Goal: Information Seeking & Learning: Learn about a topic

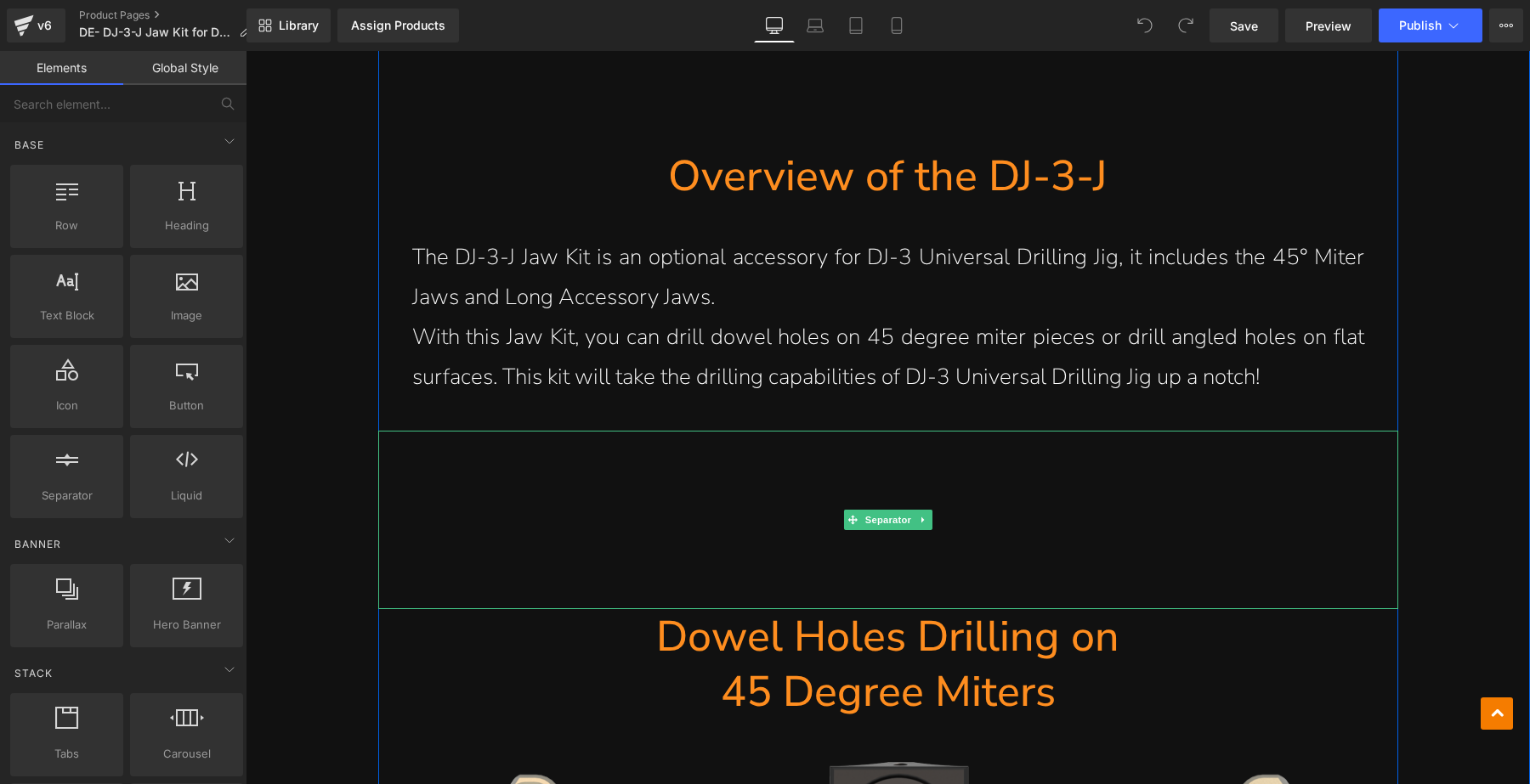
scroll to position [1913, 0]
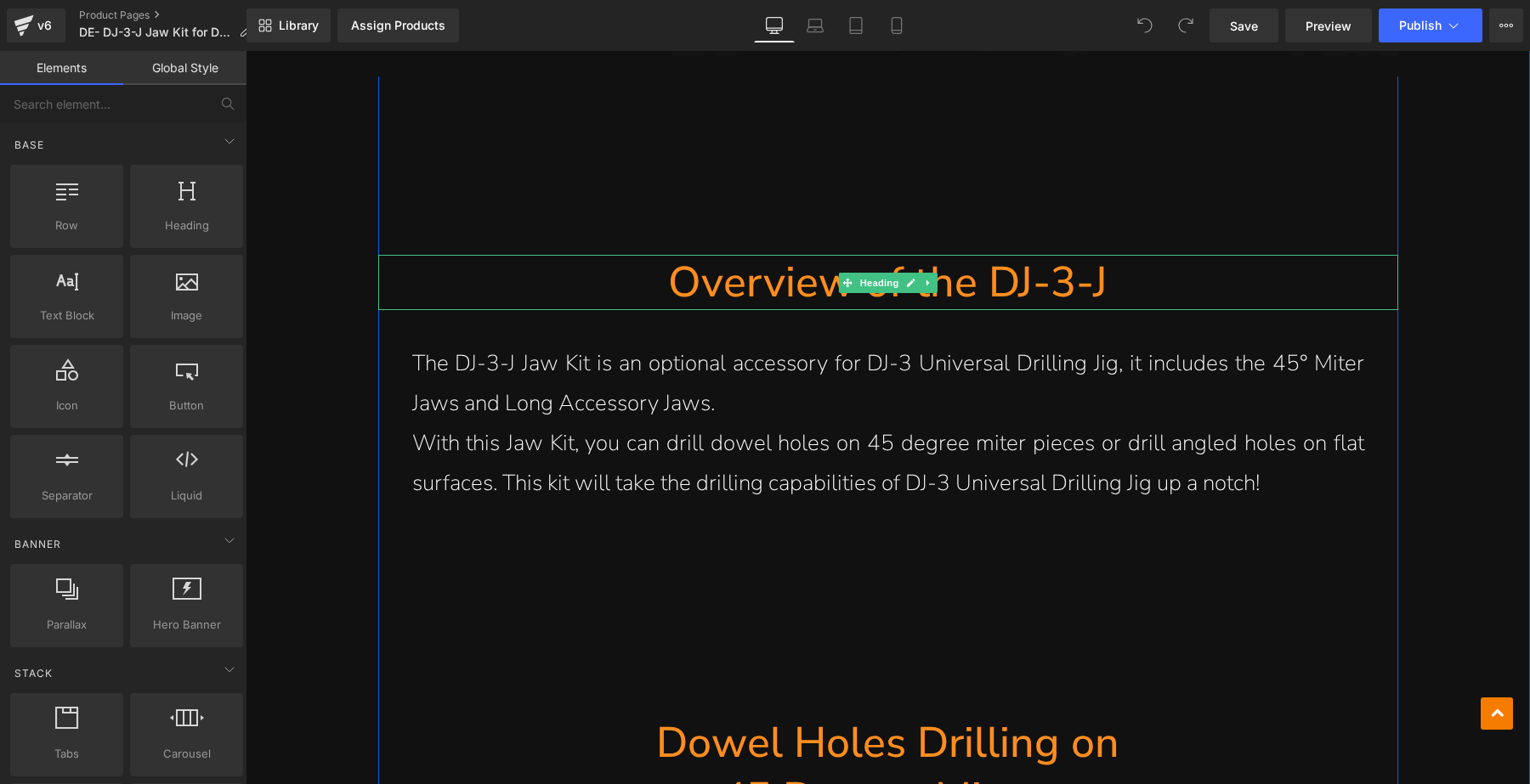
drag, startPoint x: 1146, startPoint y: 256, endPoint x: 1114, endPoint y: 253, distance: 32.1
click at [1146, 256] on h1 "Overview of the DJ-3-J" at bounding box center [888, 282] width 1020 height 56
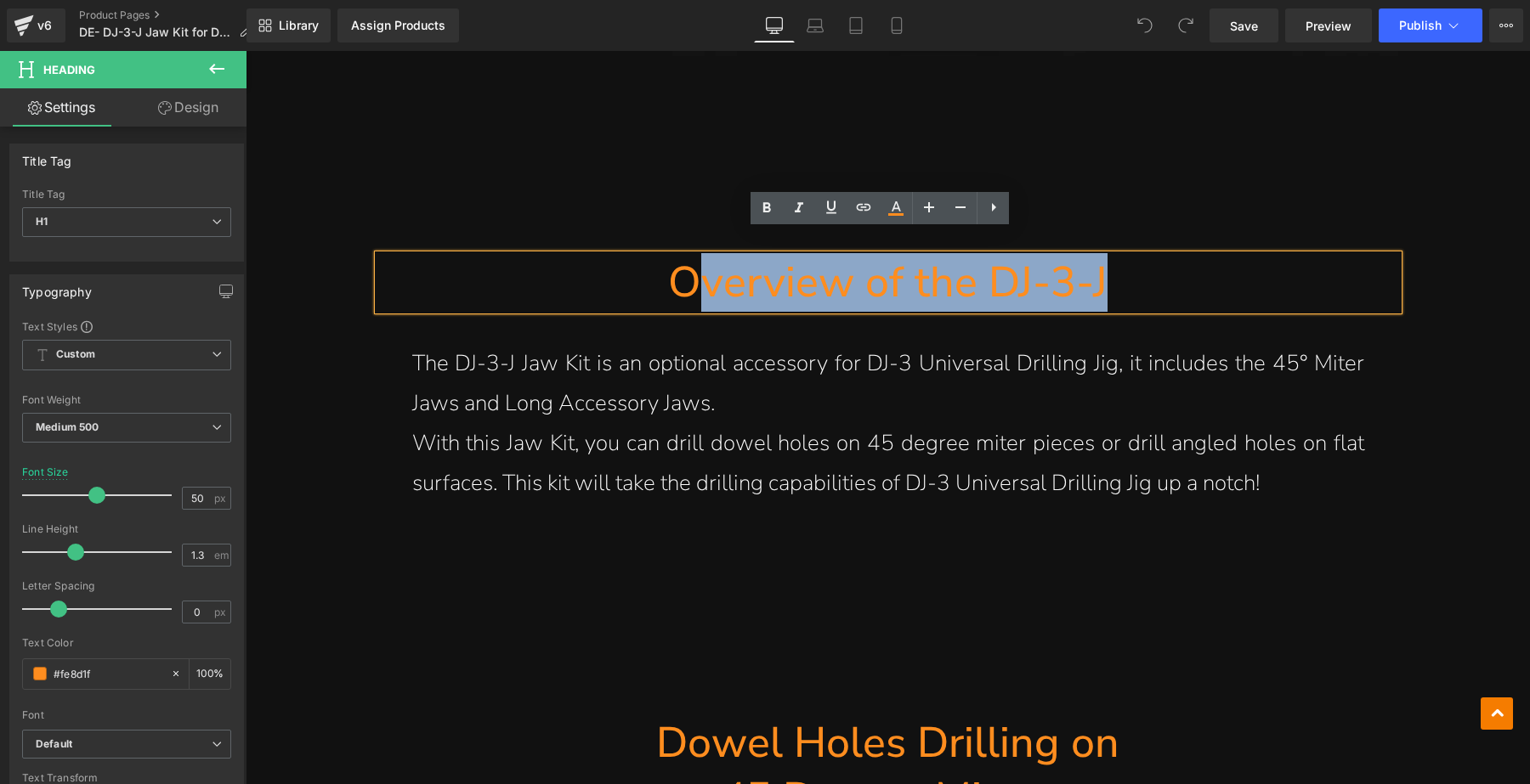
drag, startPoint x: 1102, startPoint y: 253, endPoint x: 687, endPoint y: 253, distance: 415.0
click at [687, 255] on h1 "Overview of the DJ-3-J" at bounding box center [888, 282] width 1020 height 56
paste div
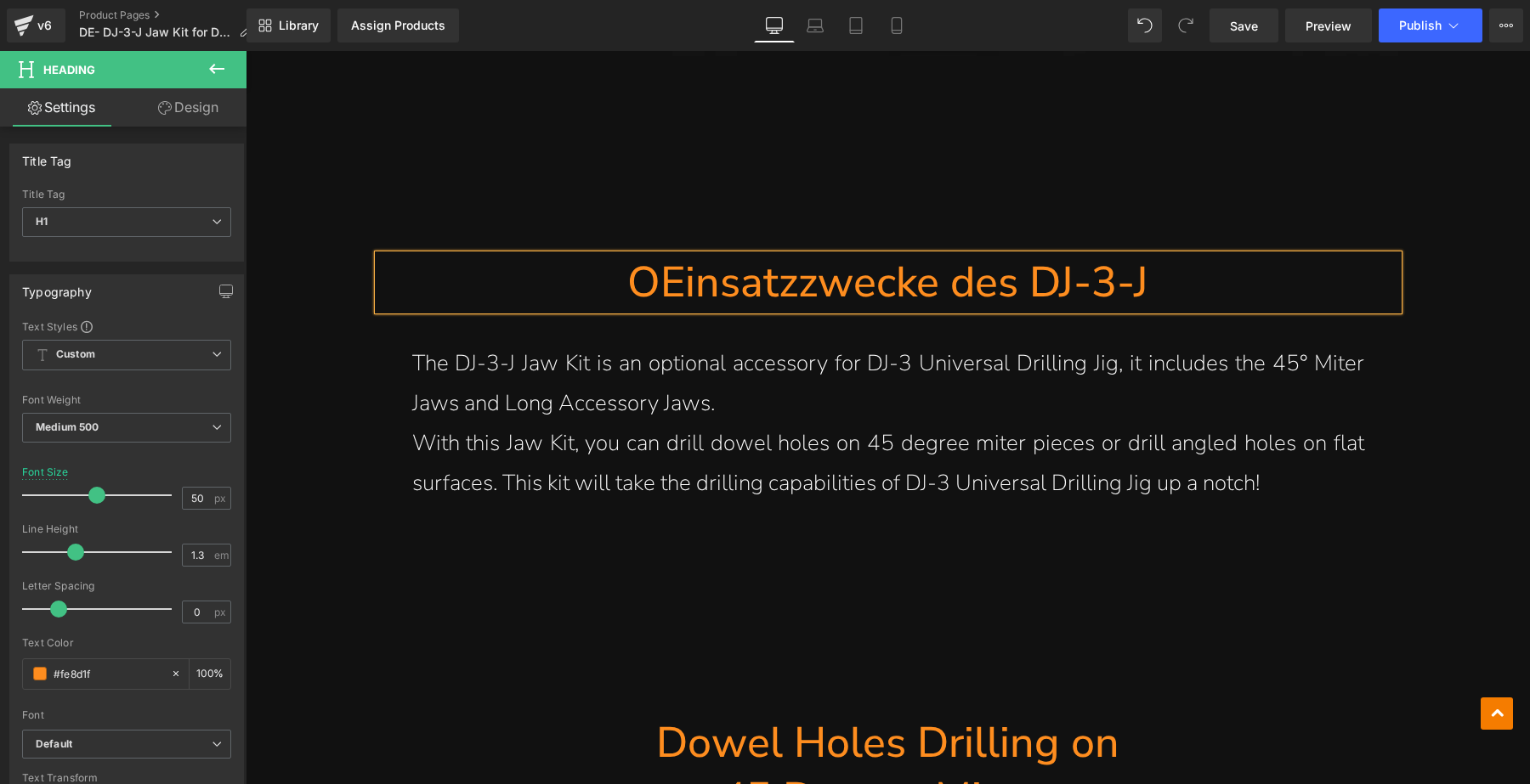
click at [647, 255] on h1 "OEinsatzzwecke des DJ-3-J" at bounding box center [888, 282] width 1020 height 56
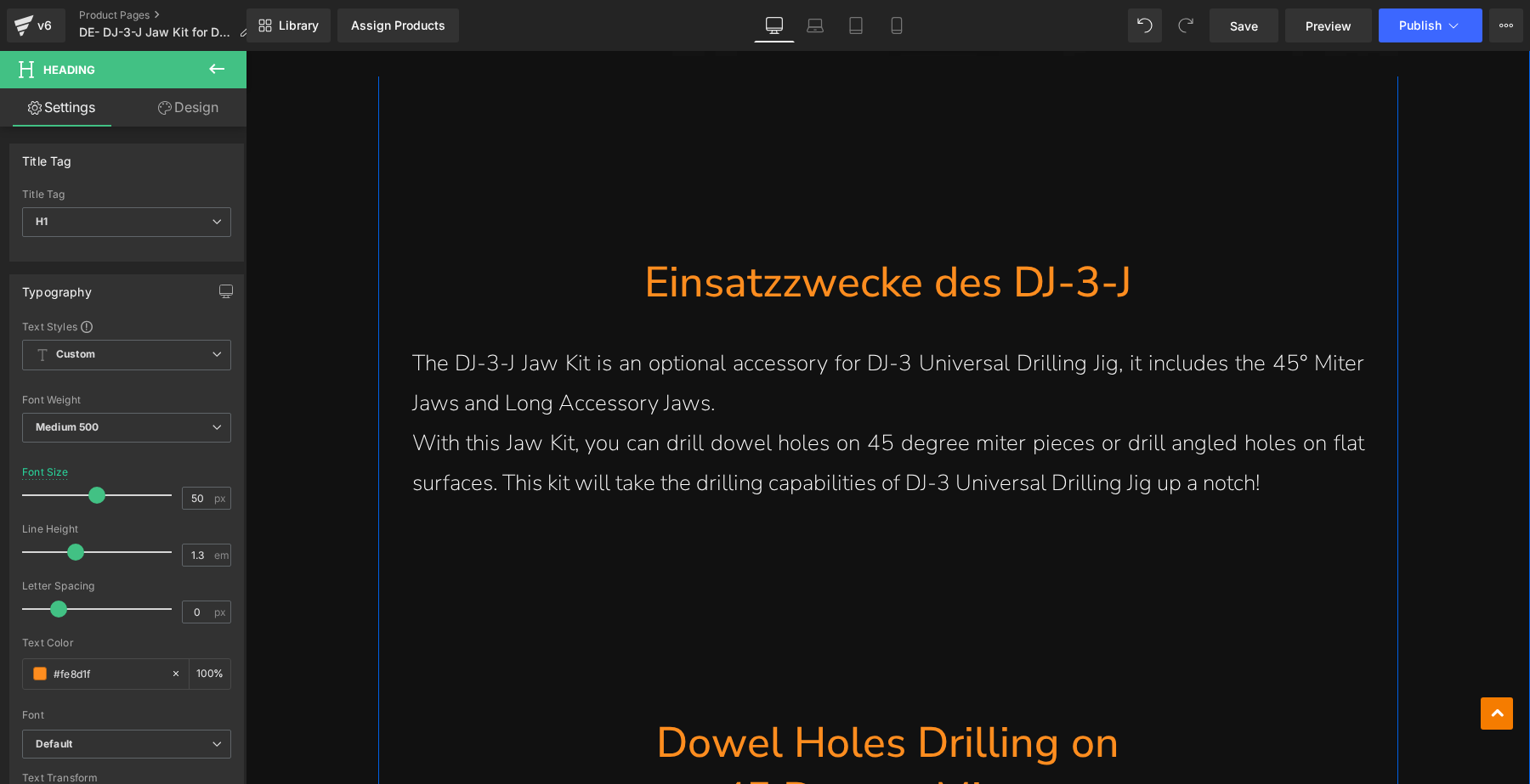
click at [776, 350] on p "The DJ-3-J Jaw Kit is an optional accessory for DJ-3 Universal Drilling Jig, it…" at bounding box center [888, 384] width 952 height 80
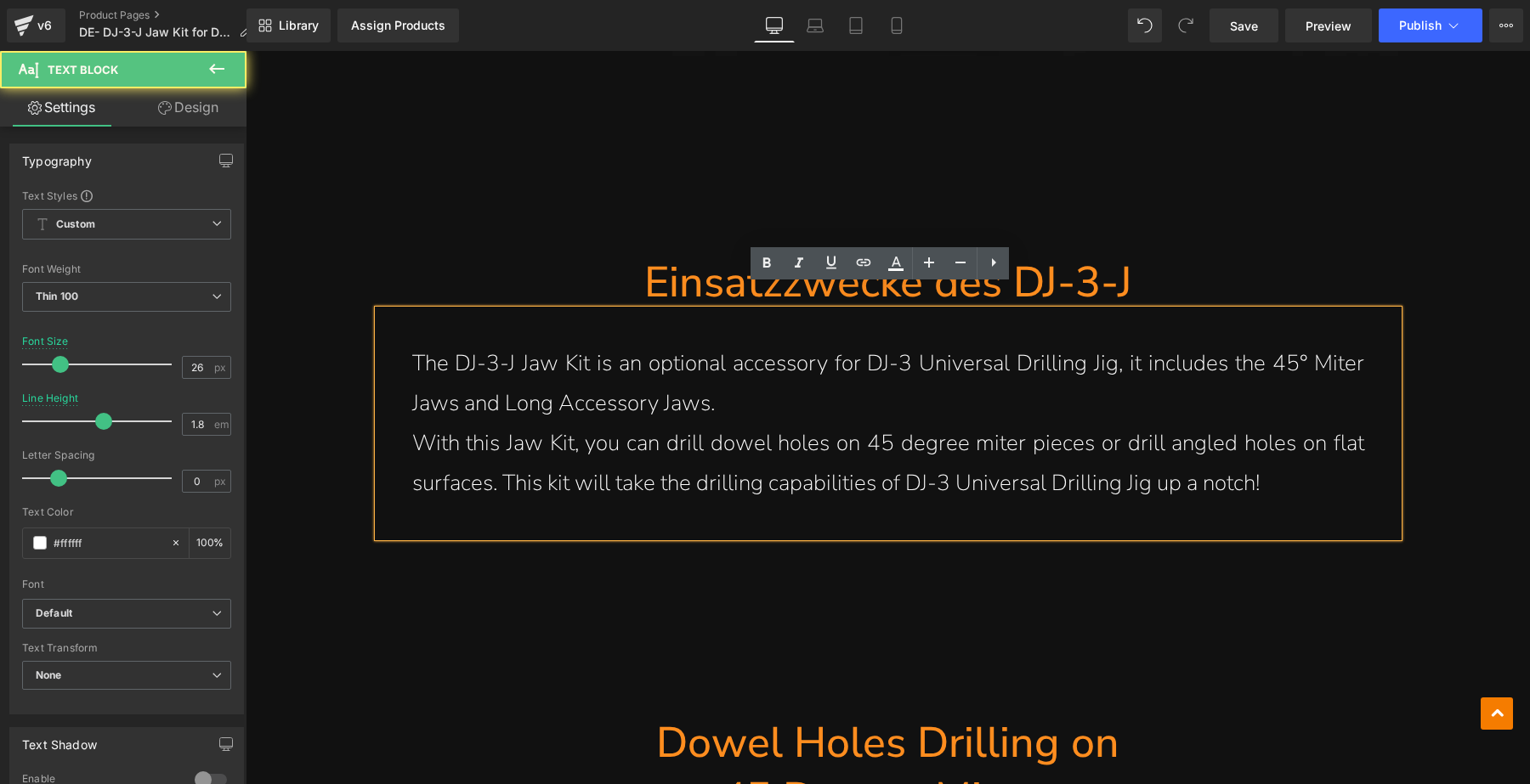
click at [1295, 460] on p "With this Jaw Kit, you can drill dowel holes on 45 degree miter pieces or drill…" at bounding box center [888, 463] width 952 height 80
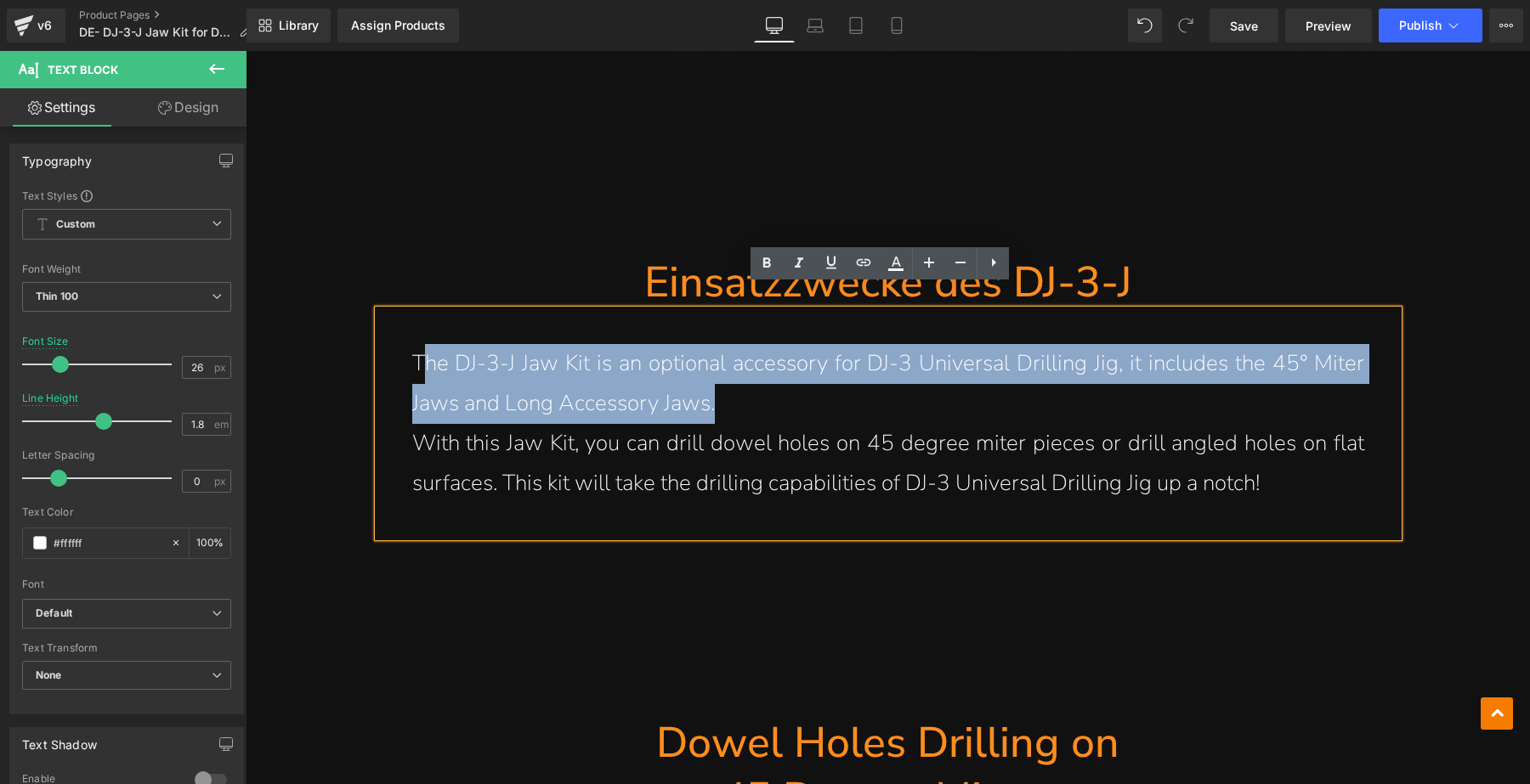
drag, startPoint x: 789, startPoint y: 367, endPoint x: 415, endPoint y: 343, distance: 374.8
click at [415, 345] on p "The DJ-3-J Jaw Kit is an optional accessory for DJ-3 Universal Drilling Jig, it…" at bounding box center [888, 384] width 952 height 80
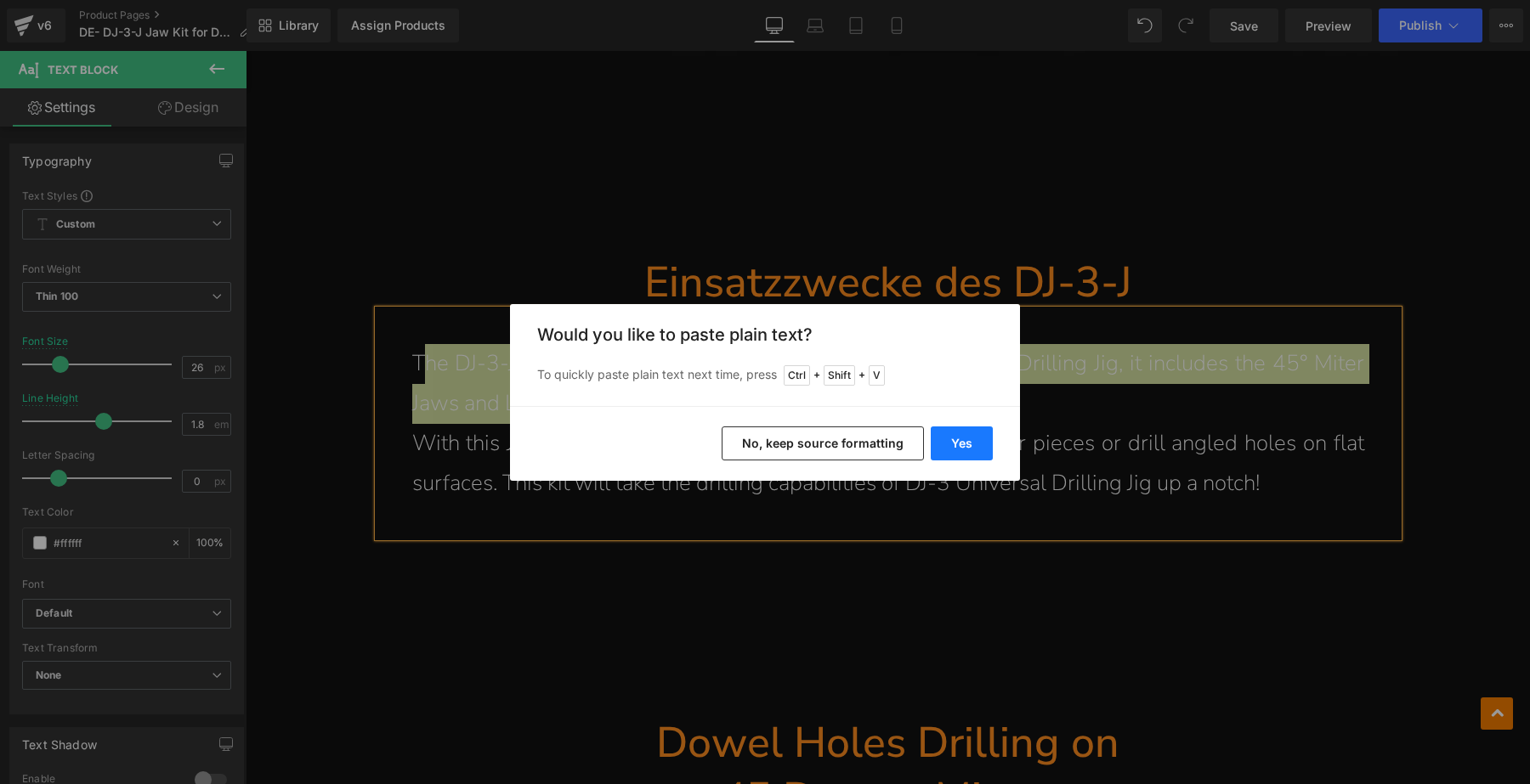
drag, startPoint x: 952, startPoint y: 443, endPoint x: 355, endPoint y: 382, distance: 600.1
click at [0, 0] on button "Yes" at bounding box center [0, 0] width 0 height 0
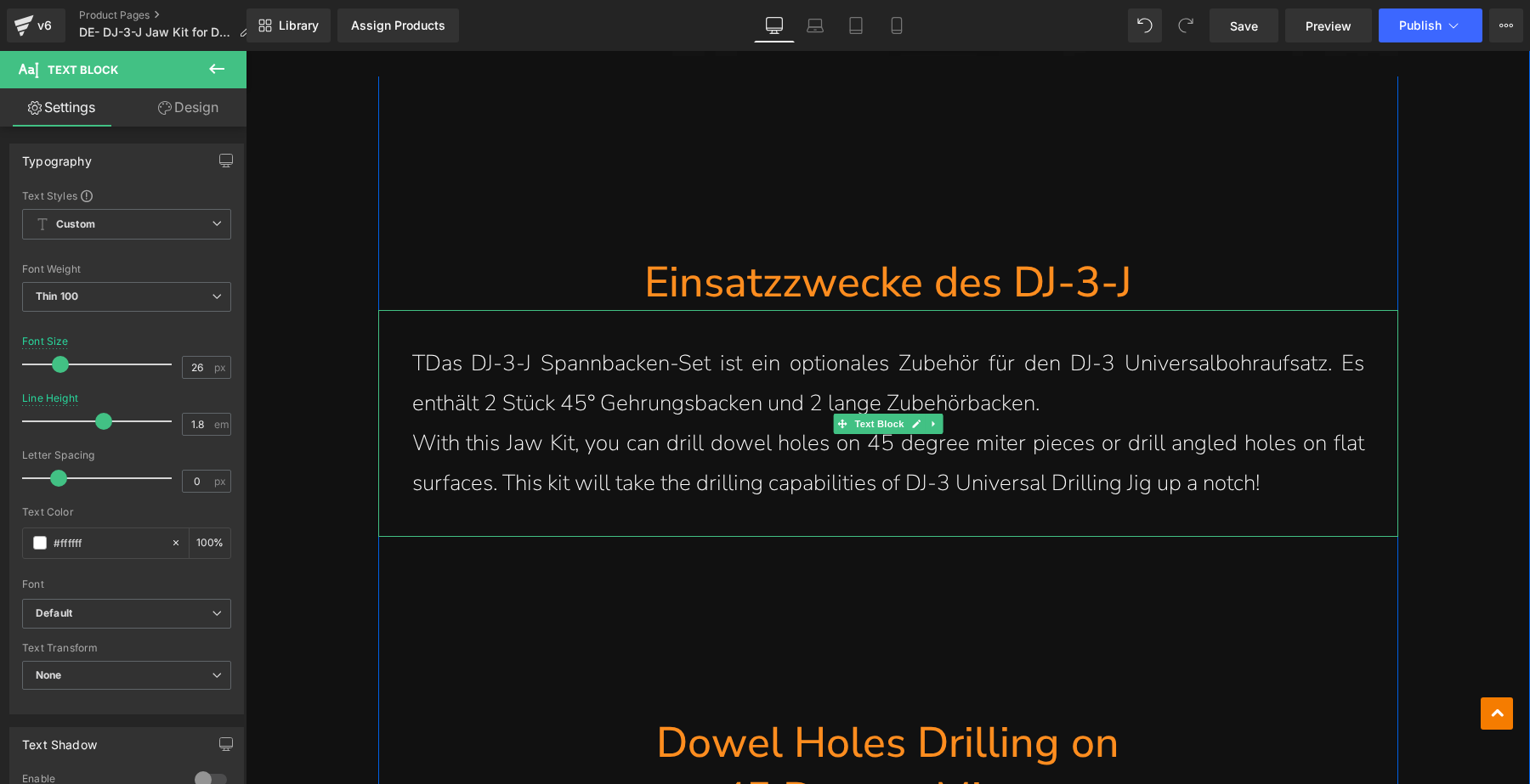
click at [416, 345] on p "TDas DJ-3-J Spannbacken-Set ist ein optionales Zubehör für den DJ-3 Universalbo…" at bounding box center [888, 384] width 952 height 80
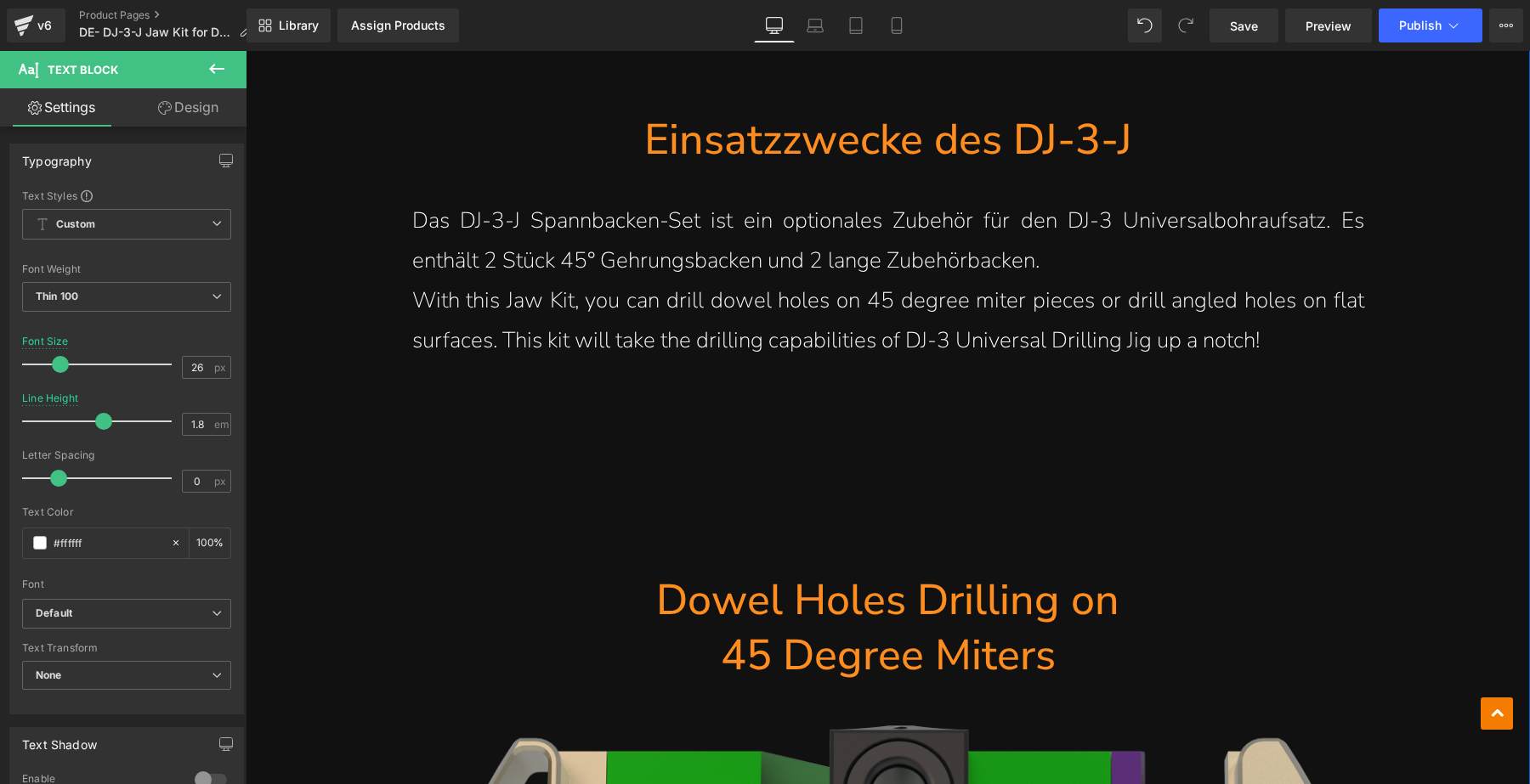
scroll to position [2019, 0]
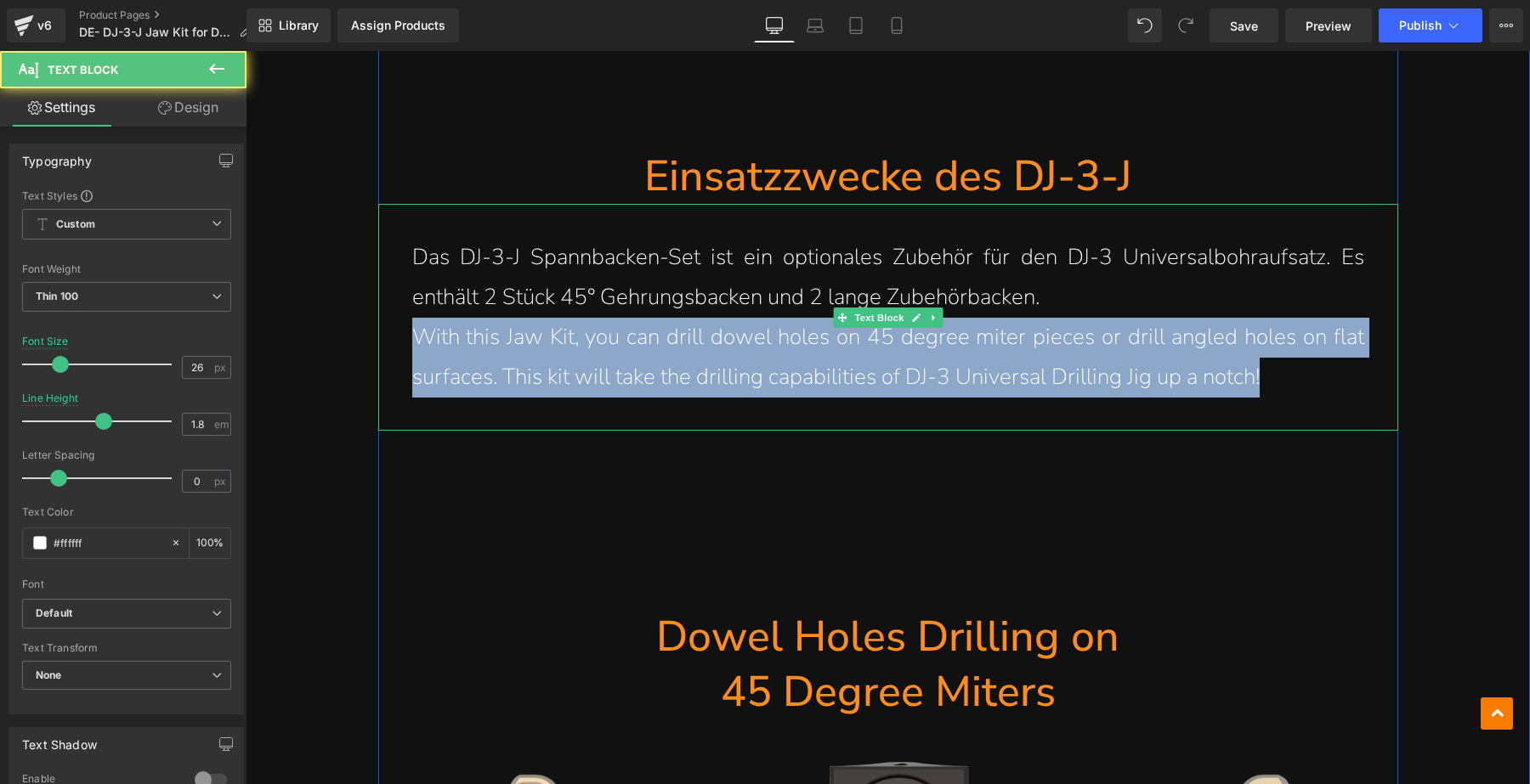
drag, startPoint x: 1273, startPoint y: 351, endPoint x: 402, endPoint y: 320, distance: 871.6
click at [402, 320] on div "Das DJ-3-J Spannbacken-Set ist ein optionales Zubehör für den DJ-3 Universalboh…" at bounding box center [888, 317] width 1020 height 227
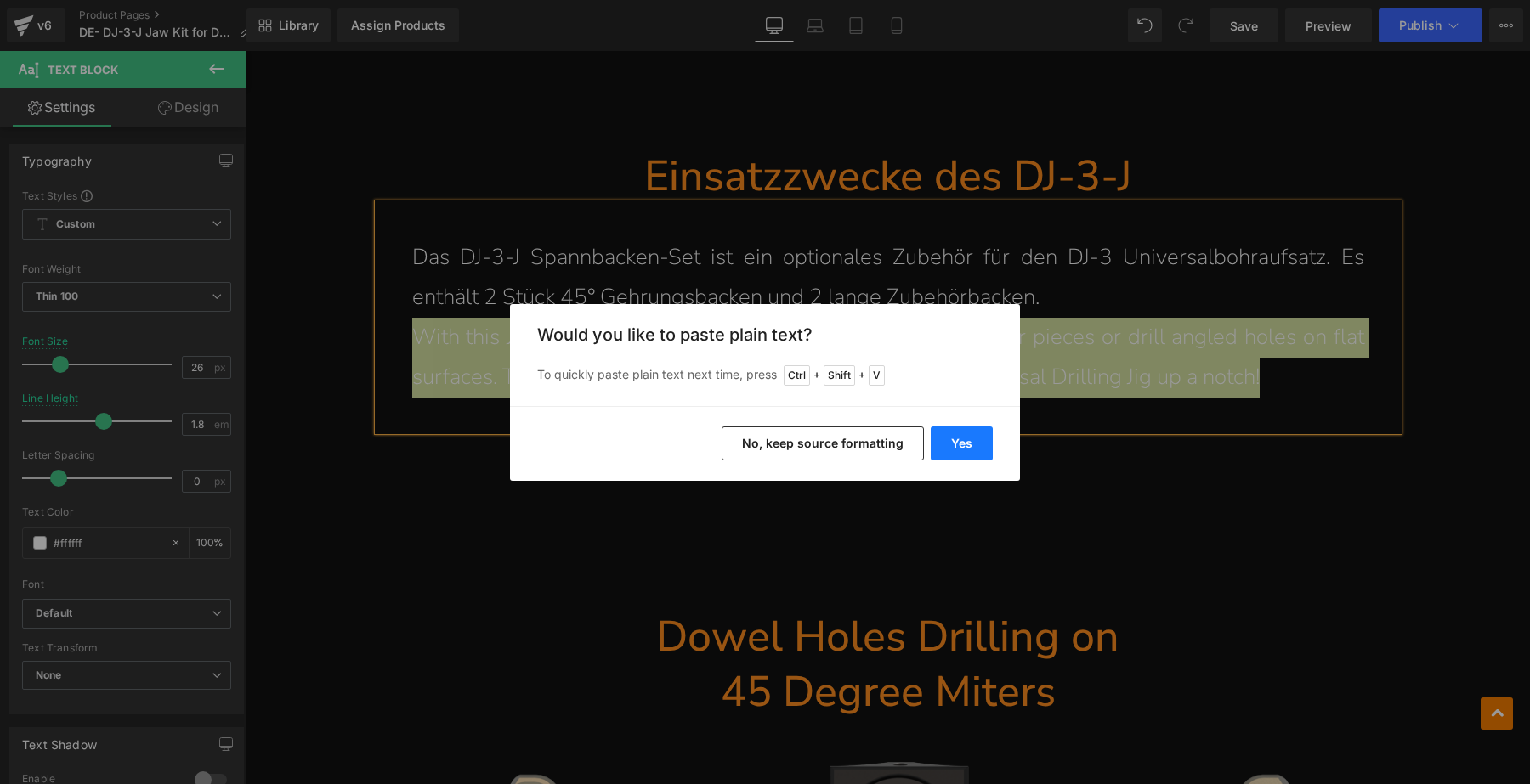
drag, startPoint x: 696, startPoint y: 391, endPoint x: 942, endPoint y: 442, distance: 251.2
click at [0, 0] on button "Yes" at bounding box center [0, 0] width 0 height 0
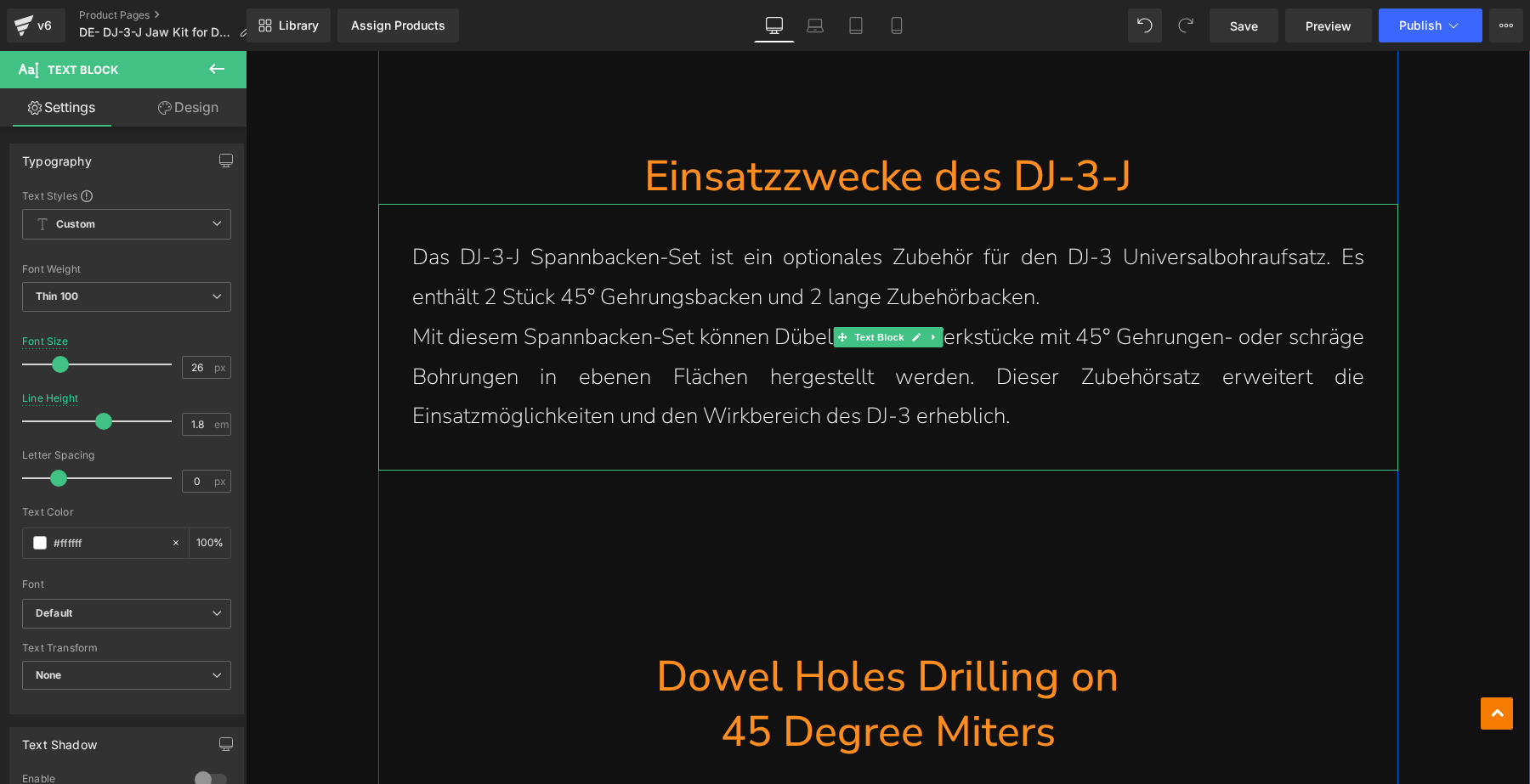
click at [1114, 290] on p "Das DJ-3-J Spannbacken-Set ist ein optionales Zubehör für den DJ-3 Universalboh…" at bounding box center [888, 277] width 952 height 80
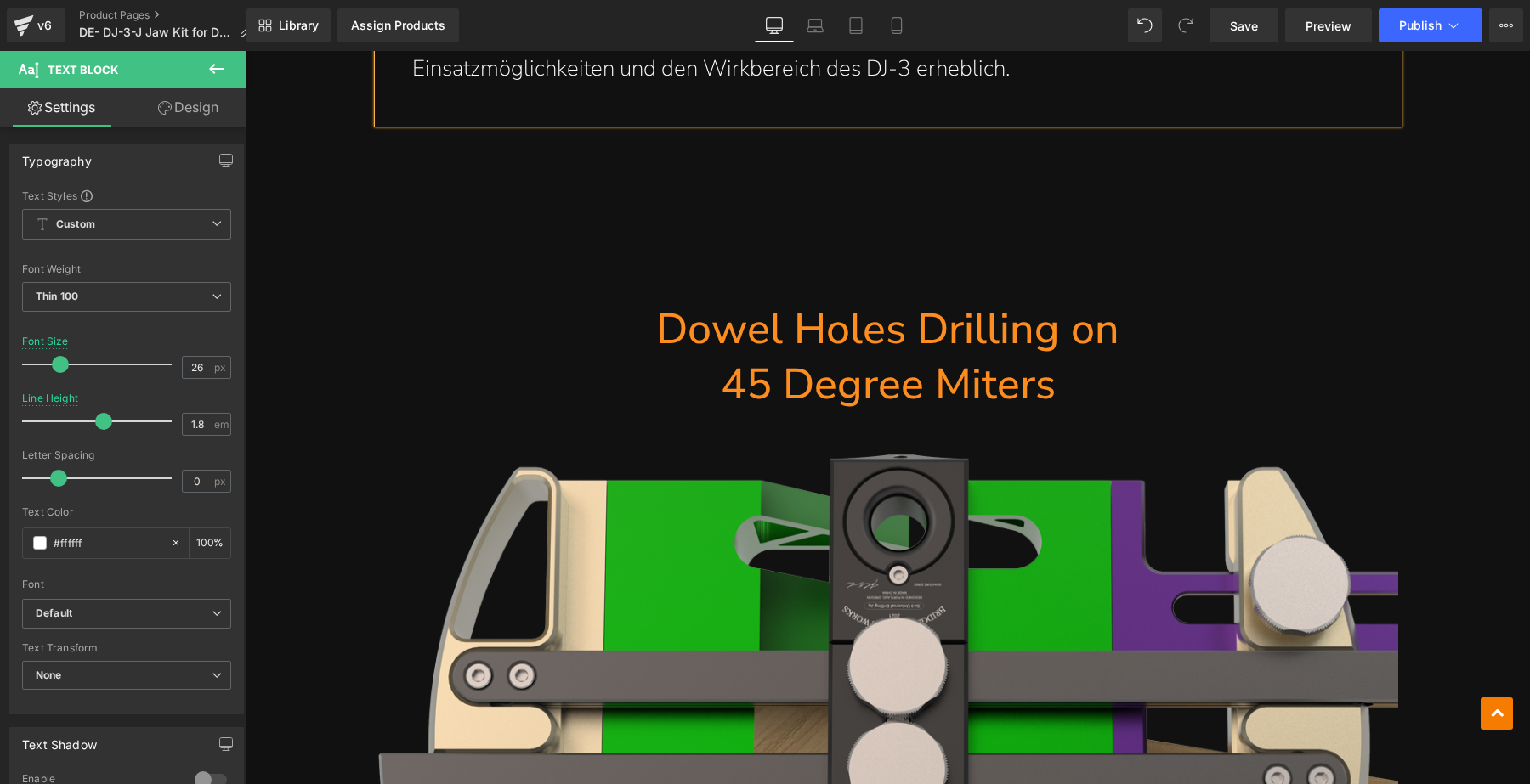
scroll to position [2443, 0]
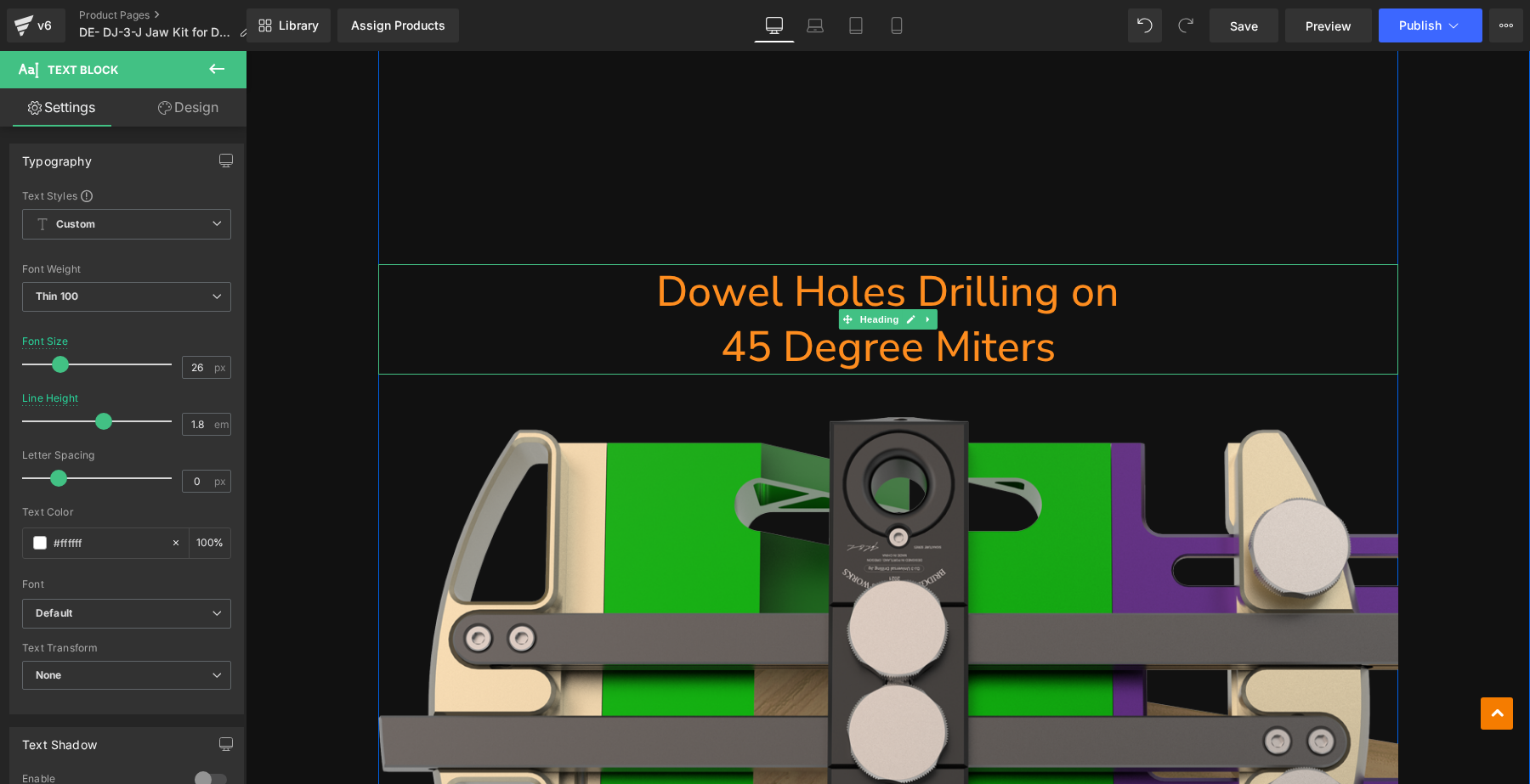
drag, startPoint x: 1058, startPoint y: 315, endPoint x: 1019, endPoint y: 336, distance: 44.3
click at [948, 336] on h1 "45 Degree Miters" at bounding box center [888, 347] width 1020 height 56
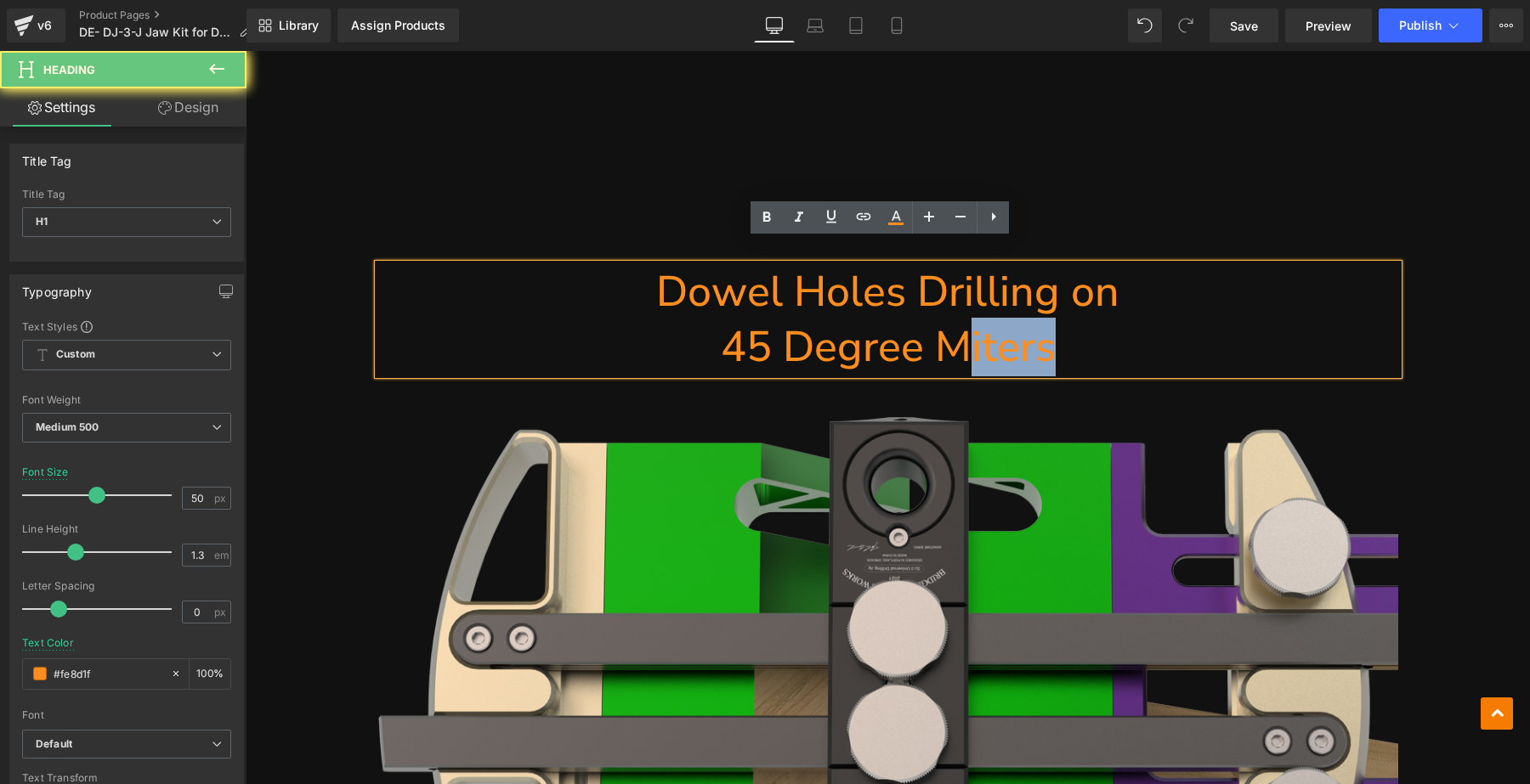
click at [1066, 330] on h1 "45 Degree Miters" at bounding box center [888, 347] width 1020 height 56
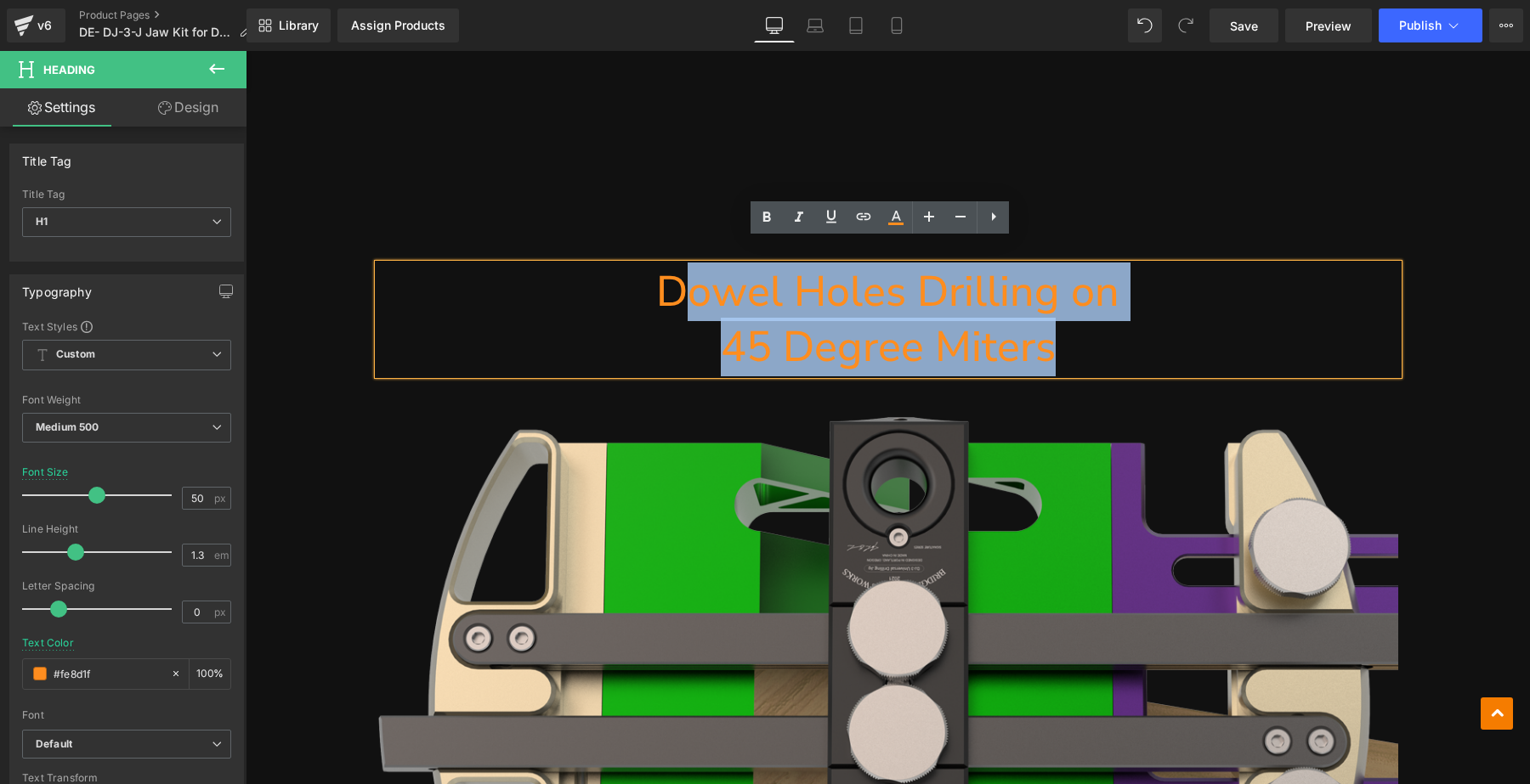
drag, startPoint x: 1069, startPoint y: 328, endPoint x: 676, endPoint y: 278, distance: 396.2
click at [676, 278] on div "Dowel Holes Drilling on 45 Degree Miters" at bounding box center [888, 319] width 1020 height 110
paste div
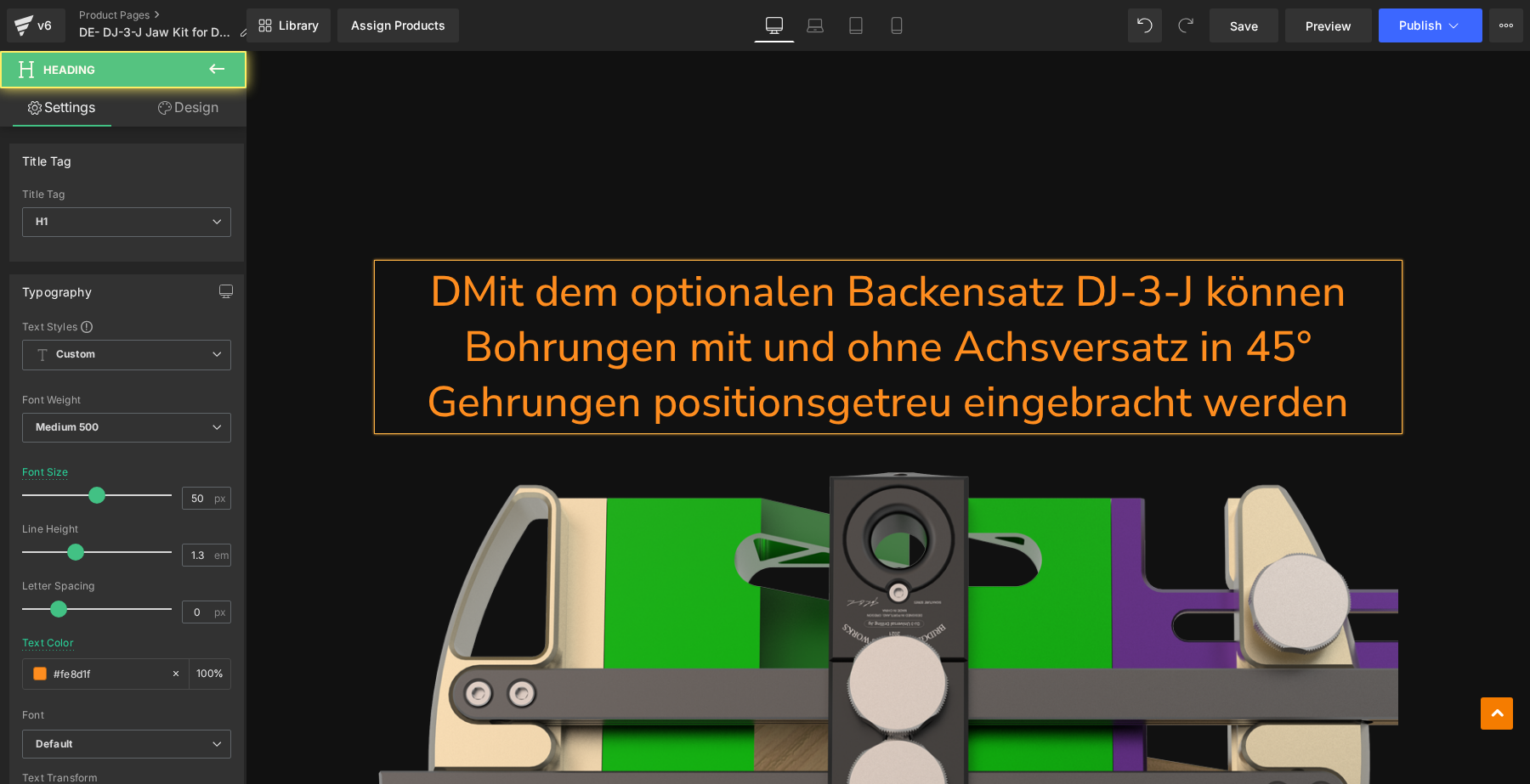
click at [456, 264] on h1 "DMit dem optionalen Backensatz DJ-3-J können Bohrungen mit und ohne Achsversatz…" at bounding box center [888, 347] width 1020 height 166
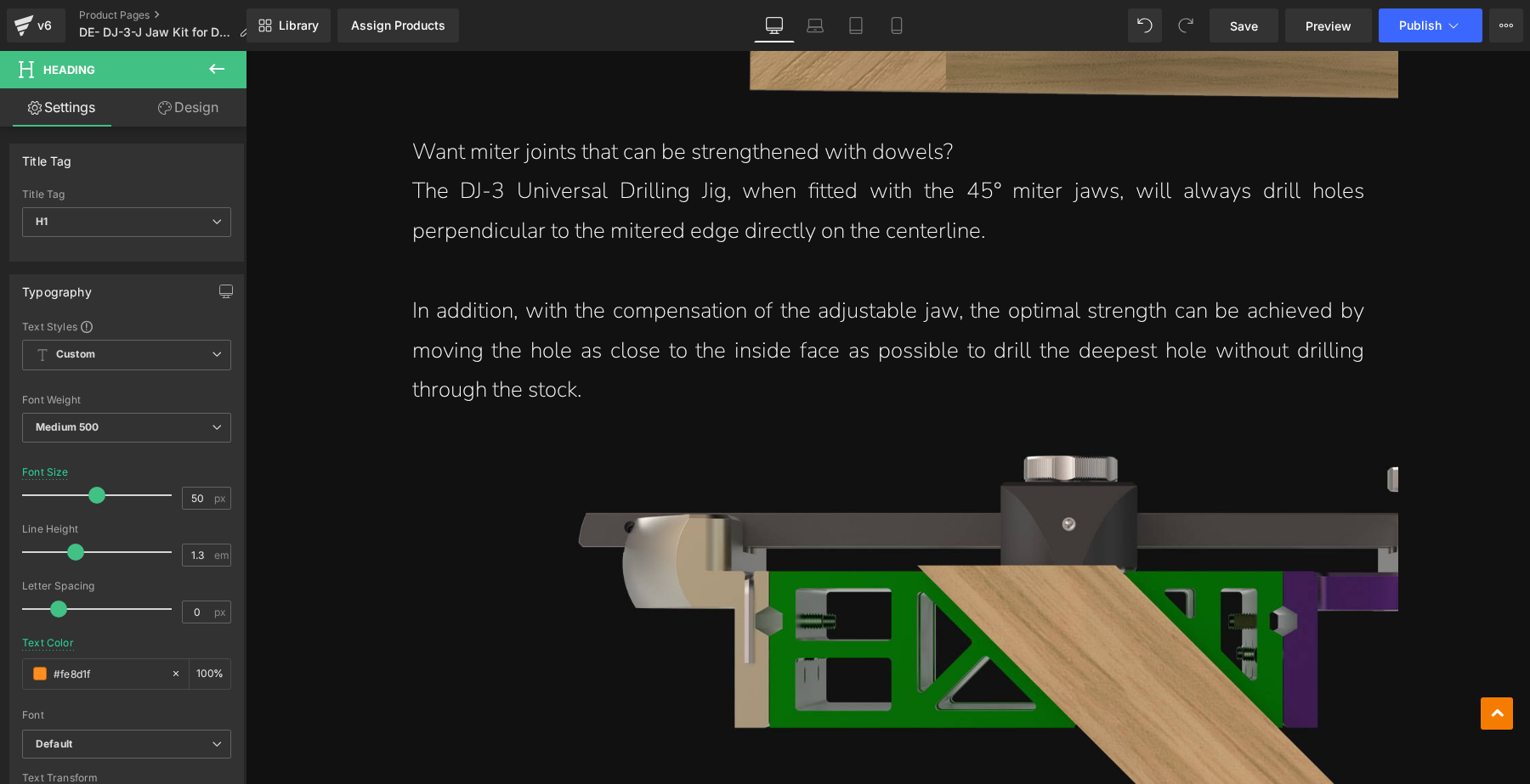
scroll to position [3399, 0]
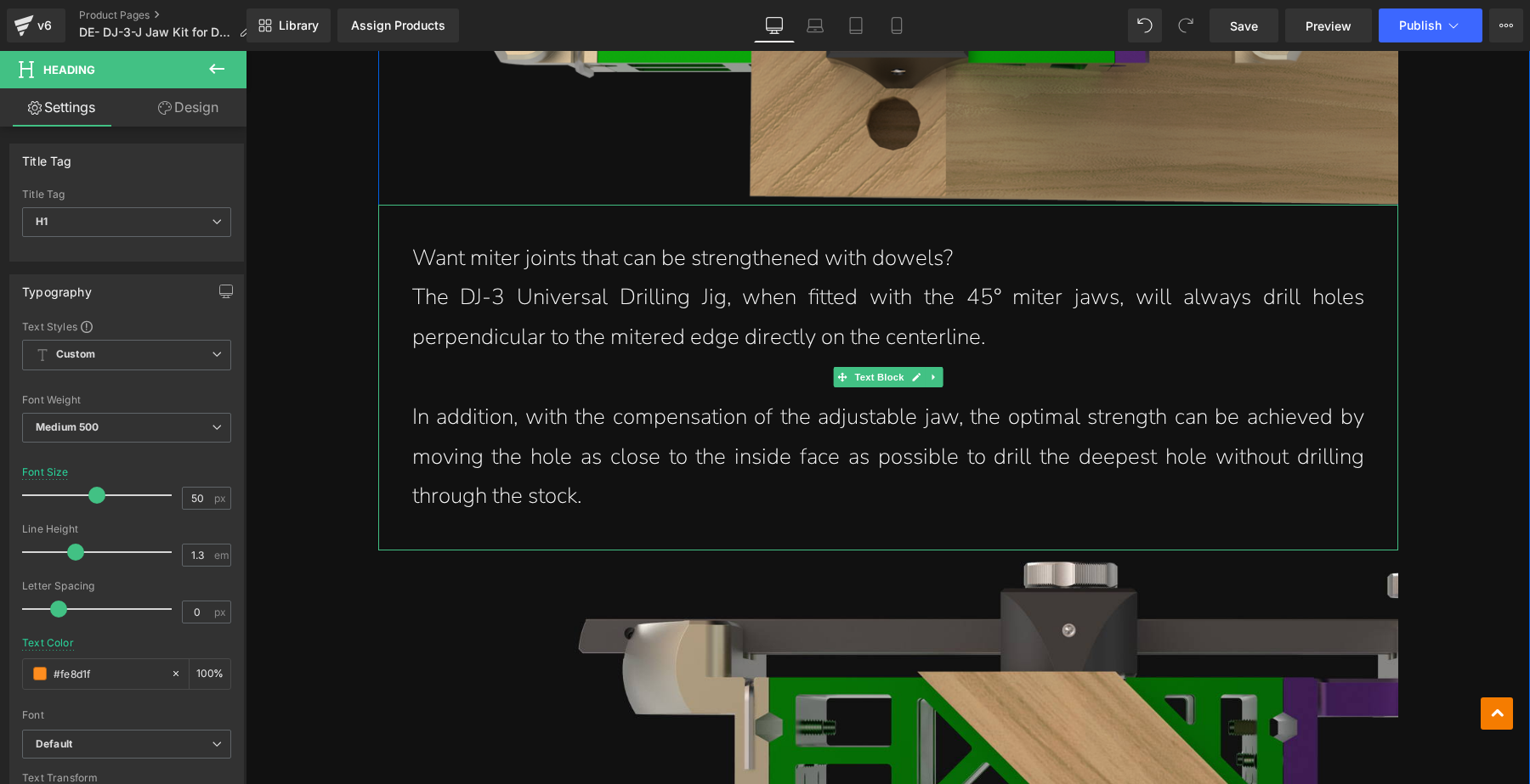
click at [941, 239] on p "Want miter joints that can be strengthened with dowels?" at bounding box center [888, 258] width 952 height 40
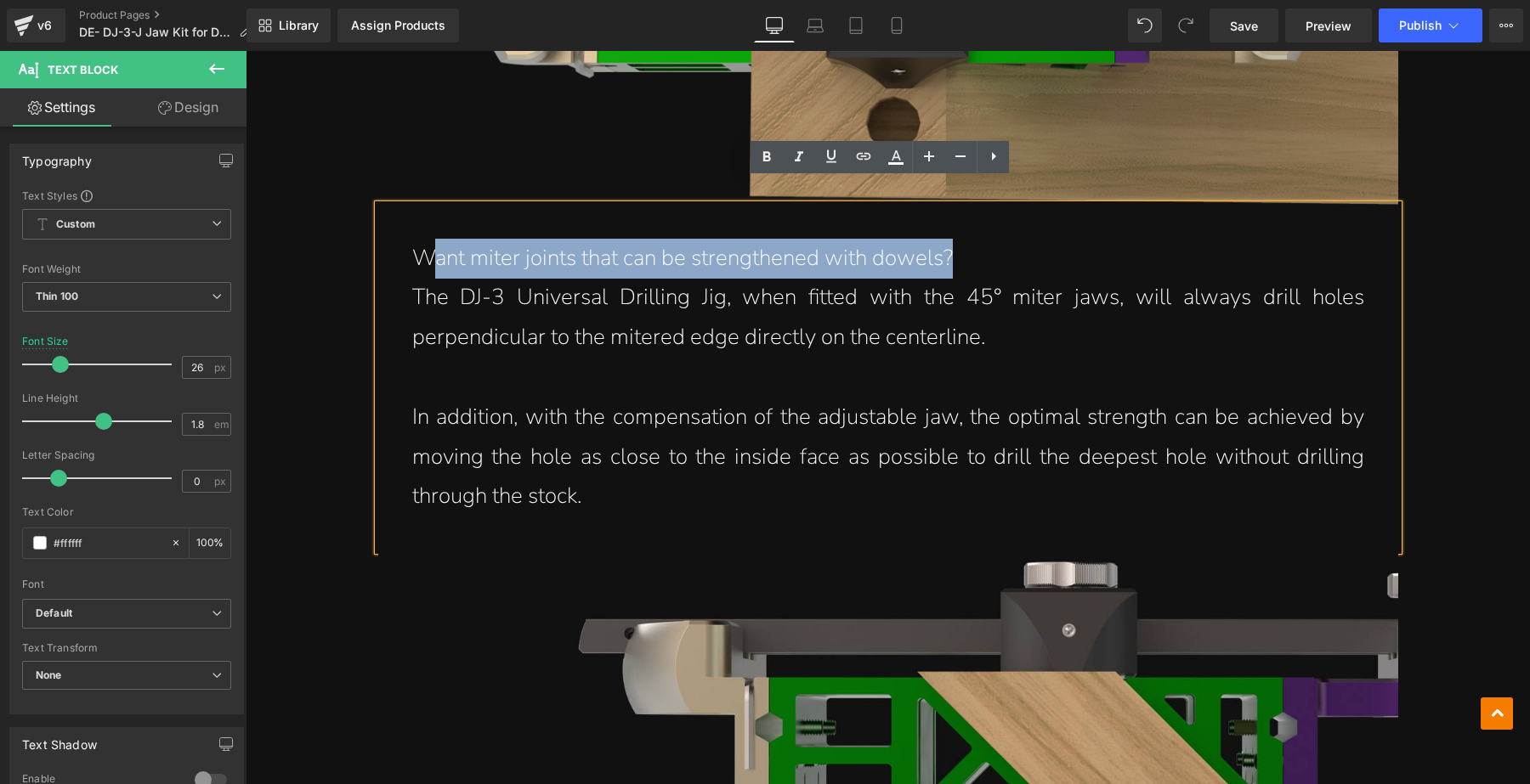
drag, startPoint x: 1001, startPoint y: 221, endPoint x: 418, endPoint y: 240, distance: 583.3
click at [418, 240] on p "Want miter joints that can be strengthened with dowels?" at bounding box center [888, 258] width 952 height 40
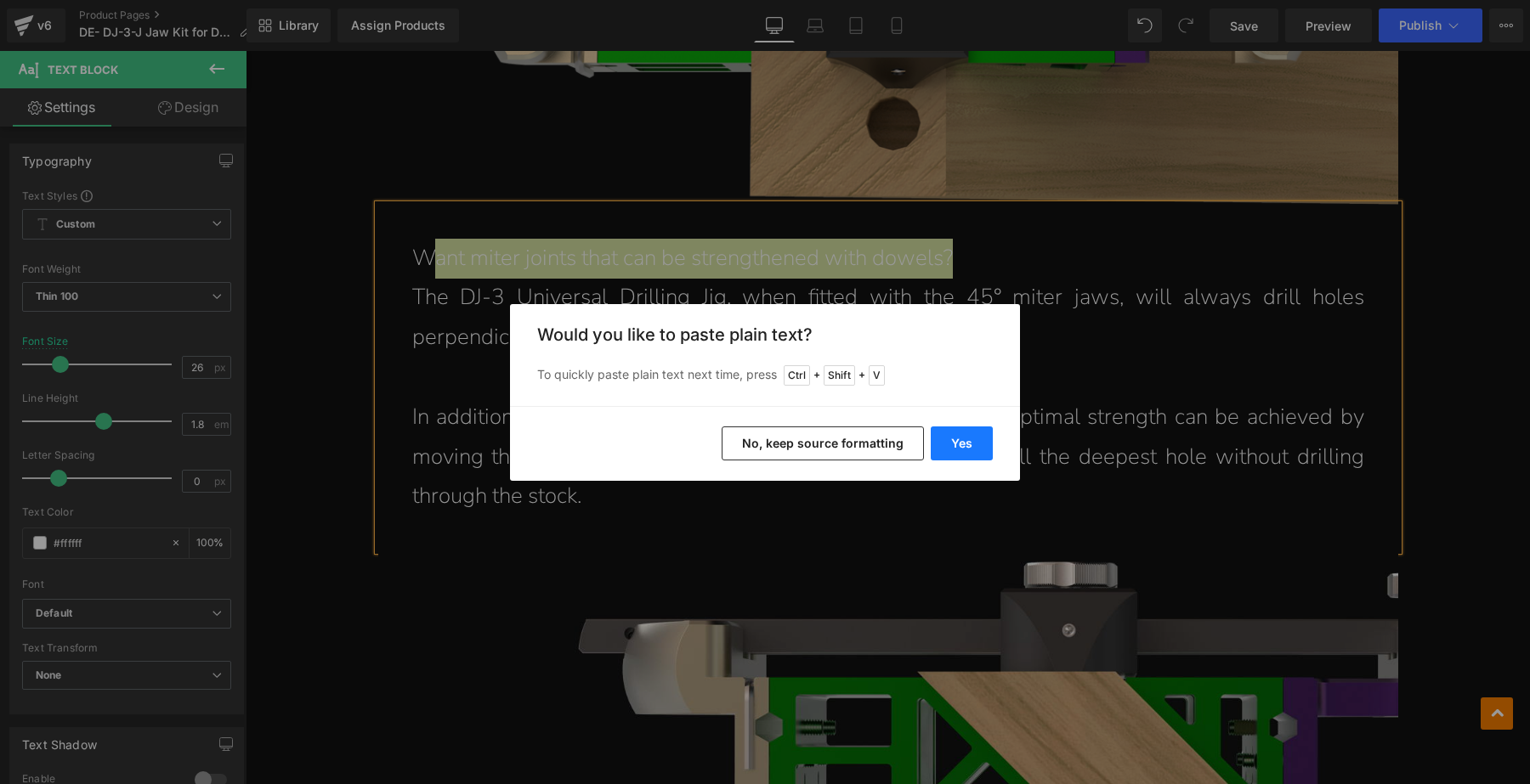
click at [943, 443] on button "Yes" at bounding box center [961, 444] width 62 height 34
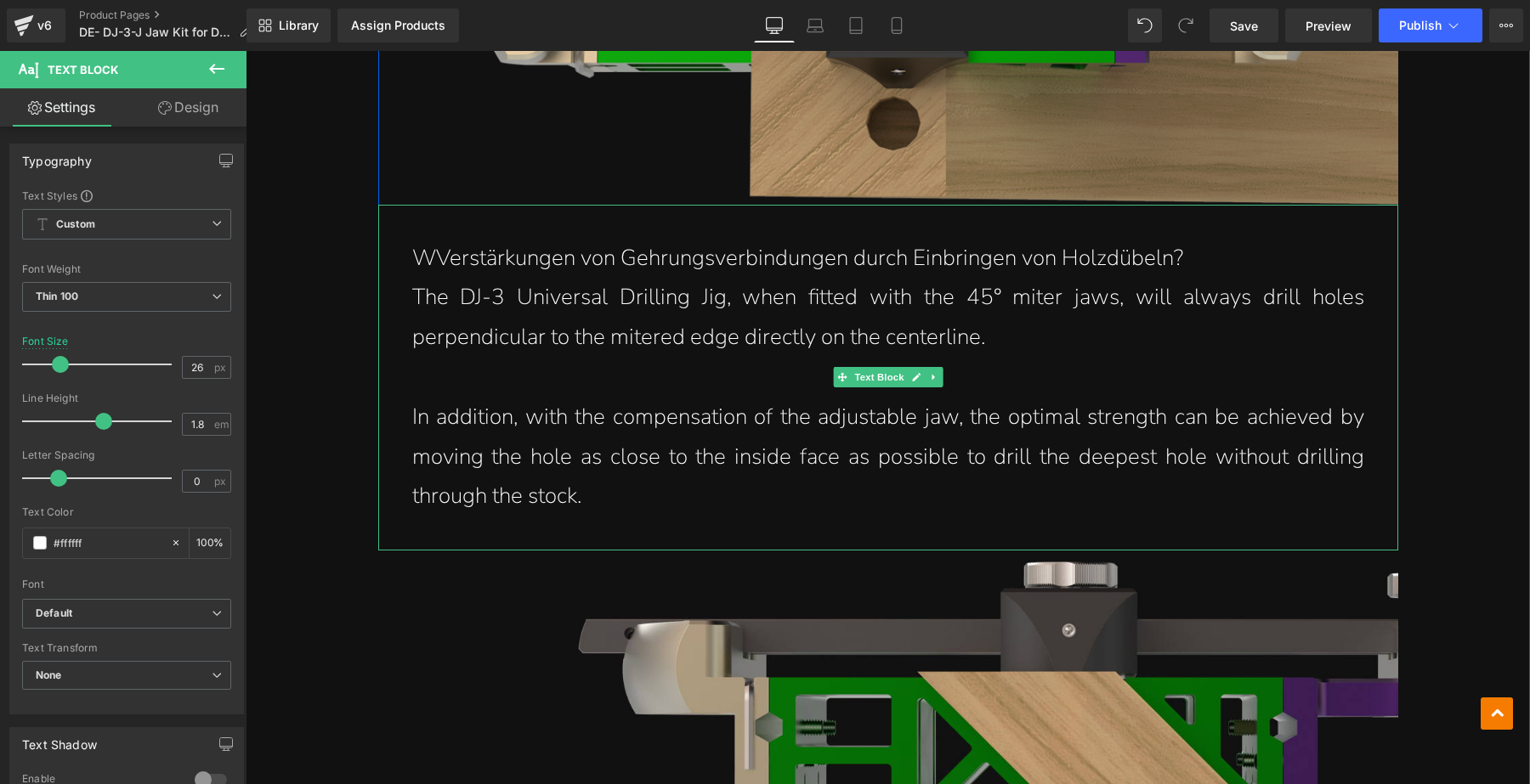
click at [430, 239] on p "WVerstärkungen von Gehrungsverbindungen durch Einbringen von Holzdübeln?" at bounding box center [888, 258] width 952 height 40
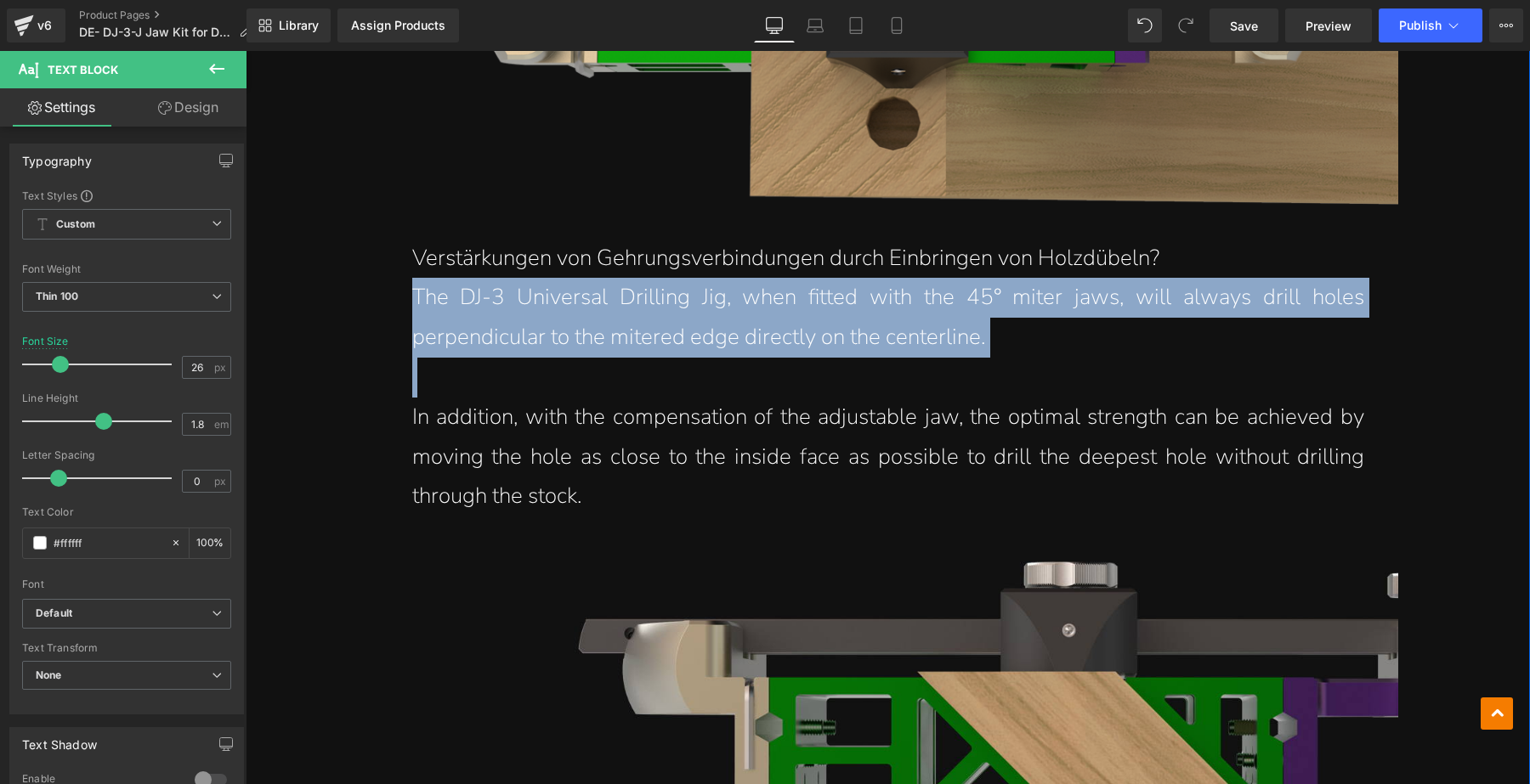
drag, startPoint x: 1066, startPoint y: 337, endPoint x: 342, endPoint y: 286, distance: 725.8
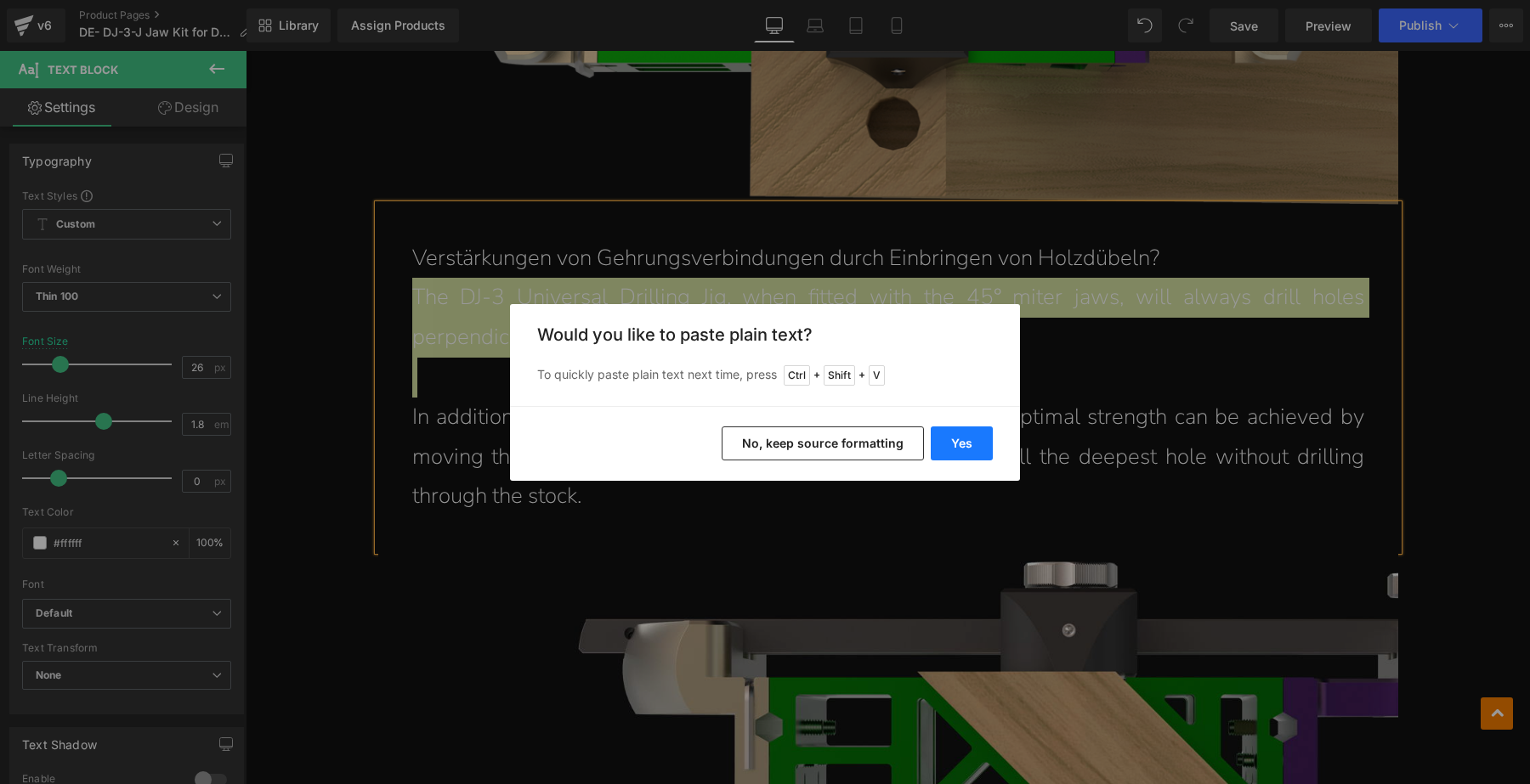
click at [954, 440] on button "Yes" at bounding box center [961, 444] width 62 height 34
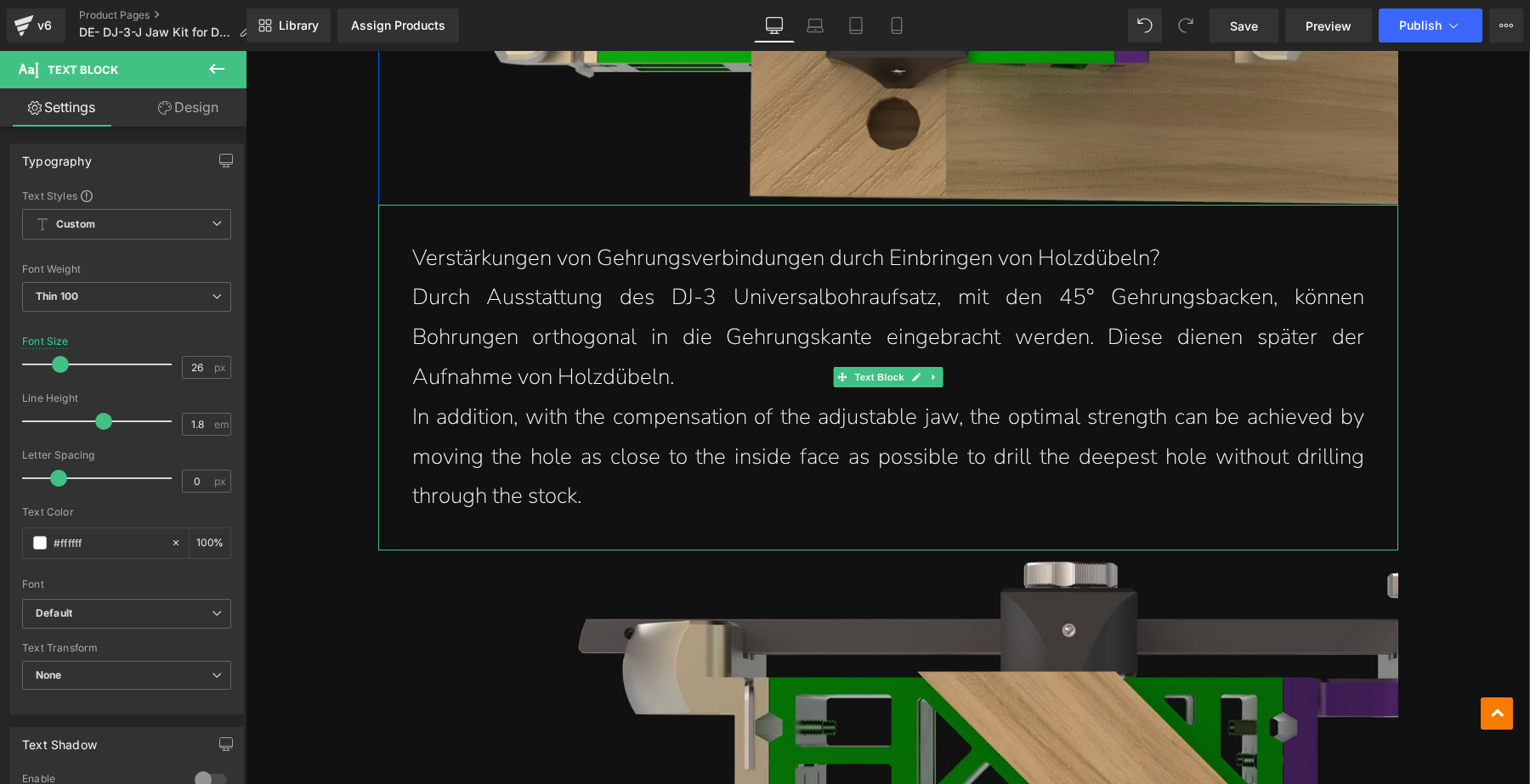
click at [623, 495] on div "Verstärkungen von Gehrungsverbindungen durch Einbringen von Holzdübeln? Durch A…" at bounding box center [888, 379] width 1020 height 347
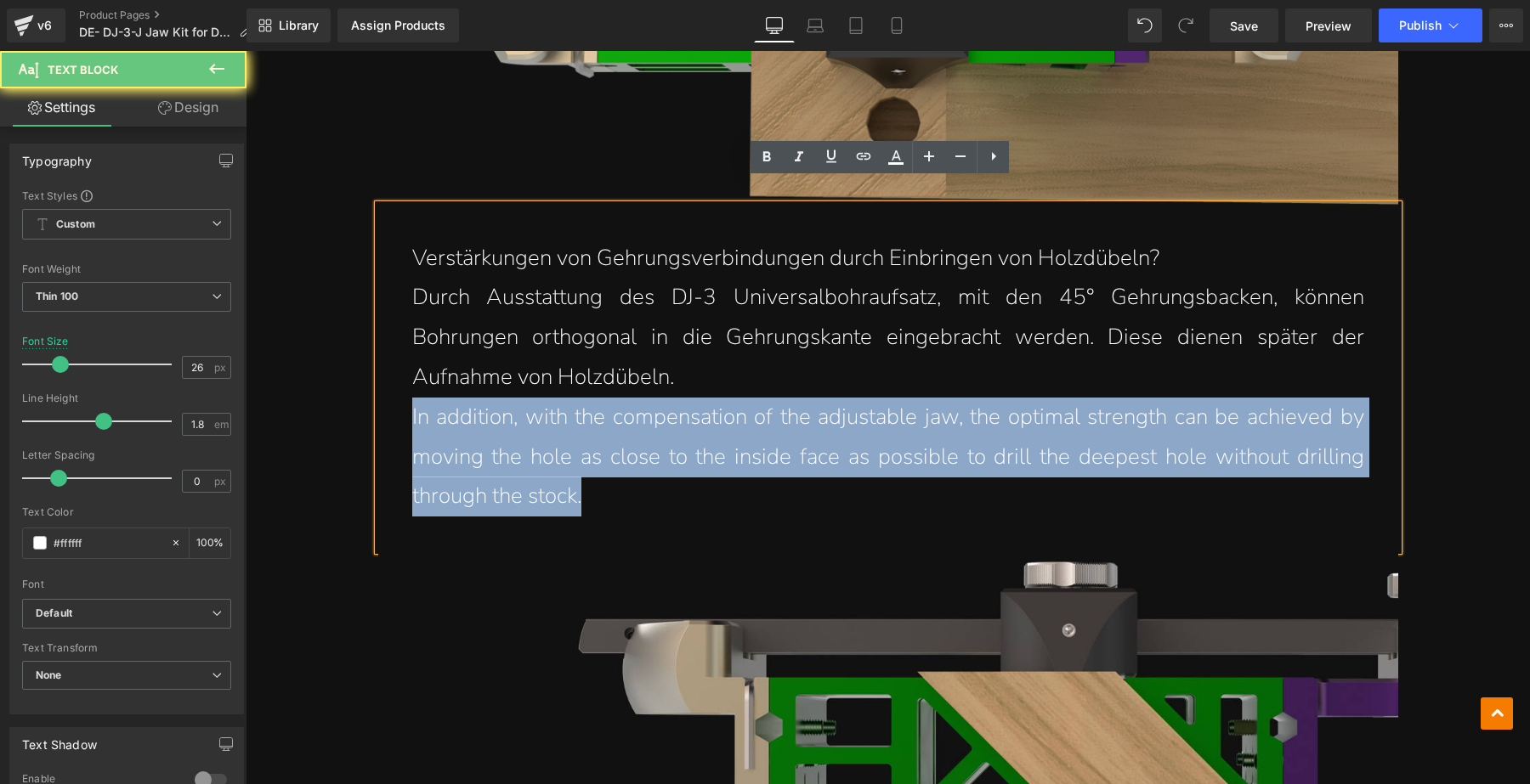
drag, startPoint x: 644, startPoint y: 476, endPoint x: 397, endPoint y: 402, distance: 257.8
click at [398, 402] on div "Verstärkungen von Gehrungsverbindungen durch Einbringen von Holzdübeln? Durch A…" at bounding box center [888, 379] width 1020 height 347
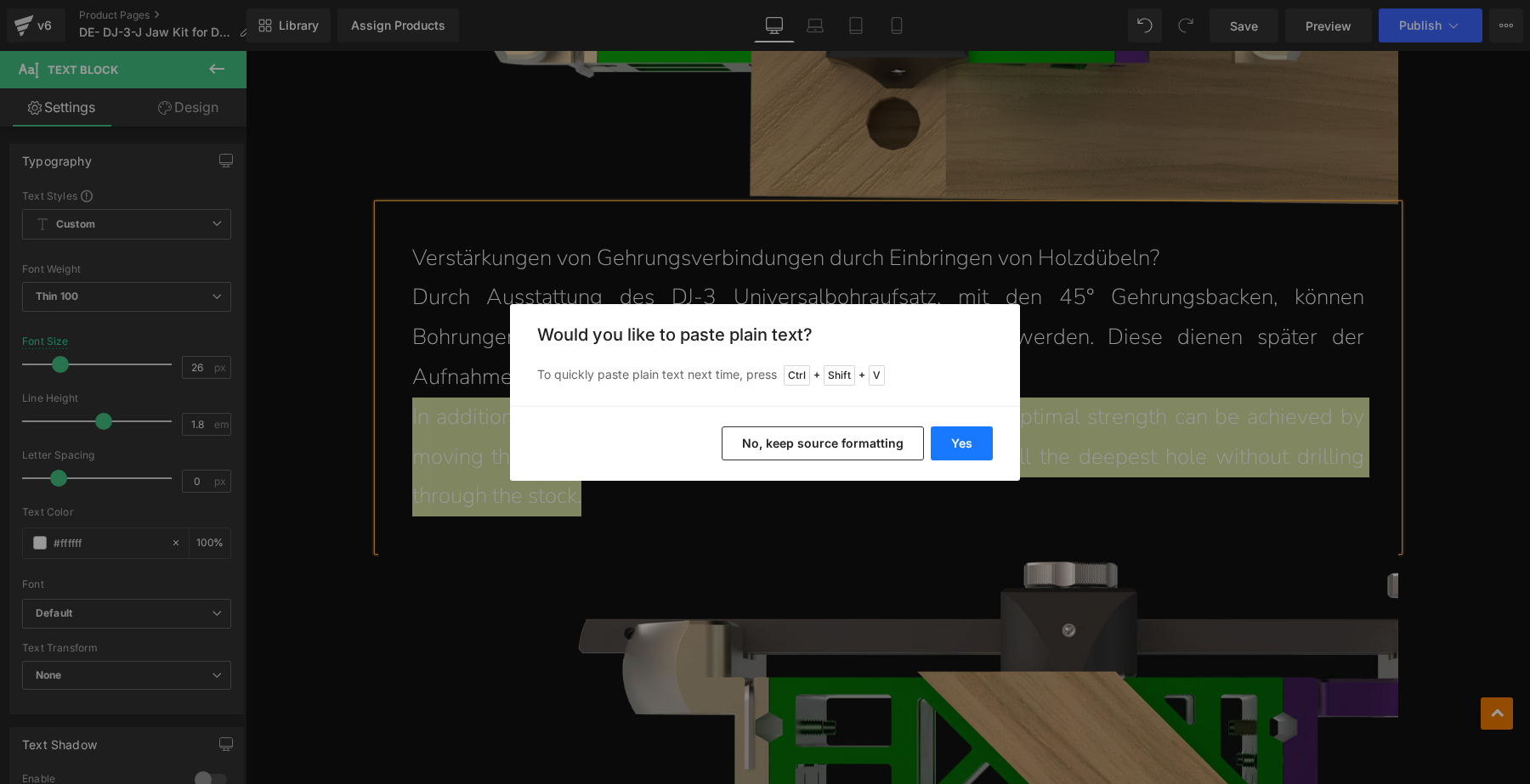
click at [936, 448] on button "Yes" at bounding box center [961, 444] width 62 height 34
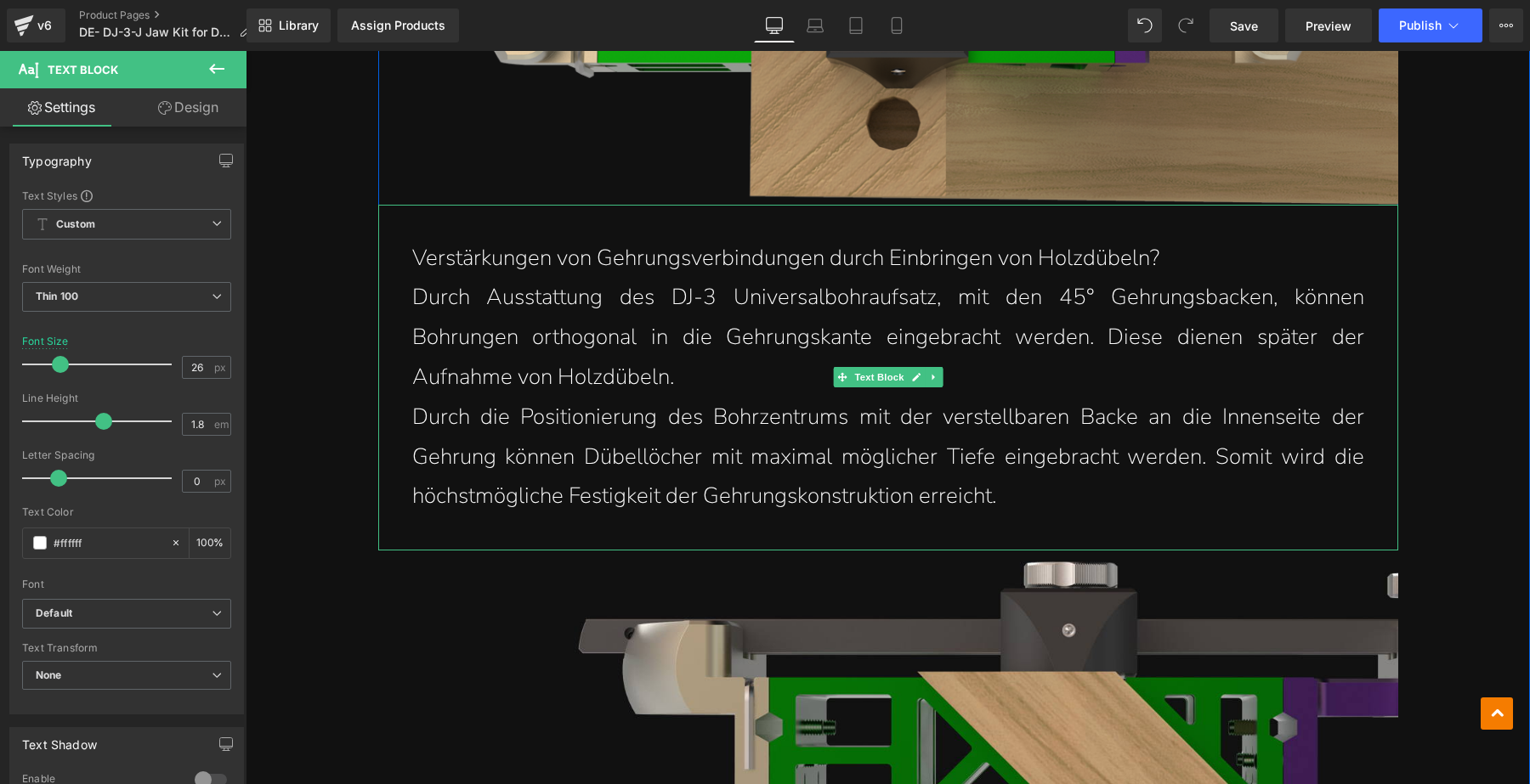
click at [739, 355] on p "Durch Ausstattung des DJ-3 Universalbohraufsatz, mit den 45° Gehrungsbacken, kö…" at bounding box center [888, 337] width 952 height 119
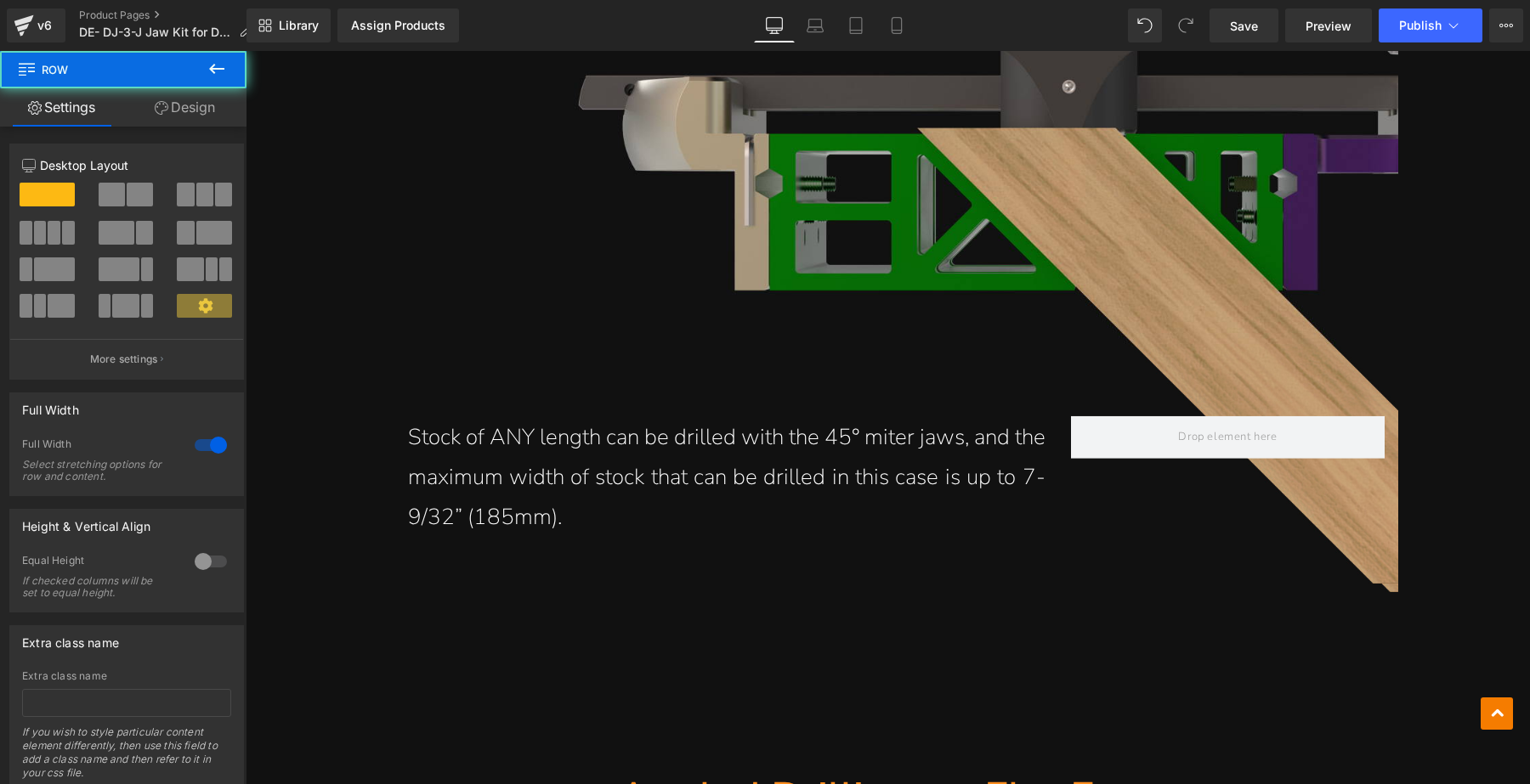
scroll to position [4143, 0]
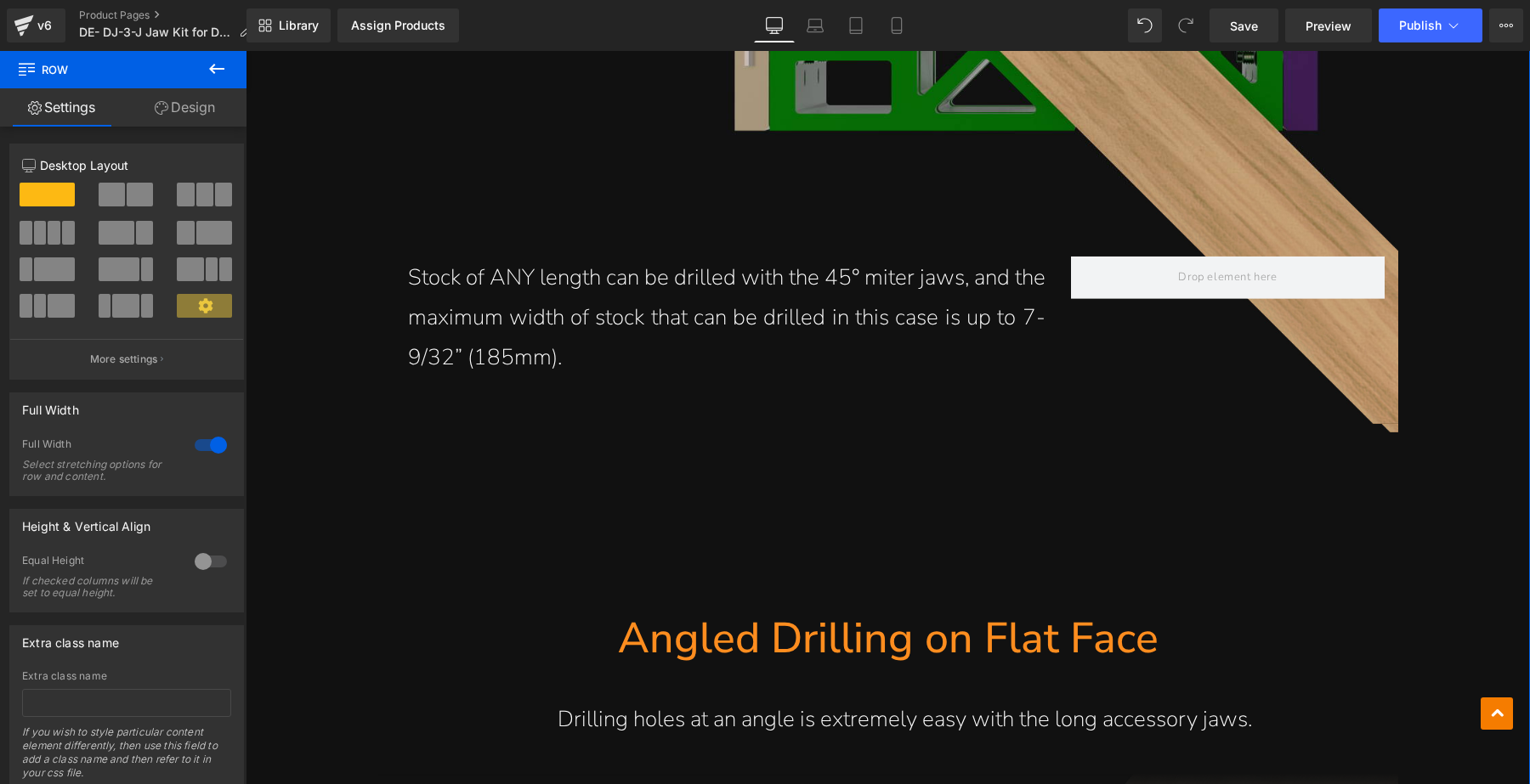
click at [575, 316] on p "Stock of ANY length can be drilled with the 45° miter jaws, and the maximum wid…" at bounding box center [727, 317] width 638 height 119
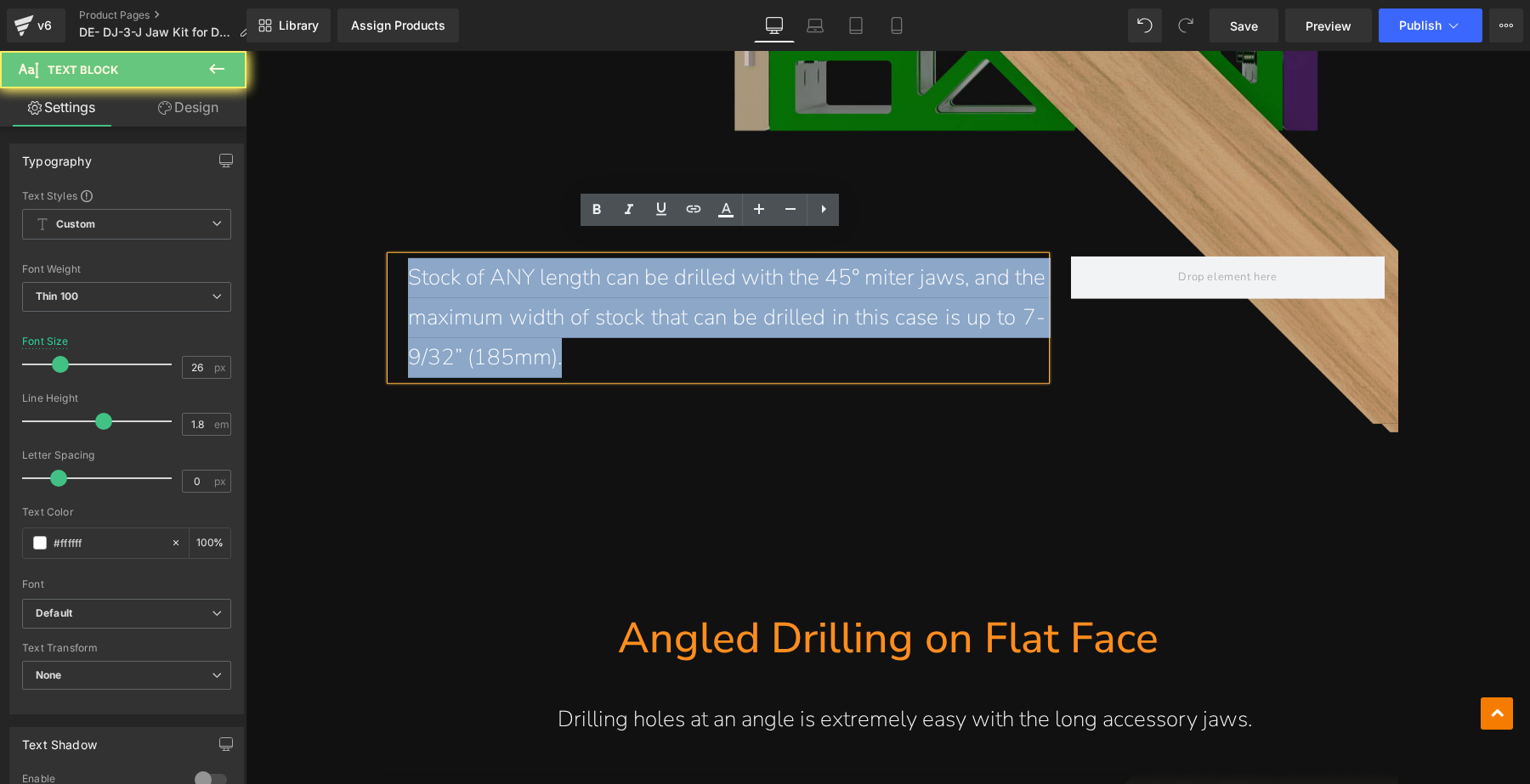
drag, startPoint x: 601, startPoint y: 334, endPoint x: 367, endPoint y: 251, distance: 248.3
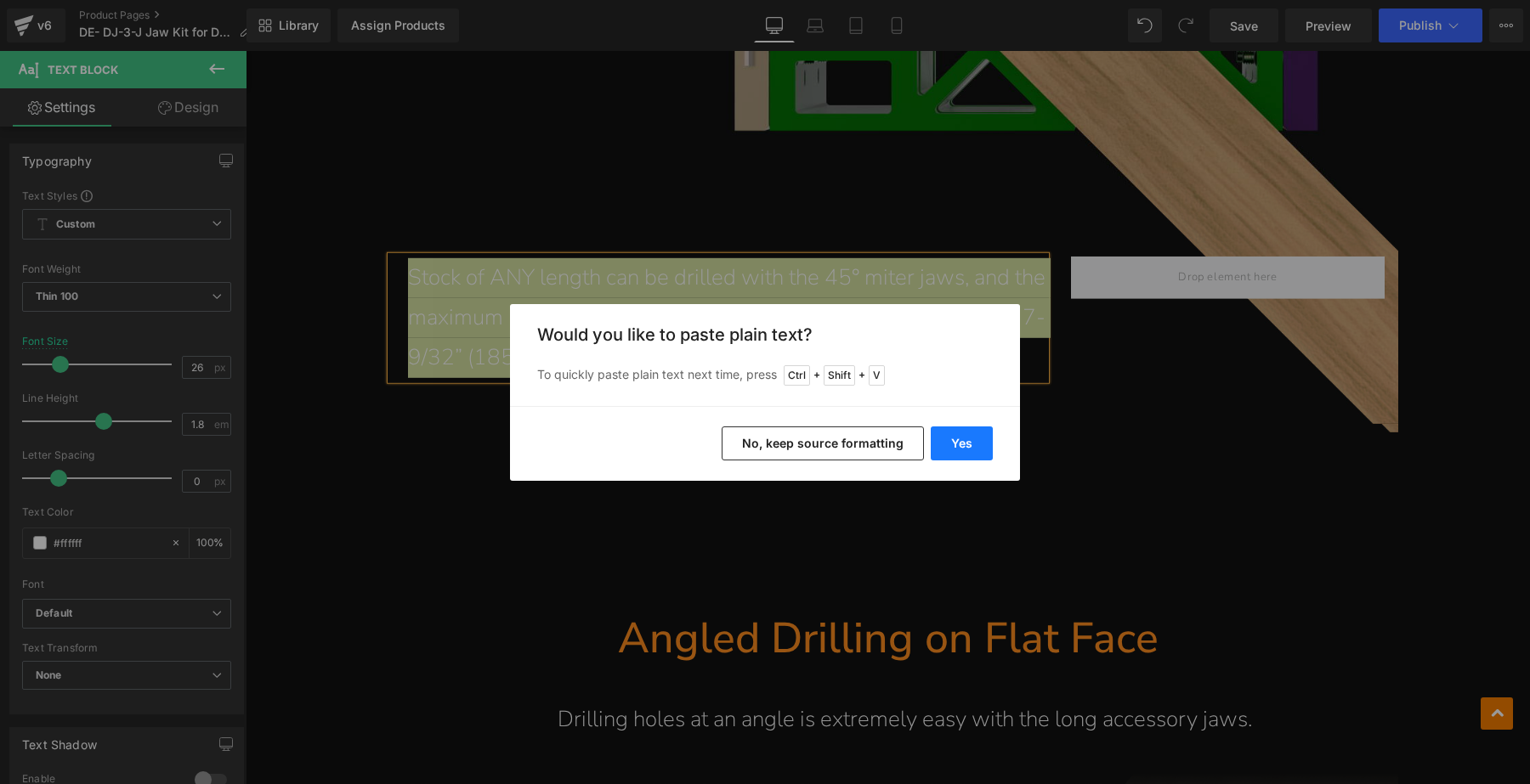
drag, startPoint x: 957, startPoint y: 439, endPoint x: 714, endPoint y: 387, distance: 248.5
click at [957, 439] on button "Yes" at bounding box center [961, 444] width 62 height 34
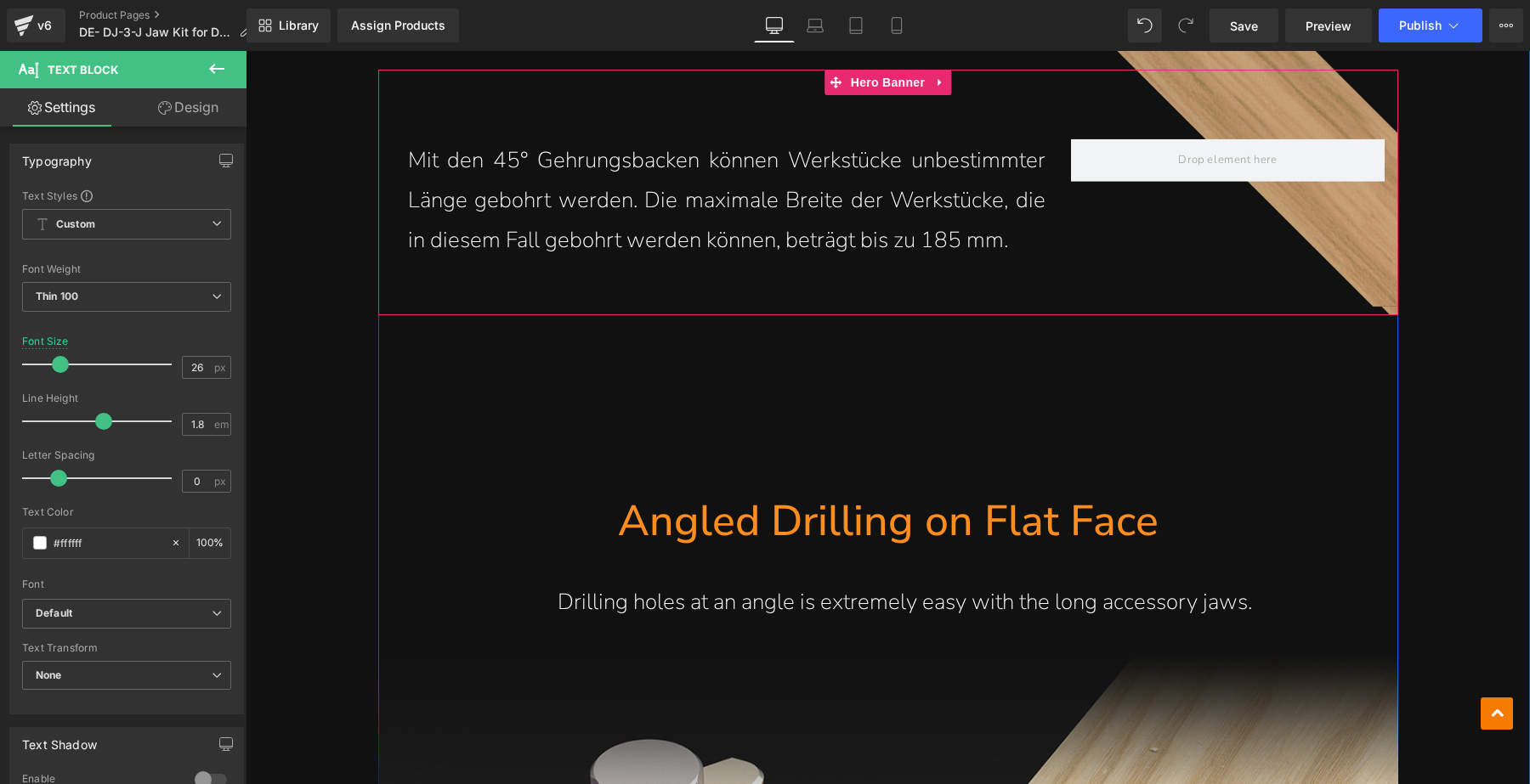
scroll to position [4568, 0]
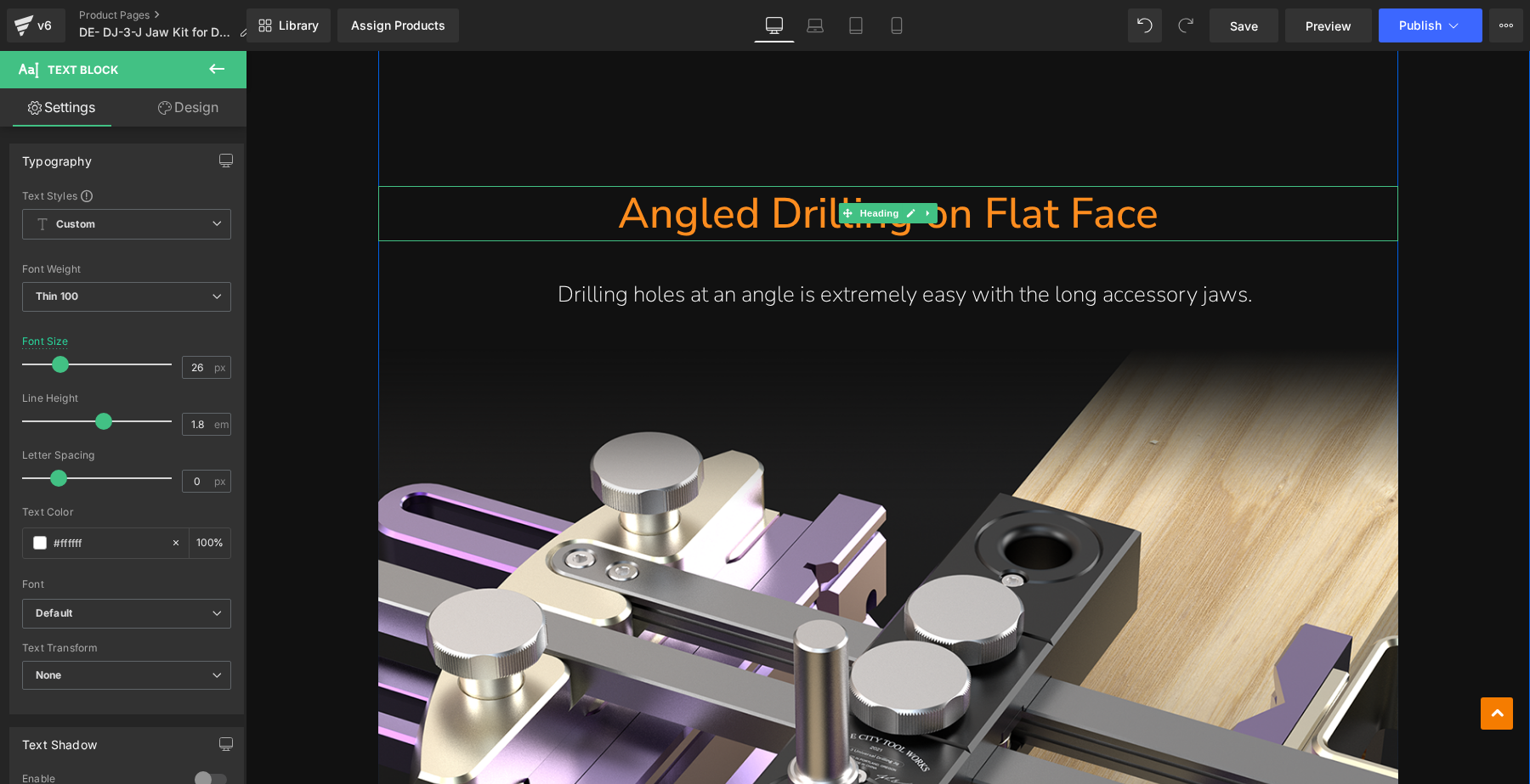
click at [1181, 186] on h1 "Angled Drilling on Flat Face" at bounding box center [888, 214] width 1020 height 56
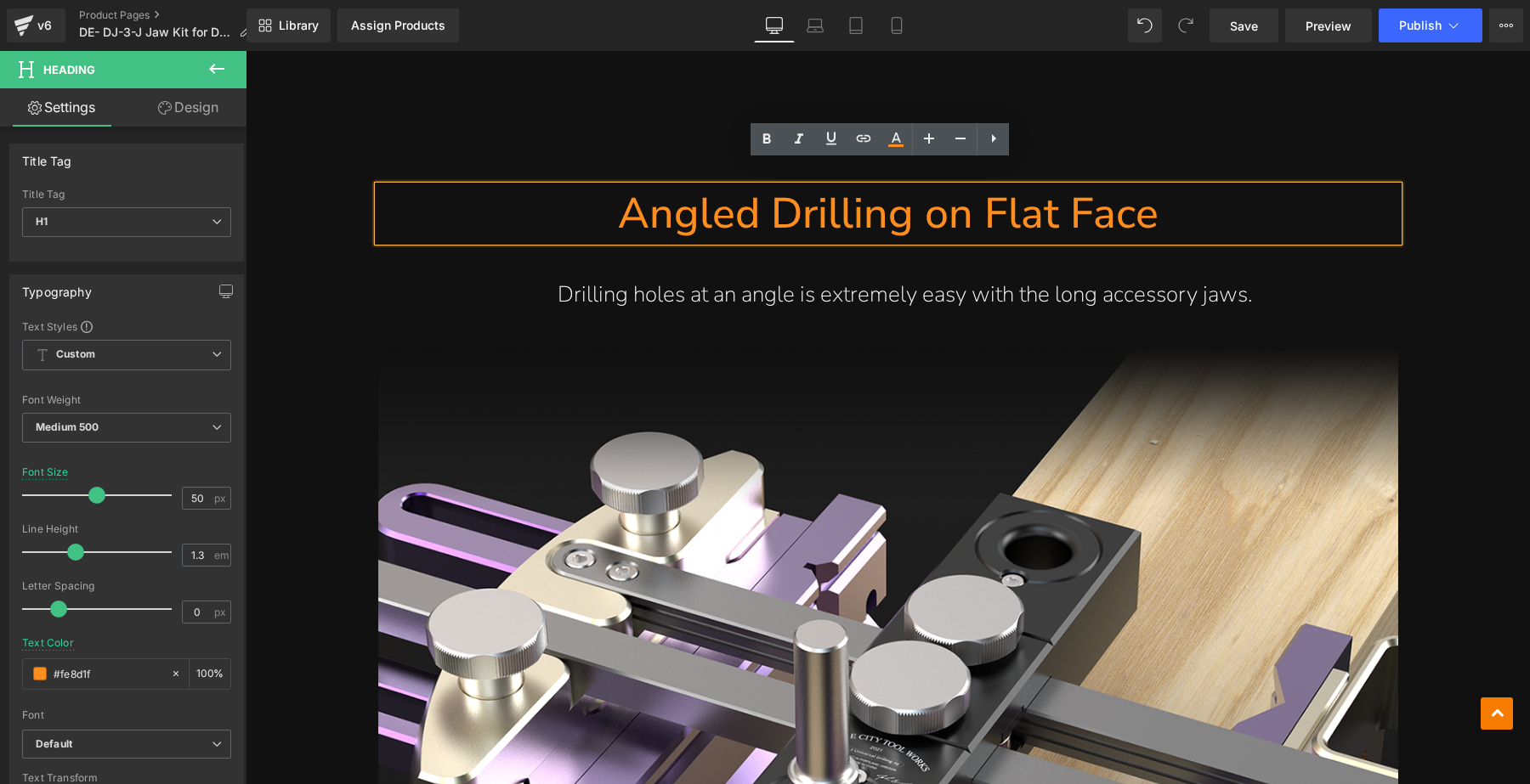
drag, startPoint x: 1167, startPoint y: 187, endPoint x: 657, endPoint y: 197, distance: 510.1
click at [657, 197] on h1 "Angled Drilling on Flat Face" at bounding box center [888, 214] width 1020 height 56
paste div
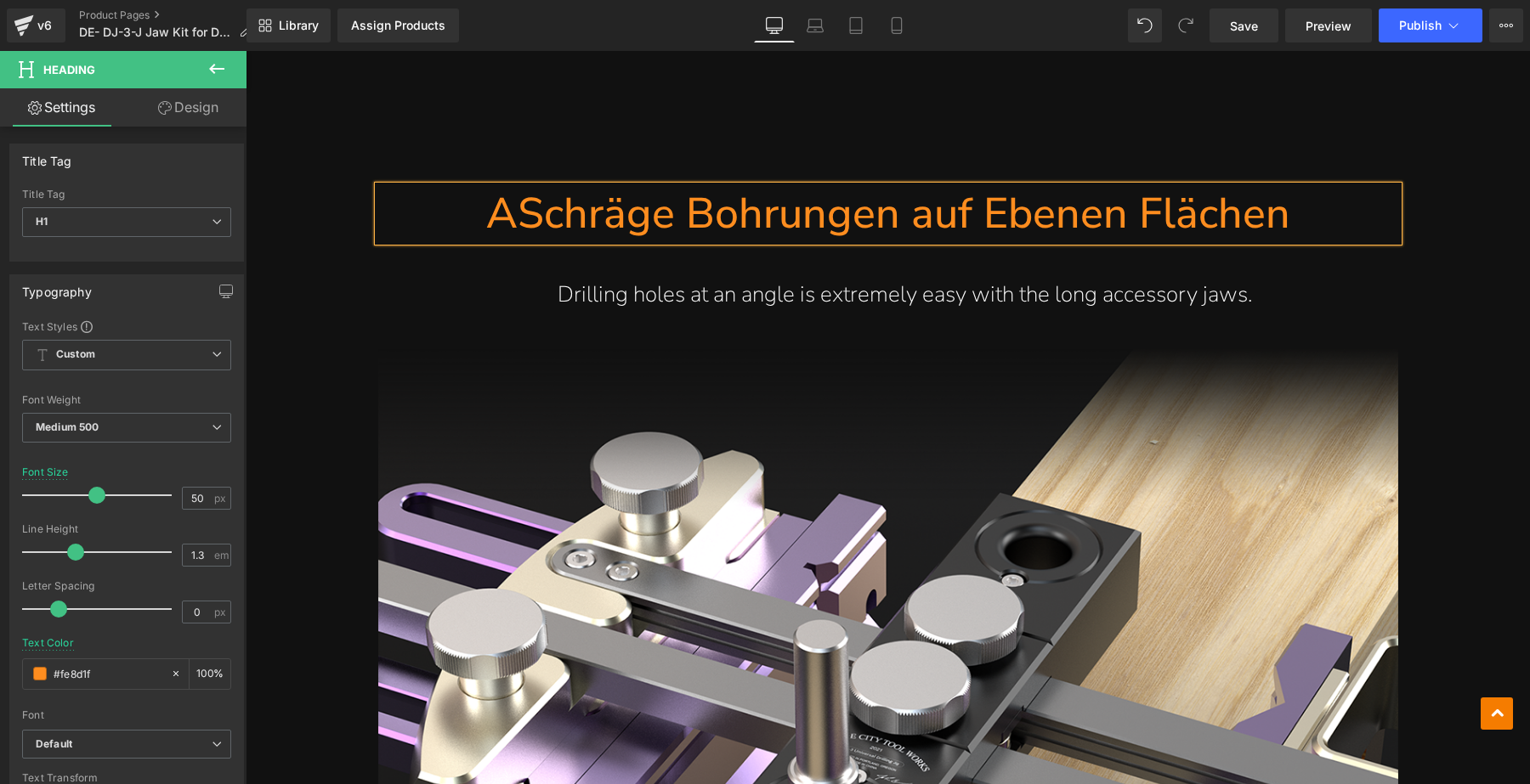
click at [513, 196] on h1 "ASchräge Bohrungen auf Ebenen Flächen" at bounding box center [888, 214] width 1020 height 56
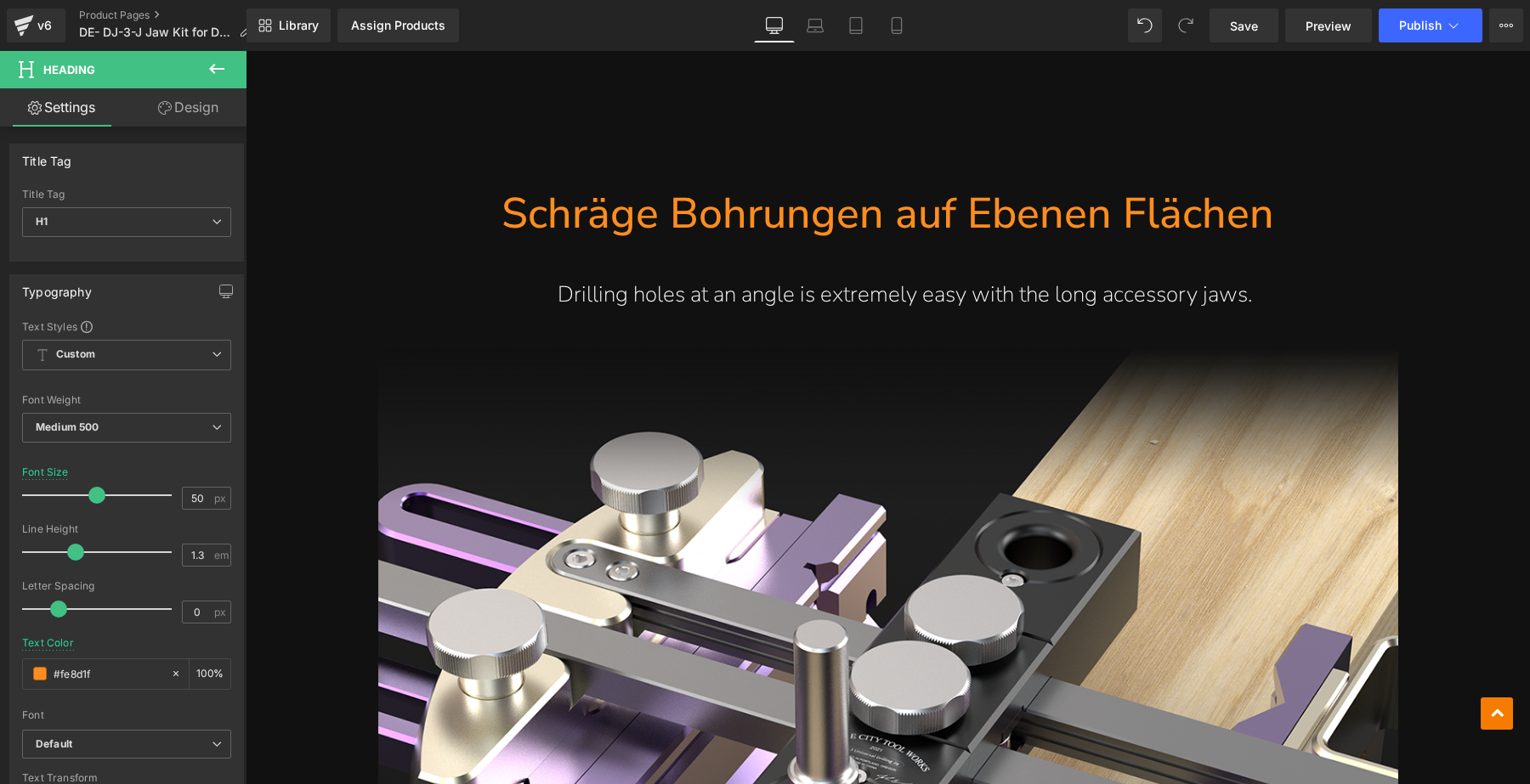
drag, startPoint x: 1219, startPoint y: 303, endPoint x: 1240, endPoint y: 268, distance: 40.8
click at [1219, 303] on div "Drilling holes at an angle is extremely easy with the long accessory jaws." at bounding box center [888, 295] width 1020 height 108
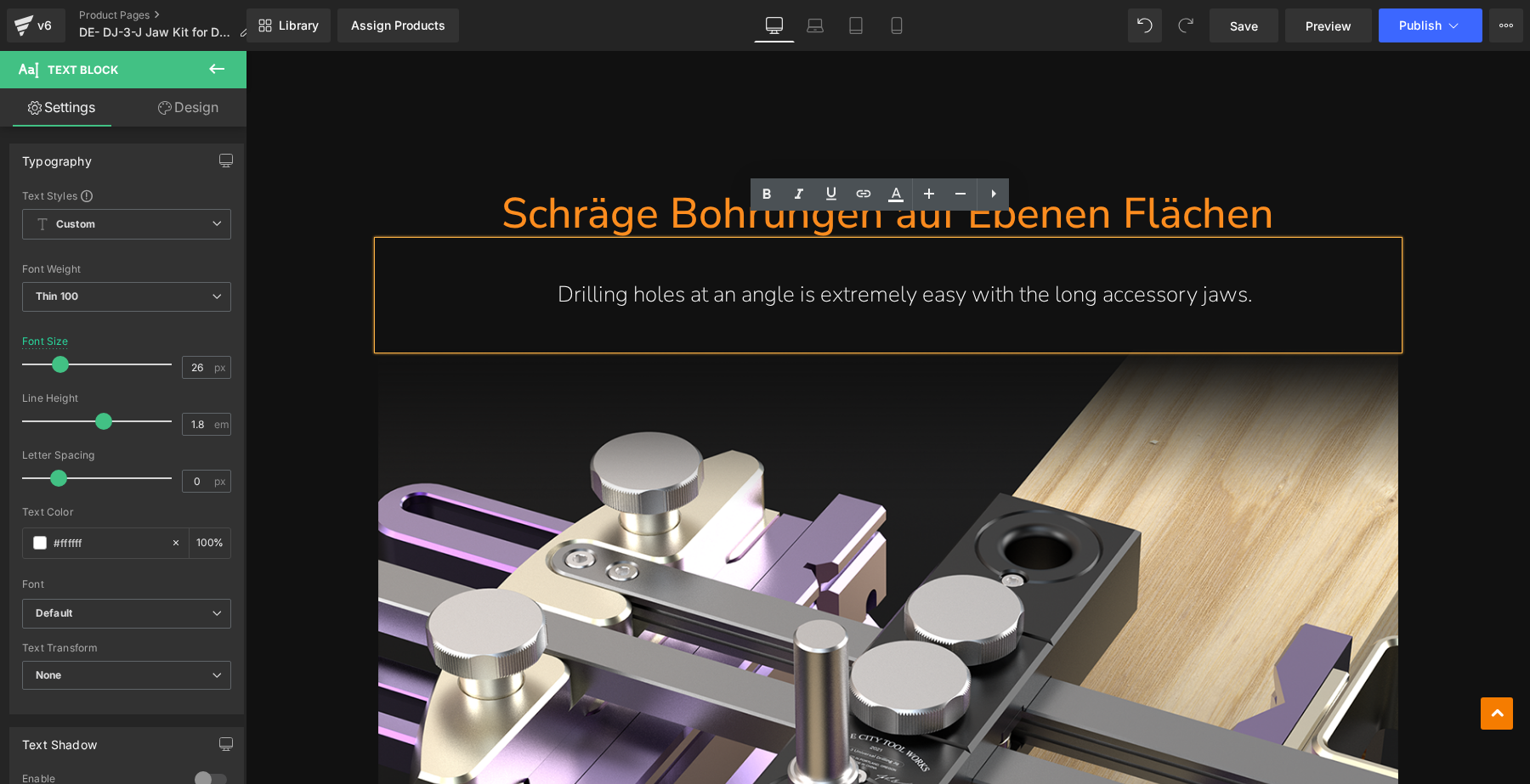
drag, startPoint x: 1261, startPoint y: 266, endPoint x: 551, endPoint y: 279, distance: 710.1
click at [551, 279] on p "Drilling holes at an angle is extremely easy with the long accessory jaws." at bounding box center [905, 295] width 986 height 40
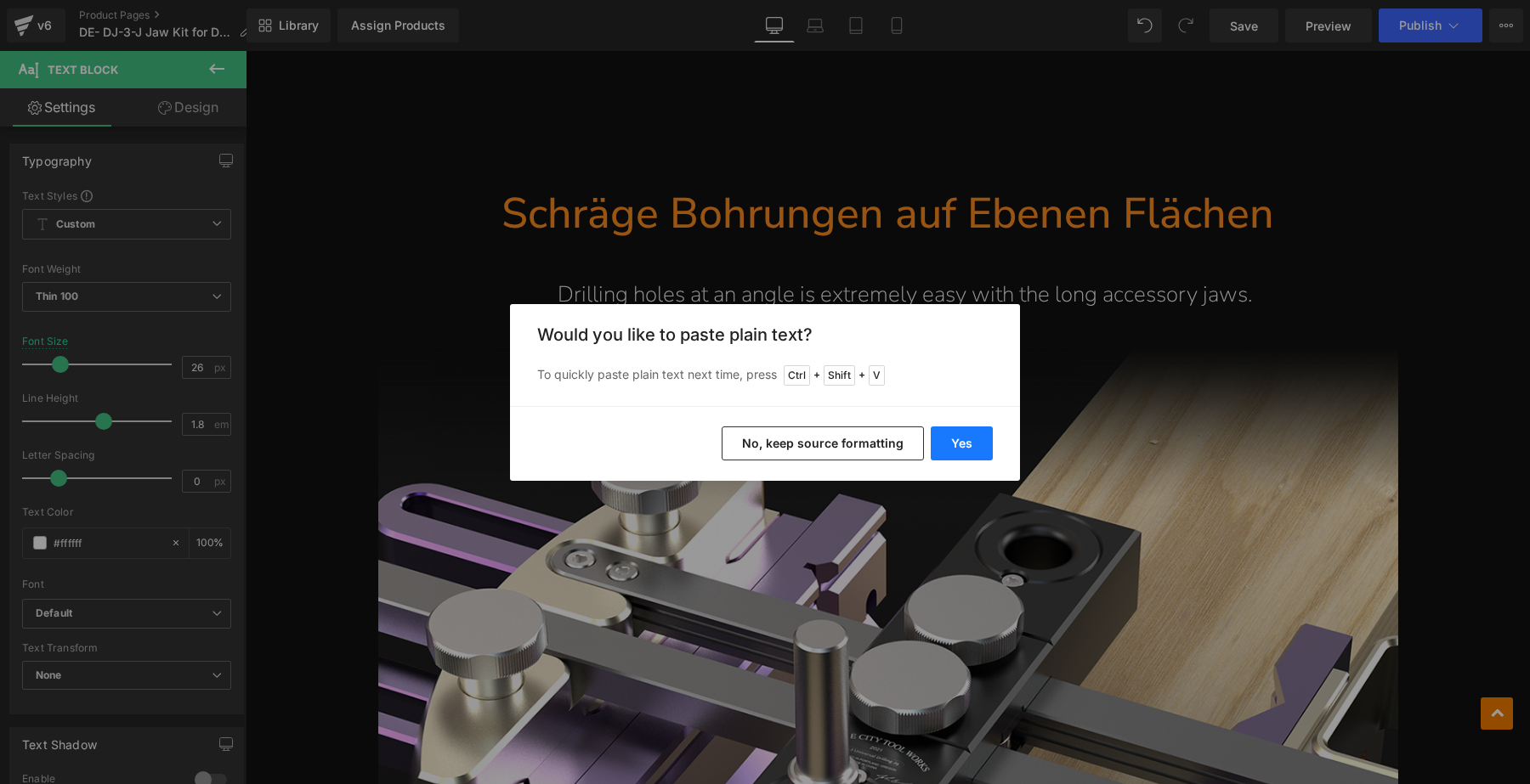
click at [957, 442] on button "Yes" at bounding box center [961, 444] width 62 height 34
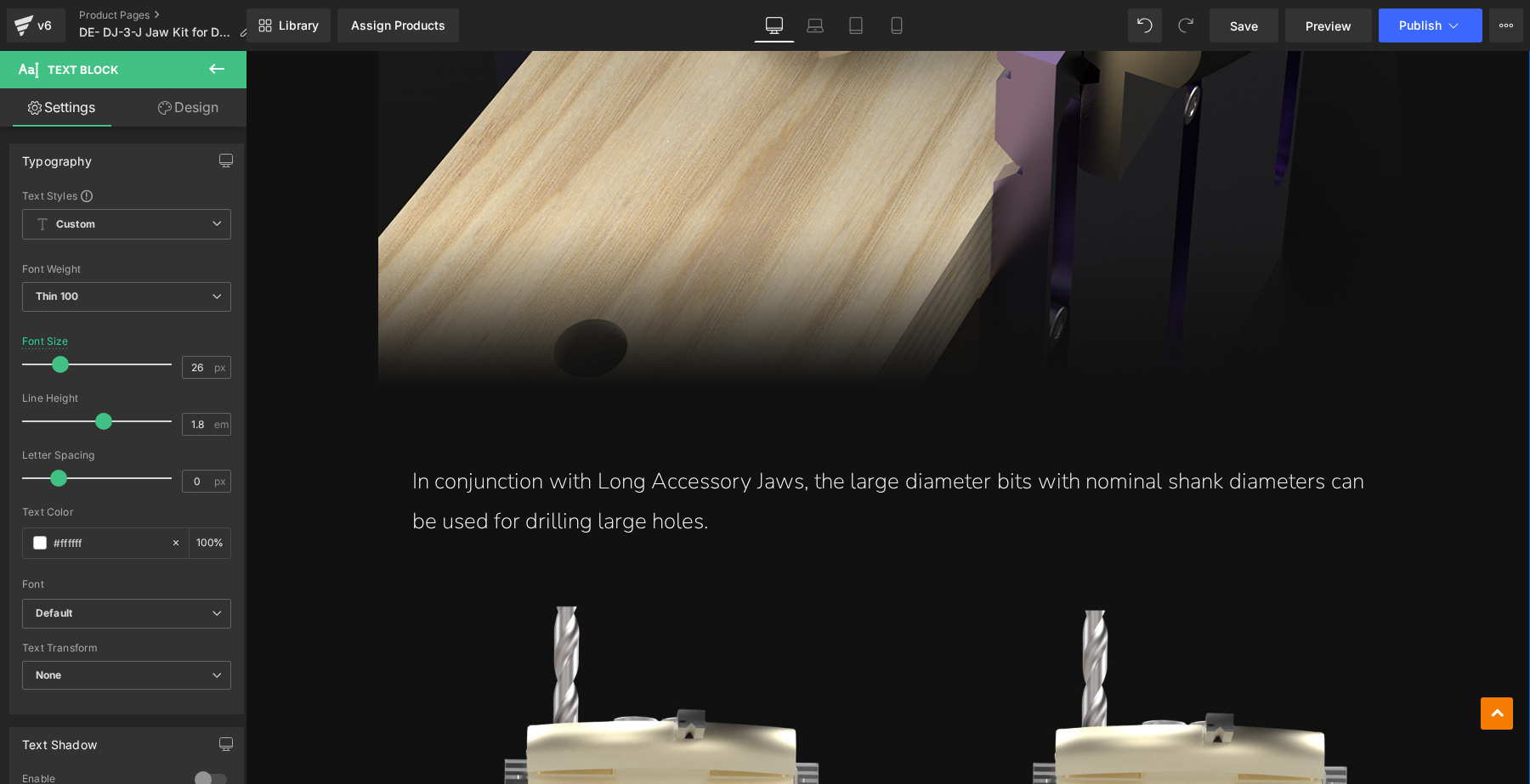
scroll to position [5737, 0]
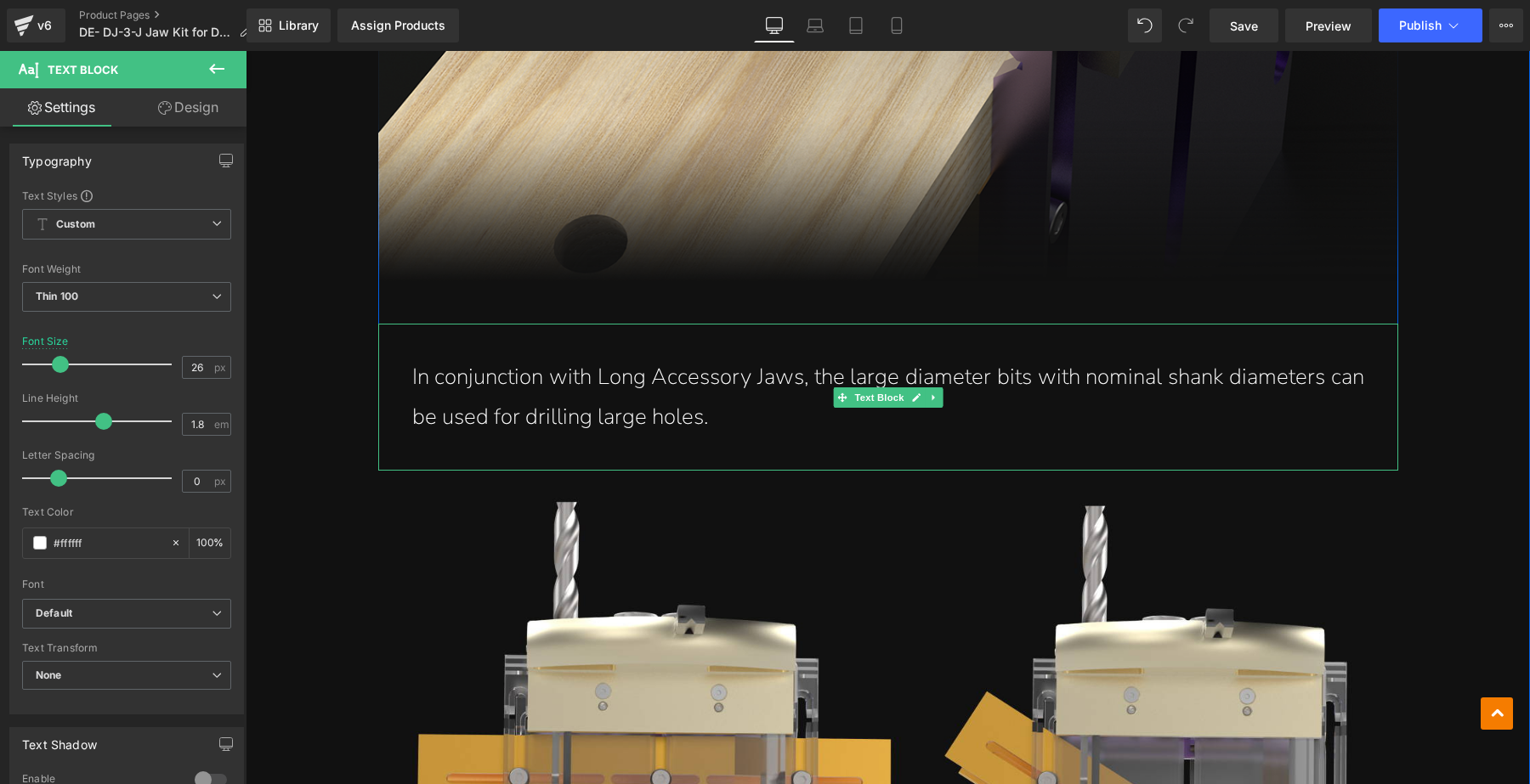
click at [993, 369] on p "In conjunction with Long Accessory Jaws, the large diameter bits with nominal s…" at bounding box center [888, 397] width 952 height 80
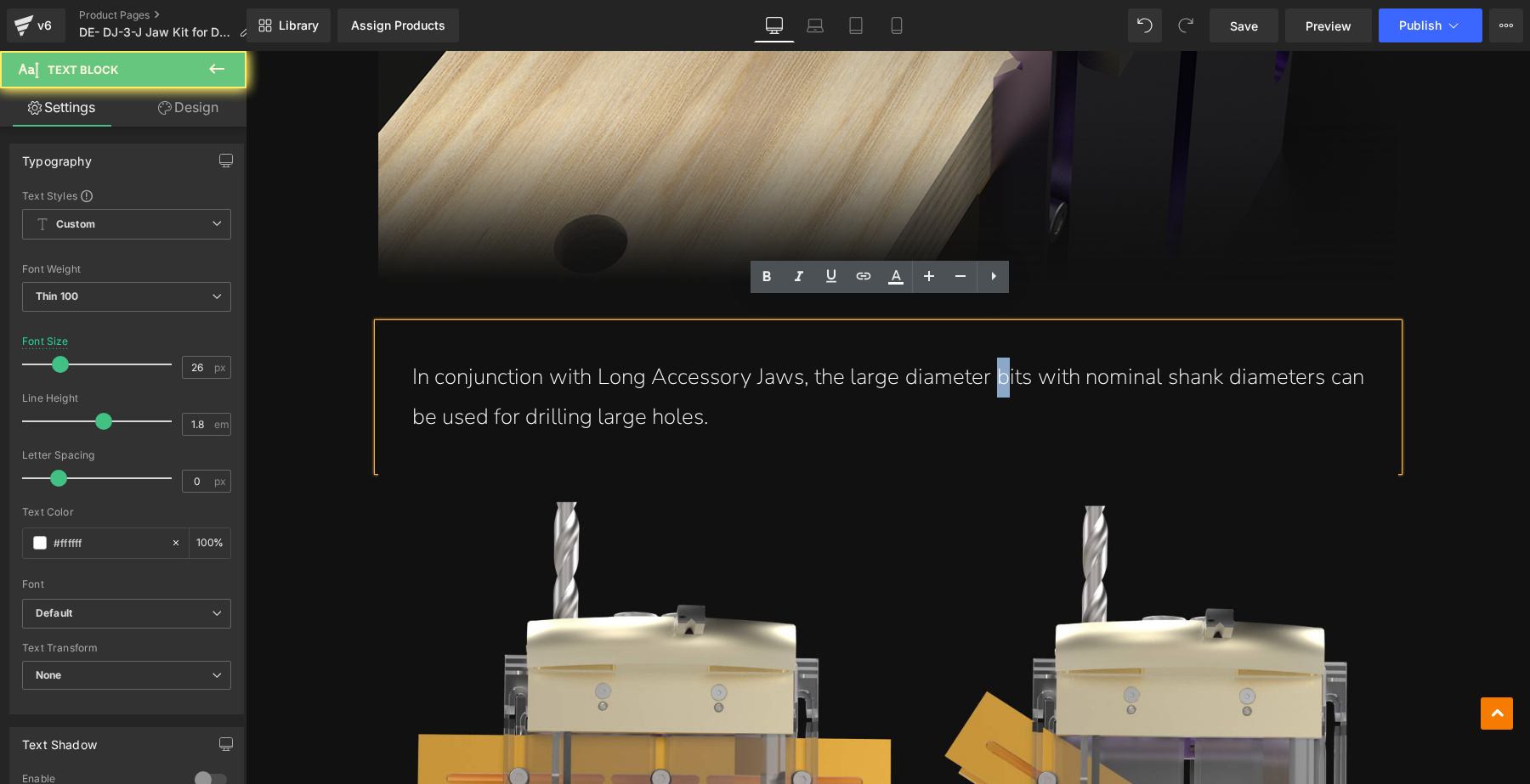
drag, startPoint x: 724, startPoint y: 391, endPoint x: 317, endPoint y: 312, distance: 414.6
click at [317, 312] on div "Assign a product and use this template to present it on live store (P) Image DJ…" at bounding box center [888, 245] width 1285 height 11528
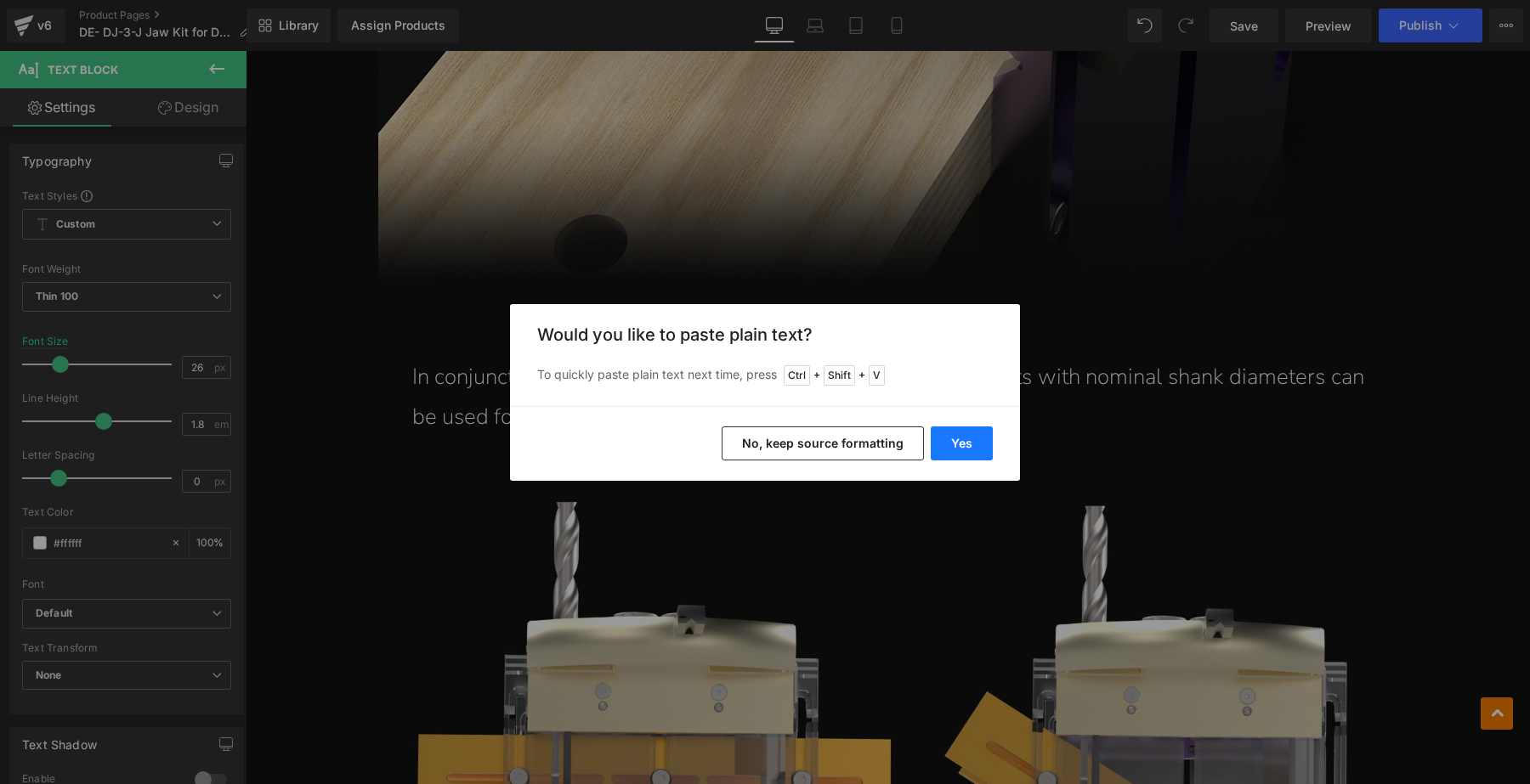
click at [982, 436] on button "Yes" at bounding box center [961, 444] width 62 height 34
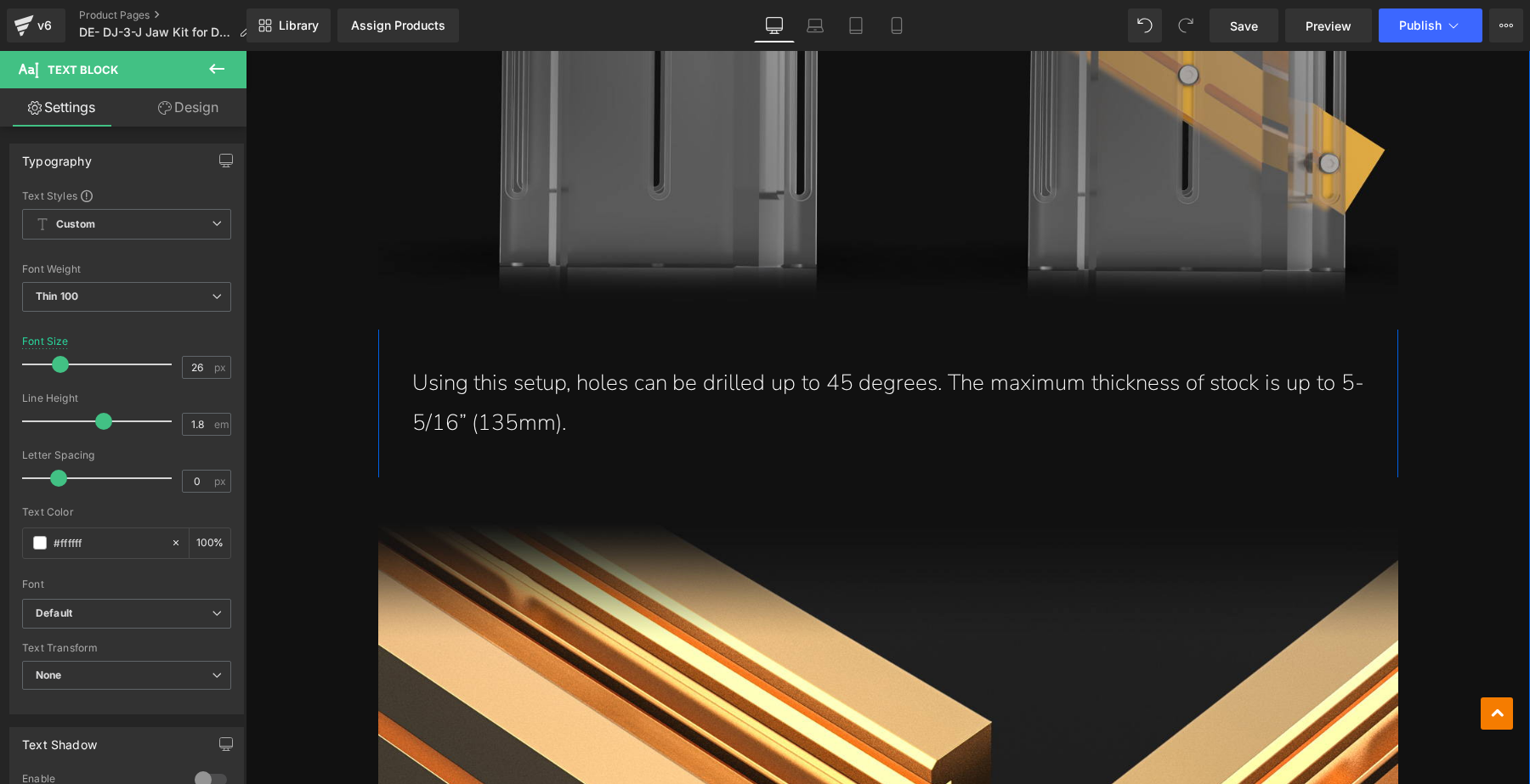
scroll to position [6587, 0]
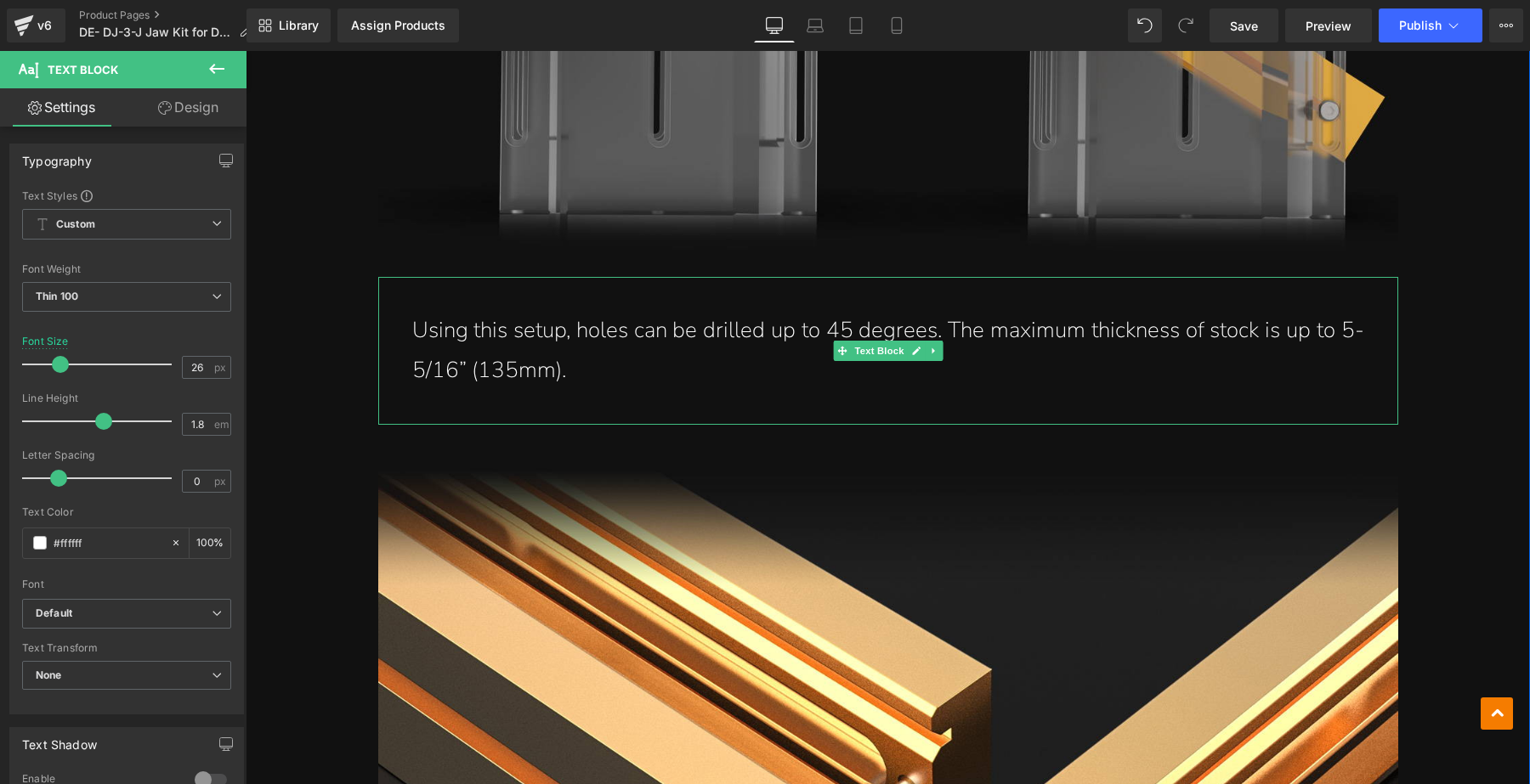
drag, startPoint x: 624, startPoint y: 349, endPoint x: 562, endPoint y: 346, distance: 62.1
click at [623, 349] on p "Using this setup, holes can be drilled up to 45 degrees. The maximum thickness …" at bounding box center [888, 351] width 952 height 80
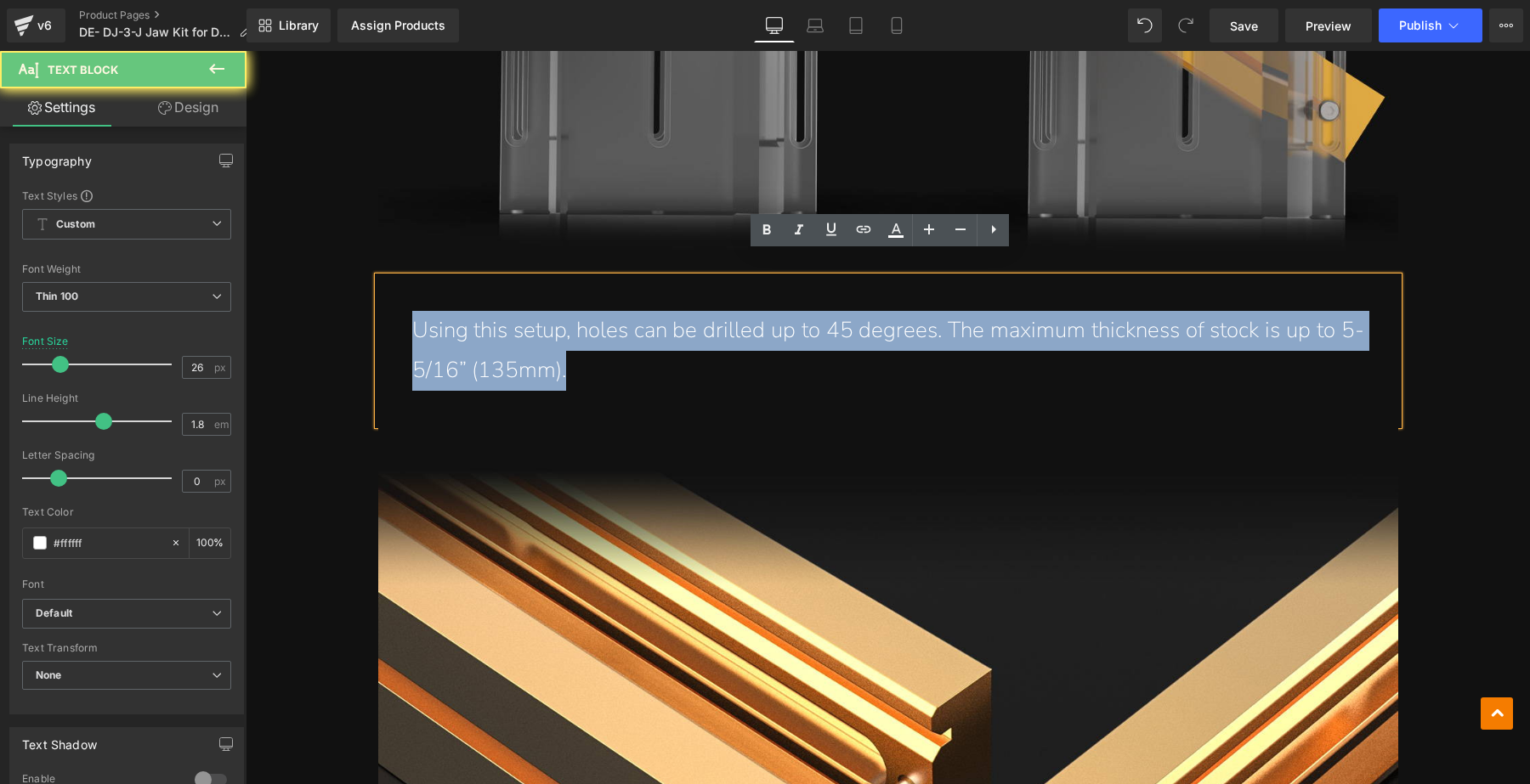
drag, startPoint x: 575, startPoint y: 343, endPoint x: 212, endPoint y: 219, distance: 383.6
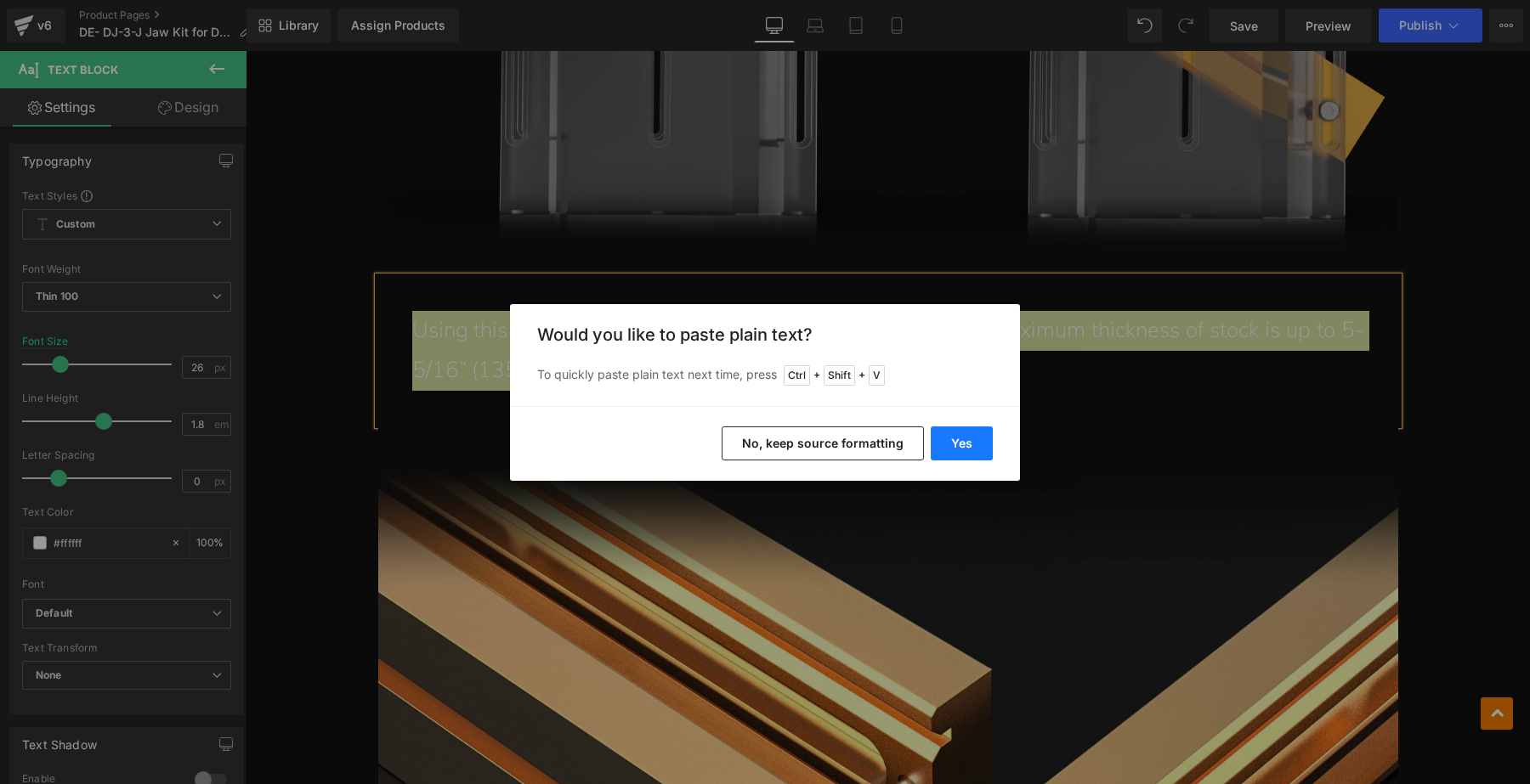
click at [973, 446] on button "Yes" at bounding box center [961, 444] width 62 height 34
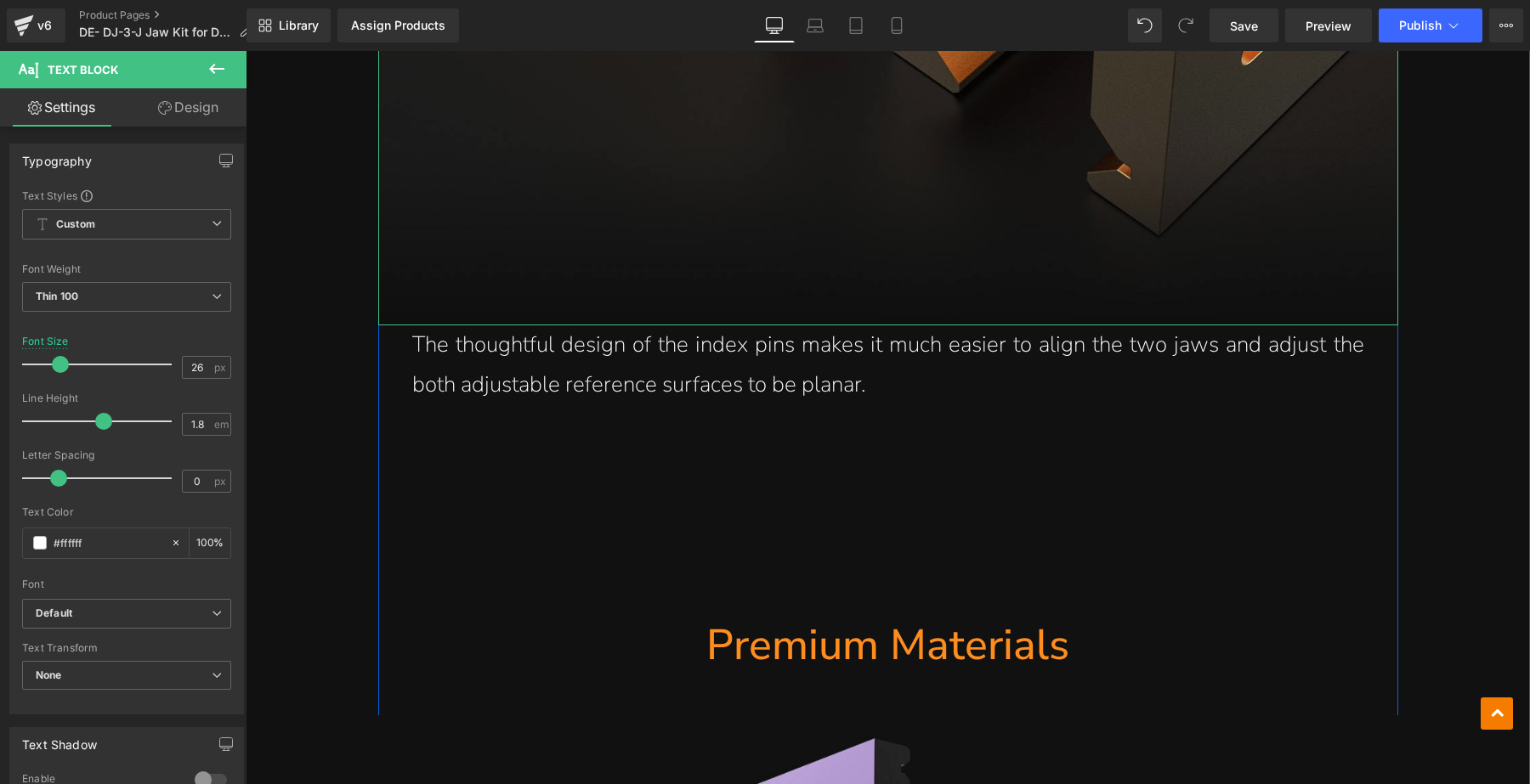
scroll to position [7648, 0]
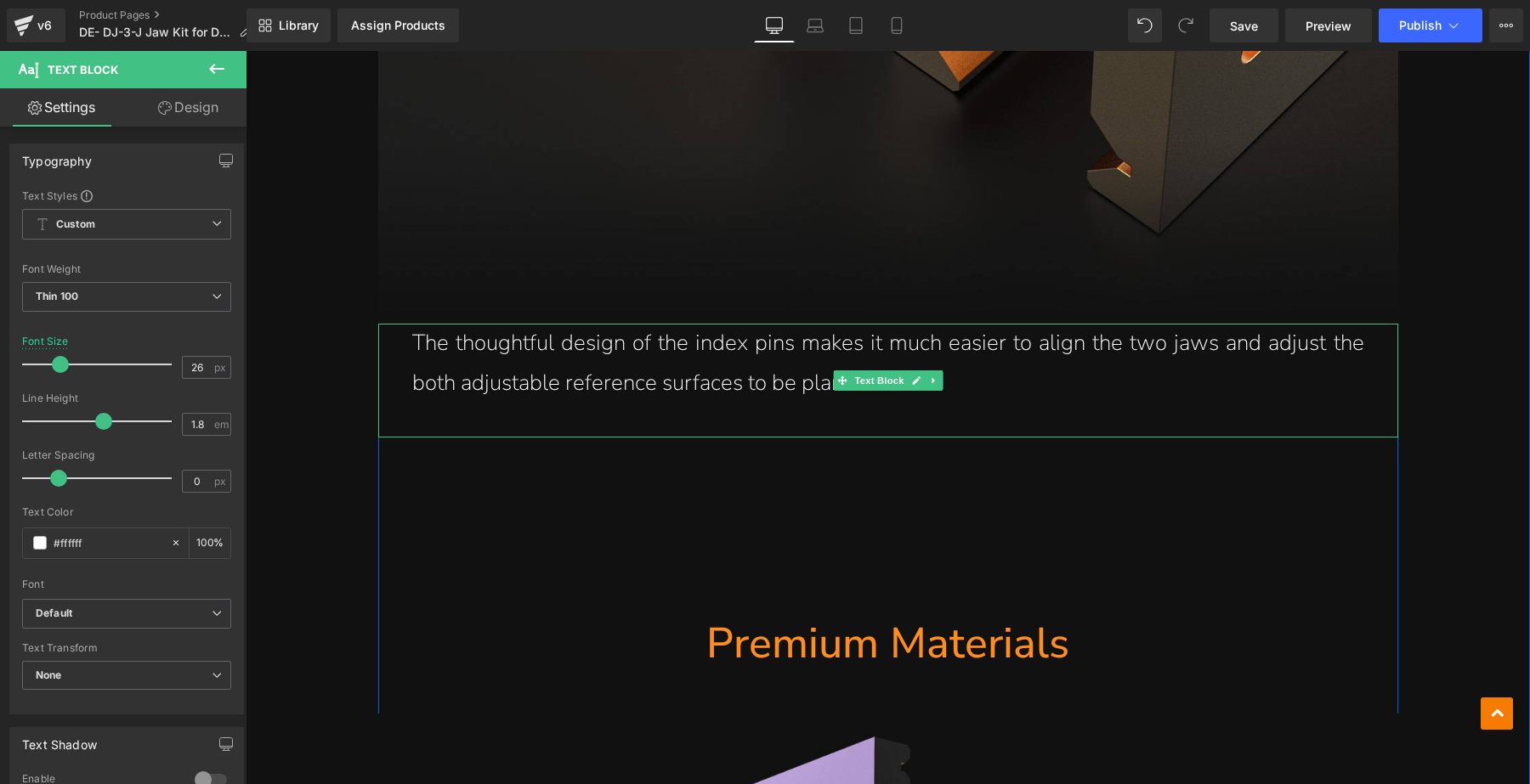
drag, startPoint x: 1006, startPoint y: 354, endPoint x: 988, endPoint y: 361, distance: 19.3
click at [1006, 354] on p "The thoughtful design of the index pins makes it much easier to align the two j…" at bounding box center [888, 363] width 952 height 80
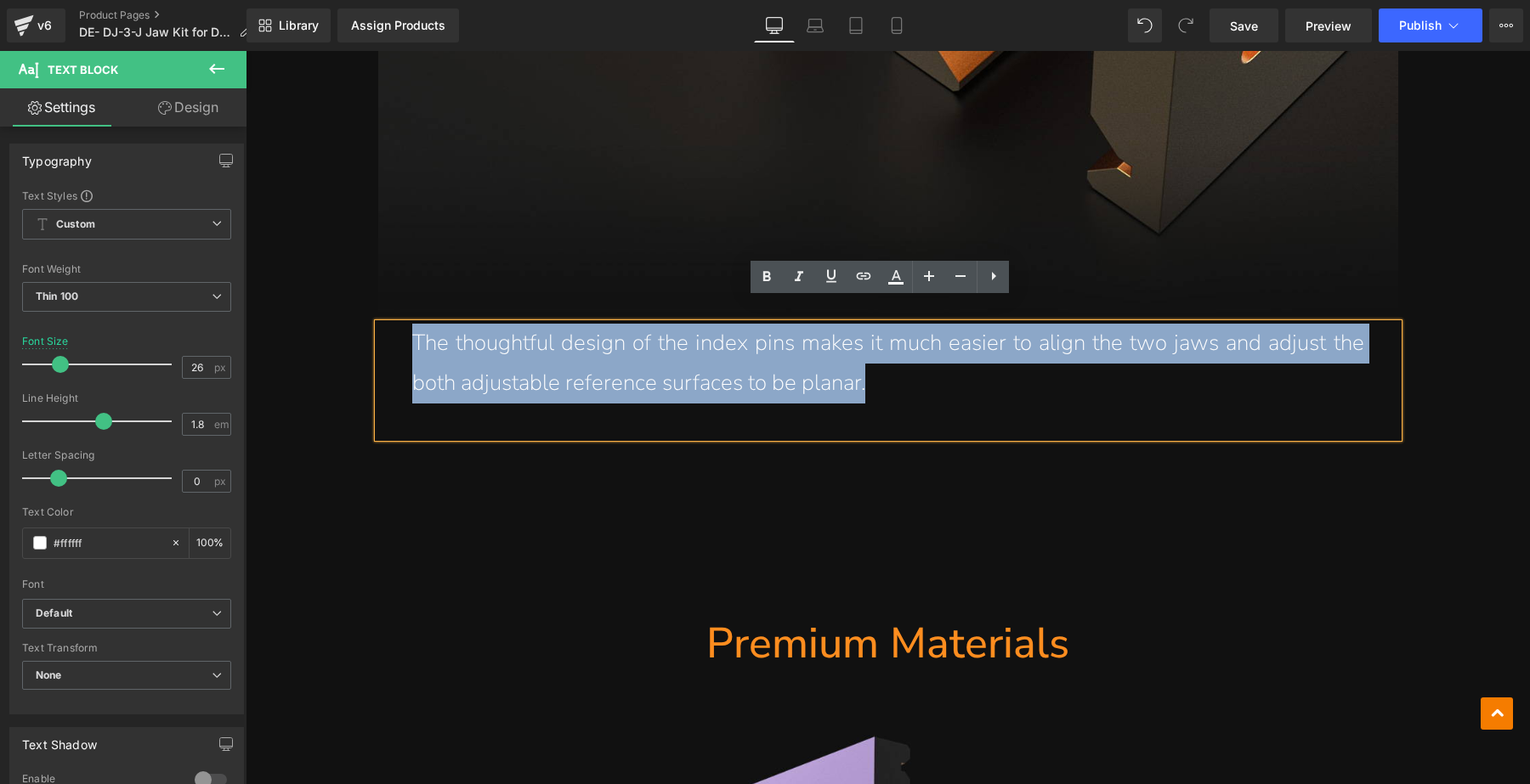
drag, startPoint x: 976, startPoint y: 365, endPoint x: 294, endPoint y: 312, distance: 684.1
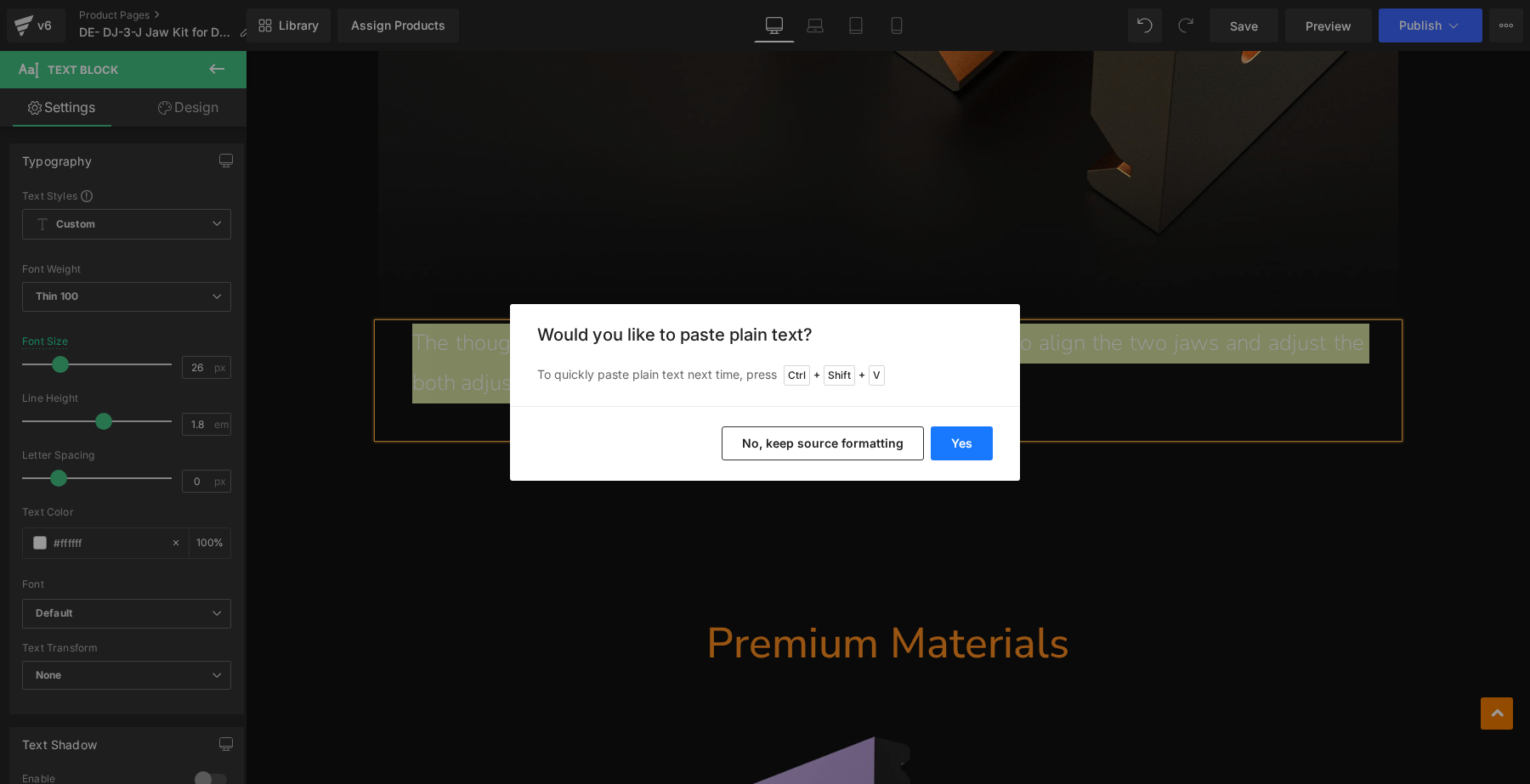
click at [950, 431] on button "Yes" at bounding box center [961, 444] width 62 height 34
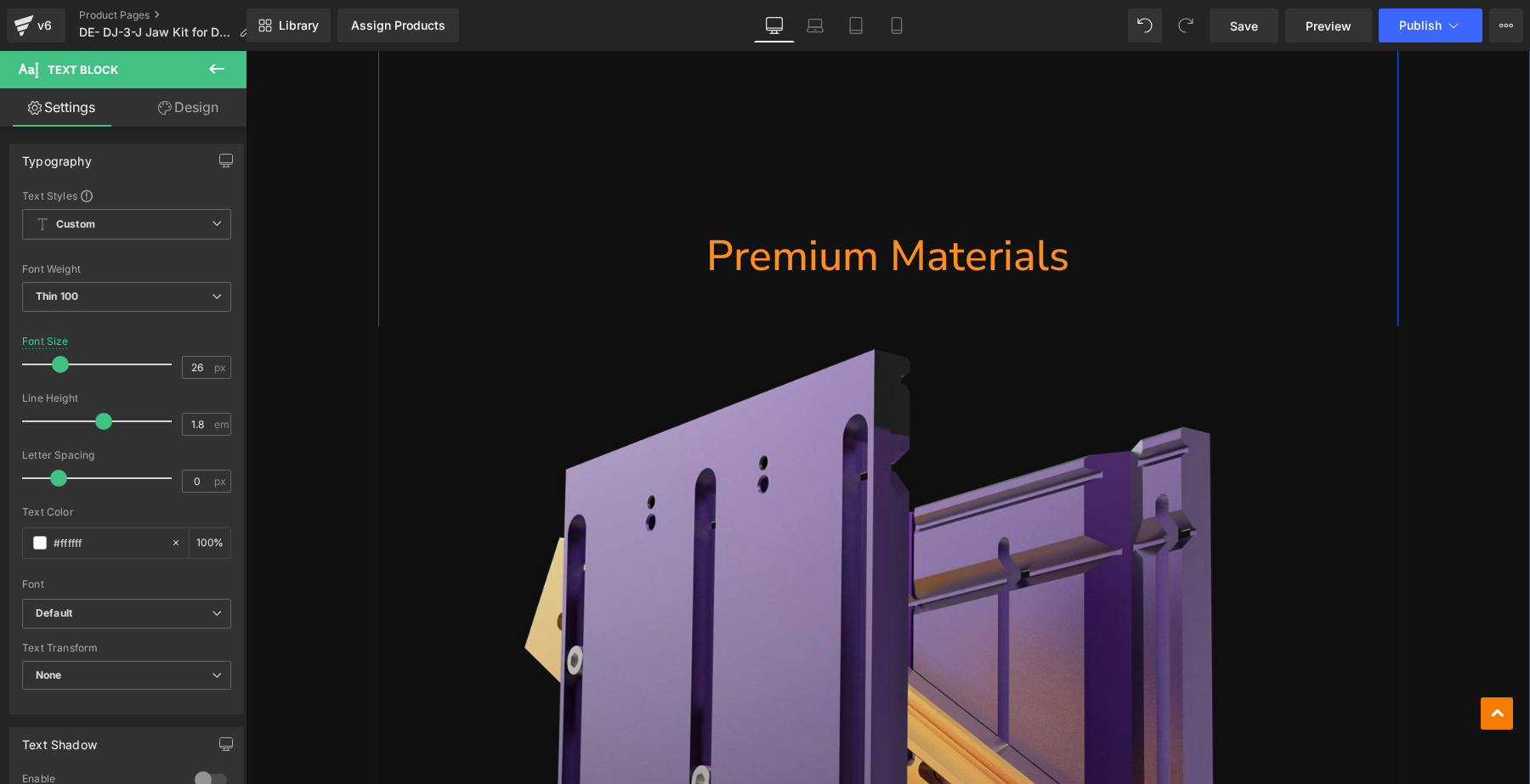
scroll to position [8073, 0]
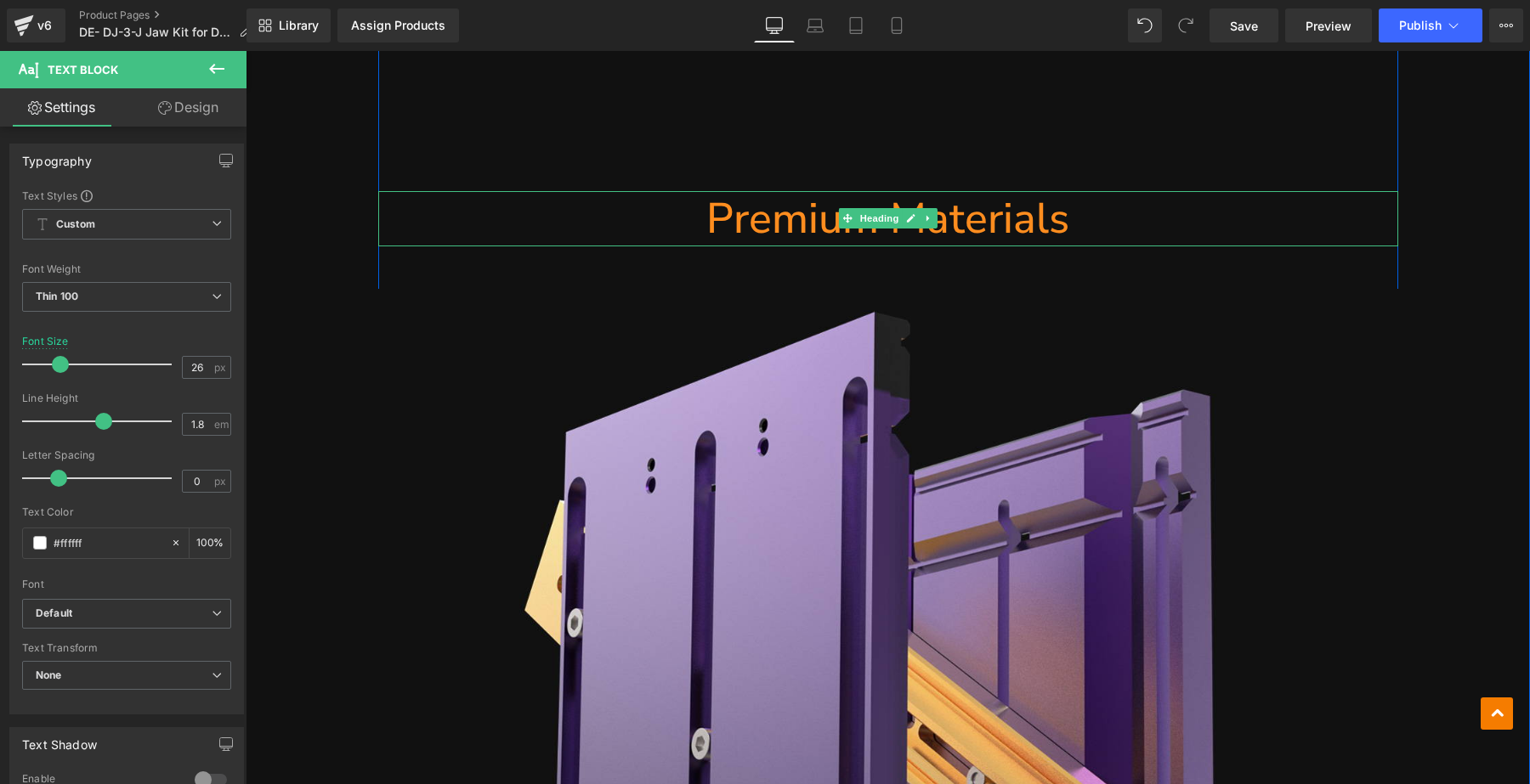
drag, startPoint x: 1057, startPoint y: 203, endPoint x: 1077, endPoint y: 197, distance: 20.9
click at [1057, 203] on h1 "Premium Materials" at bounding box center [888, 219] width 1020 height 56
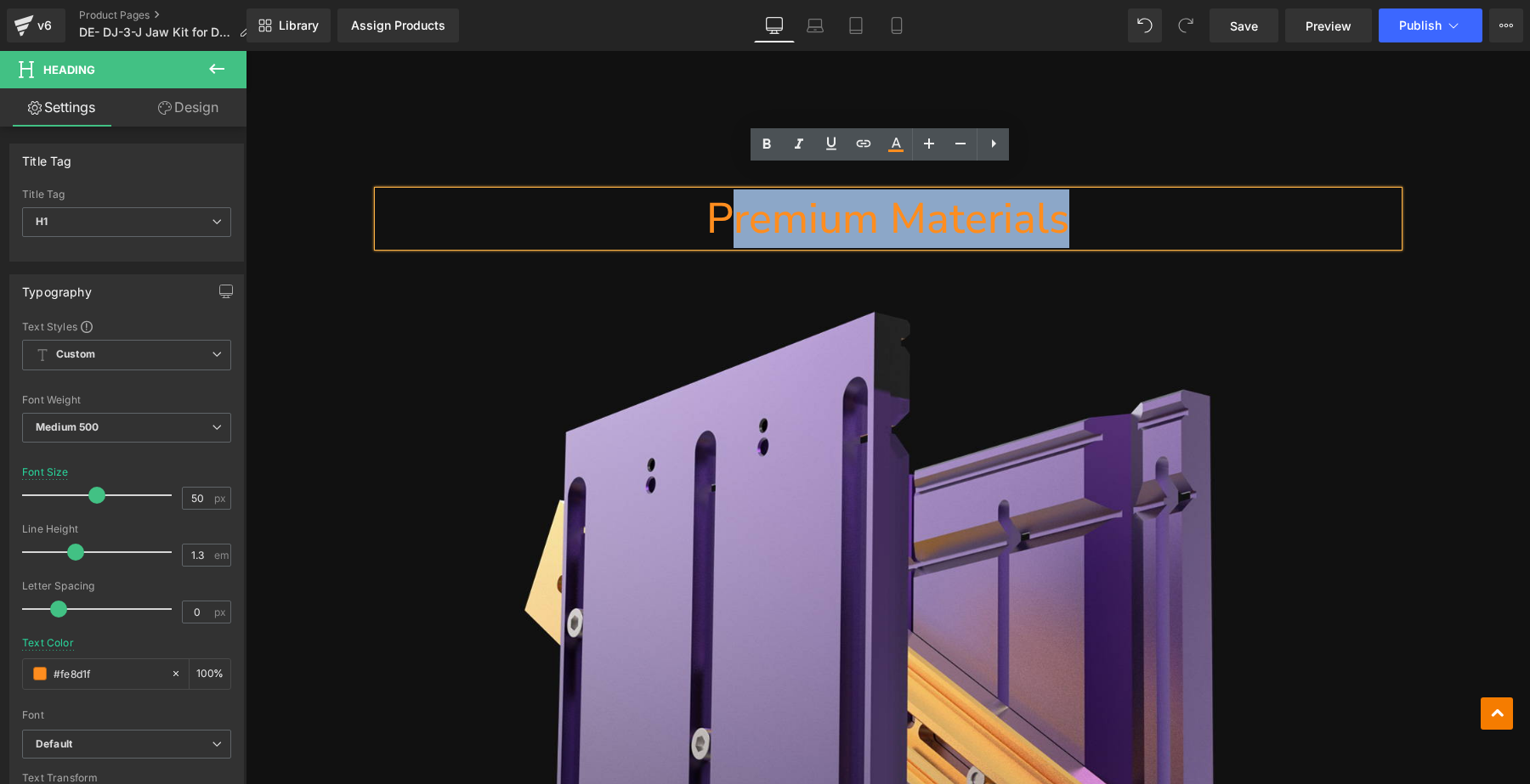
drag, startPoint x: 1150, startPoint y: 192, endPoint x: 719, endPoint y: 197, distance: 431.0
click at [719, 197] on h1 "Premium Materials" at bounding box center [888, 219] width 1020 height 56
paste div
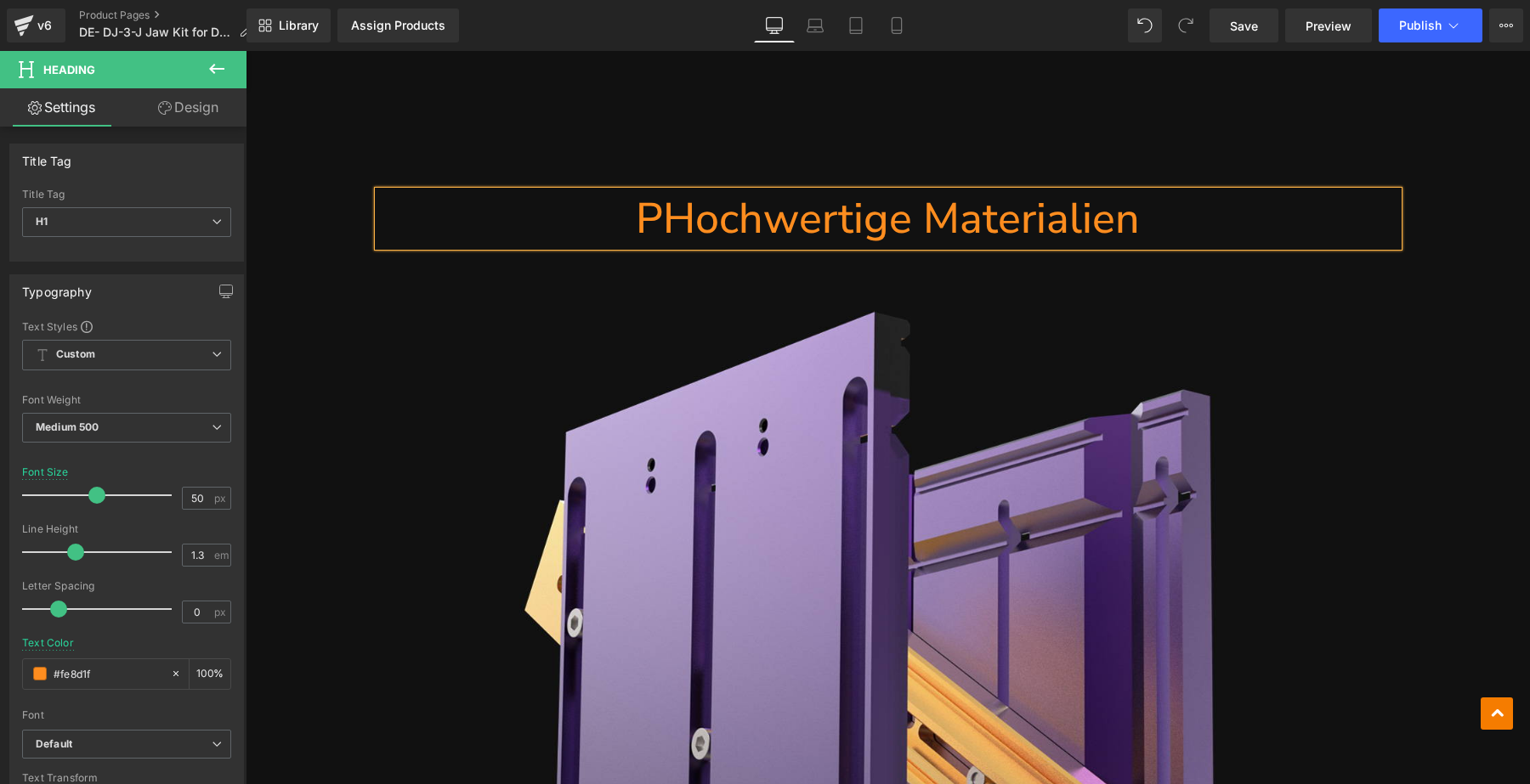
click at [662, 197] on h1 "PHochwertige Materialien" at bounding box center [888, 219] width 1020 height 56
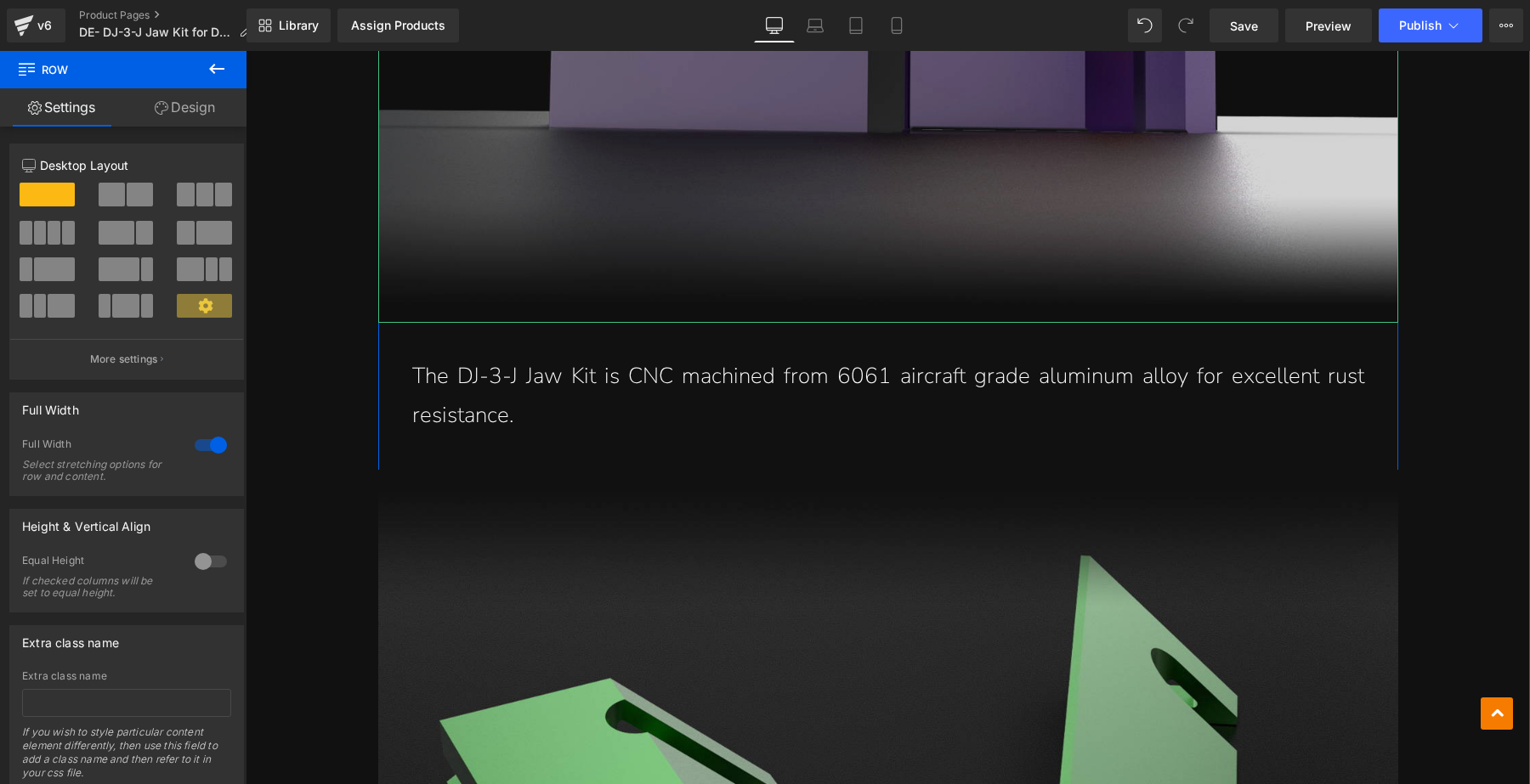
scroll to position [9136, 0]
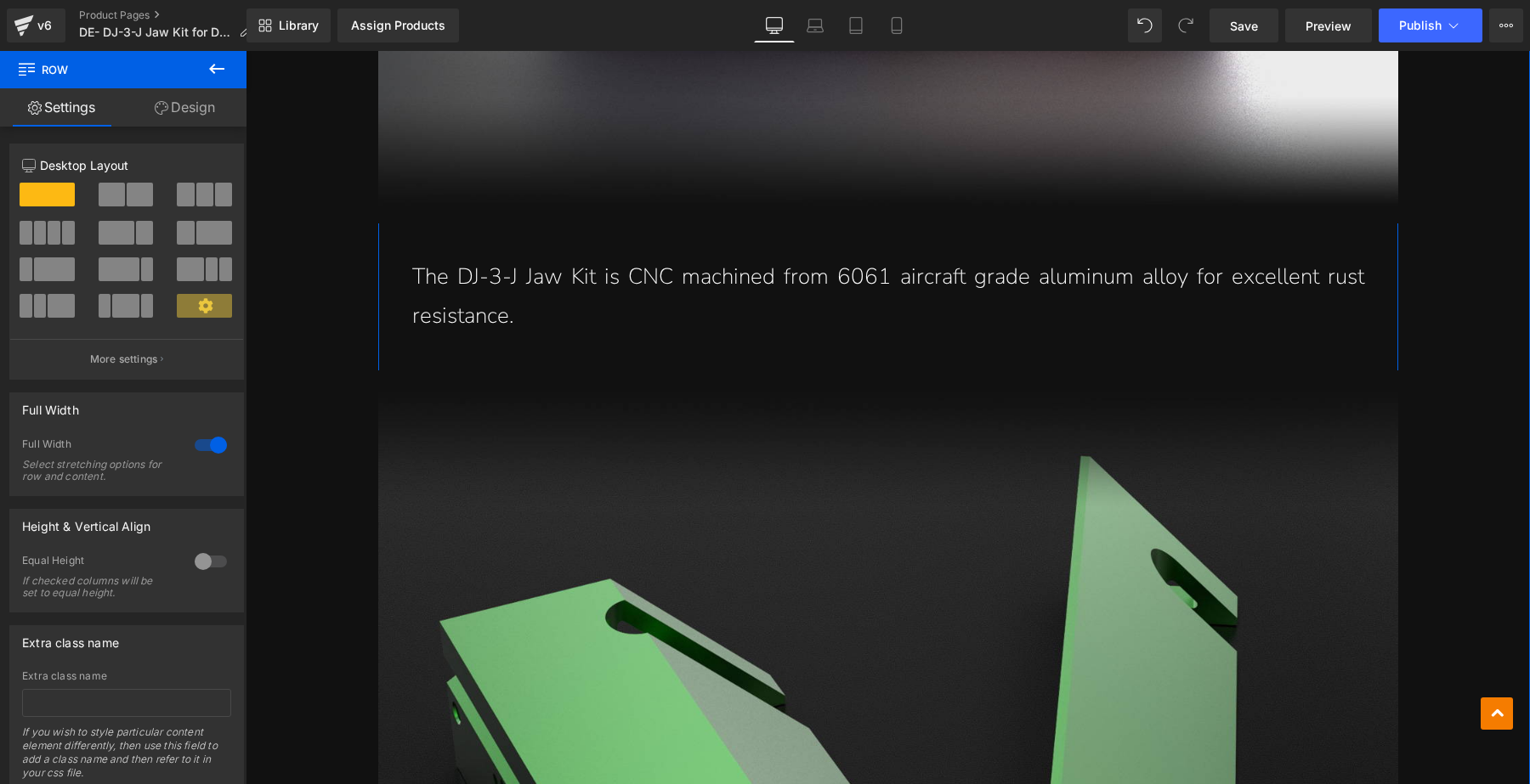
click at [537, 304] on p "The DJ-3-J Jaw Kit is CNC machined from 6061 aircraft grade aluminum alloy for …" at bounding box center [888, 297] width 952 height 80
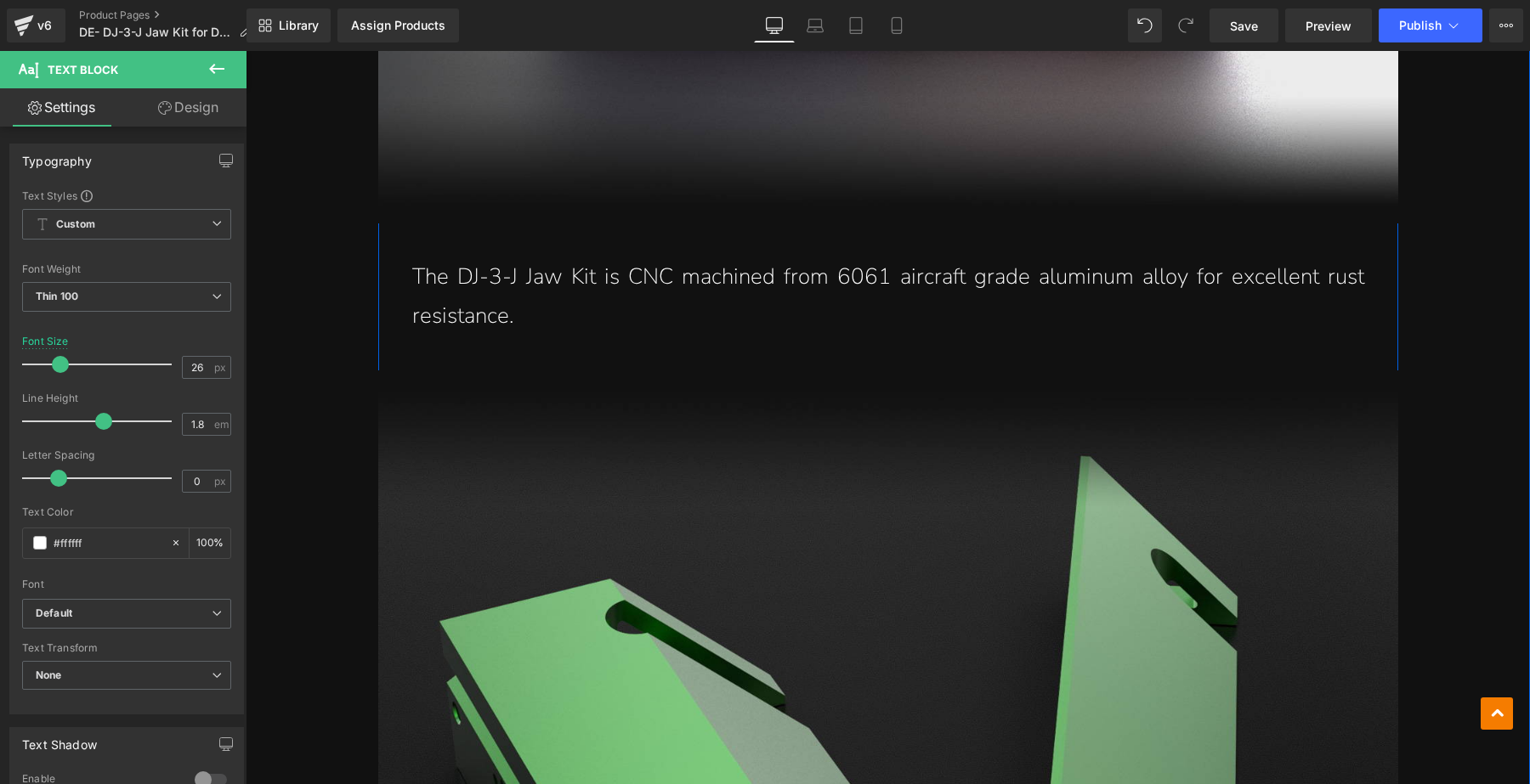
click at [529, 270] on p "The DJ-3-J Jaw Kit is CNC machined from 6061 aircraft grade aluminum alloy for …" at bounding box center [888, 297] width 952 height 80
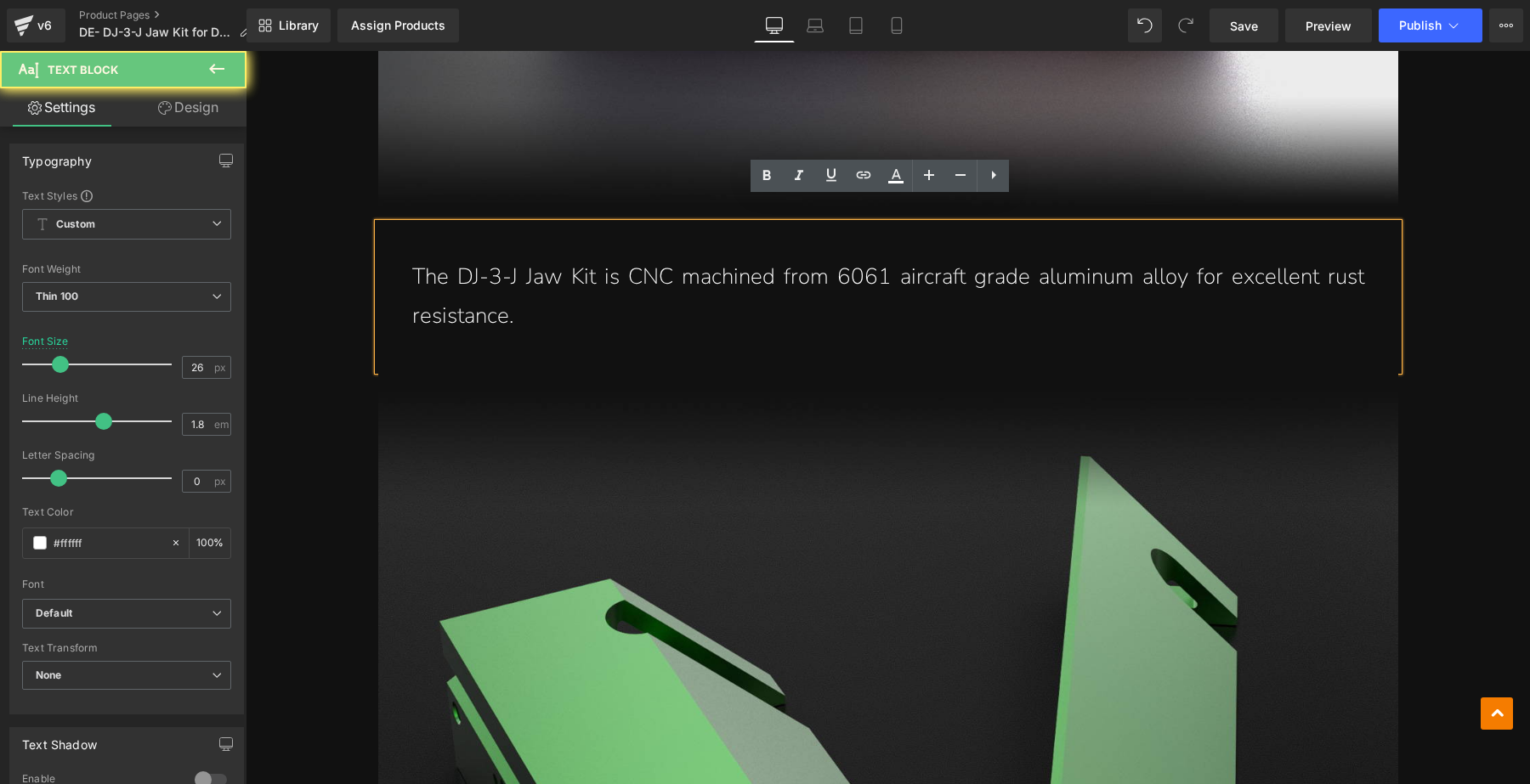
drag, startPoint x: 528, startPoint y: 290, endPoint x: 354, endPoint y: 234, distance: 182.8
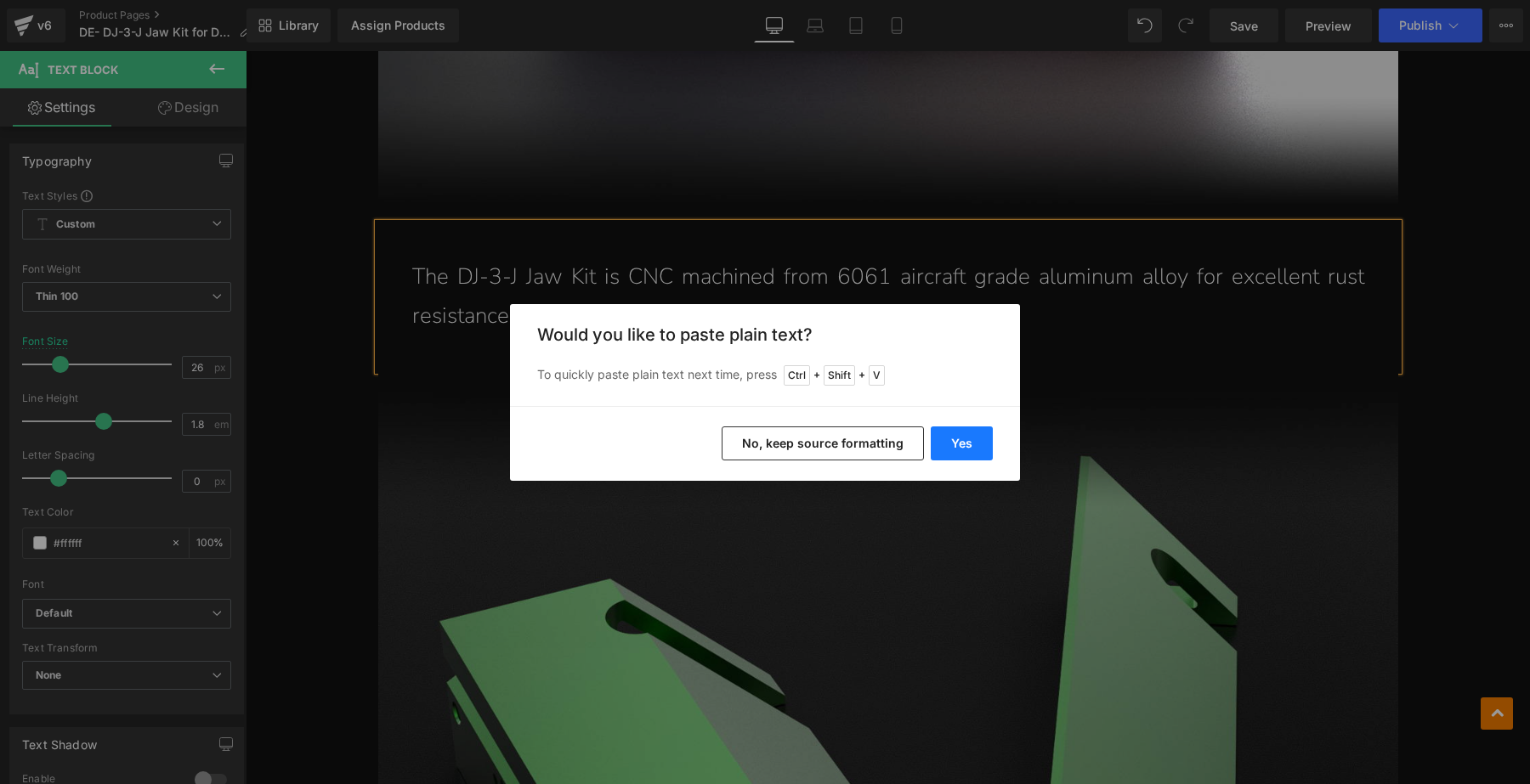
click at [949, 445] on button "Yes" at bounding box center [961, 444] width 62 height 34
